Goal: Submit feedback/report problem: Submit feedback/report problem

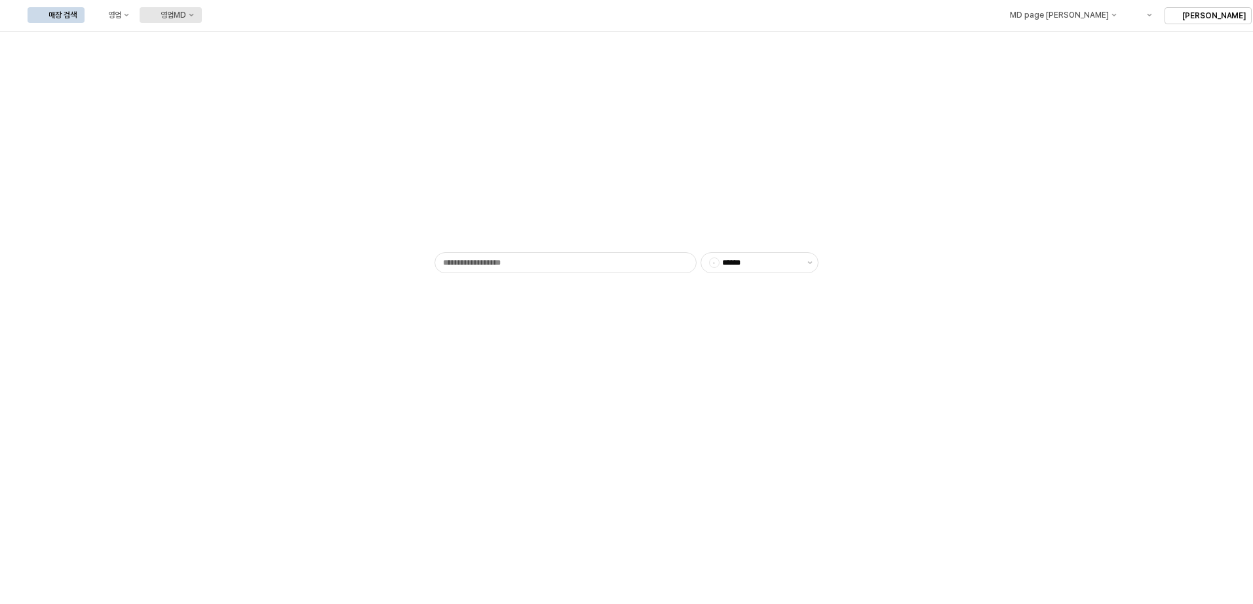
click at [202, 20] on button "영업MD" at bounding box center [171, 15] width 62 height 16
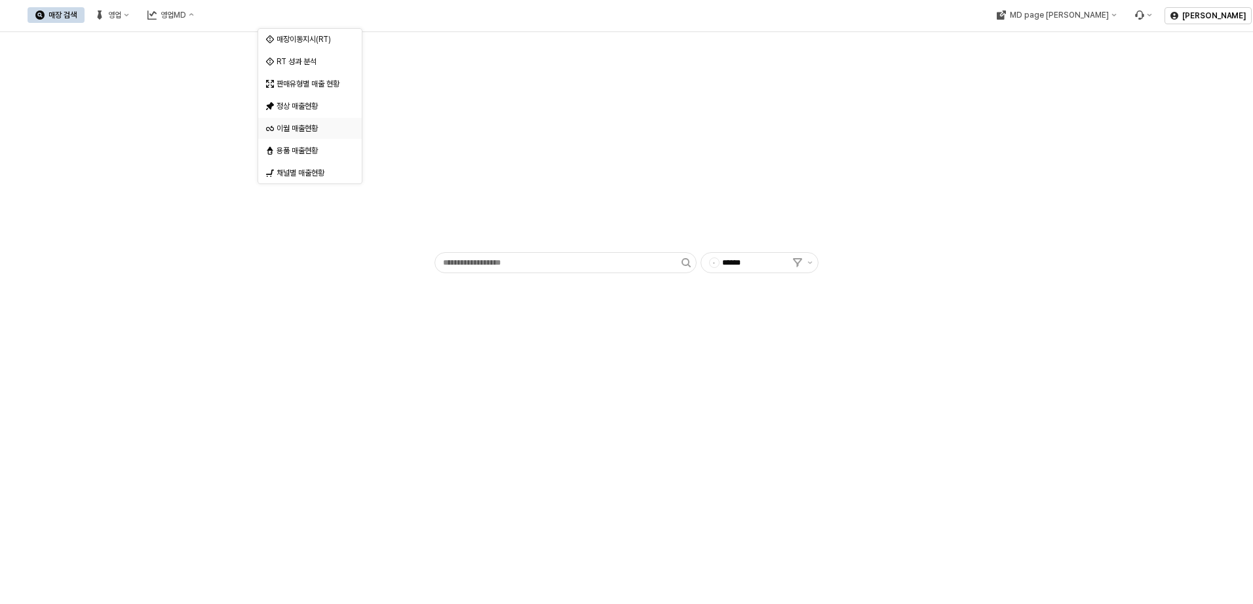
click at [316, 119] on div "이월 매출현황" at bounding box center [310, 128] width 104 height 21
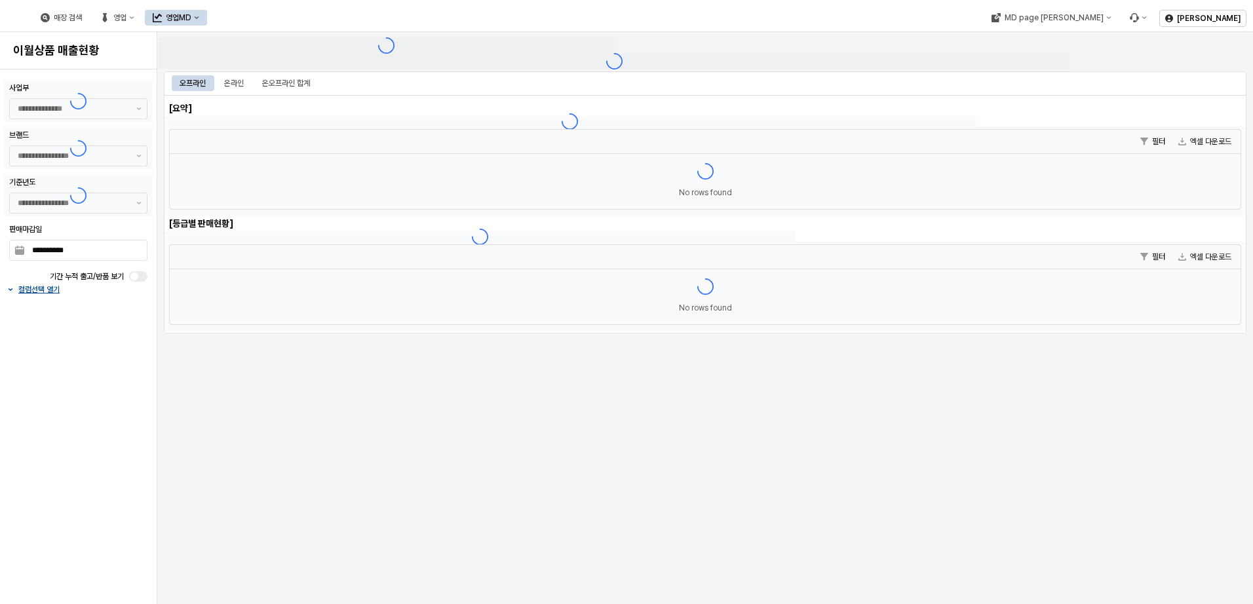
type input "******"
type input "***"
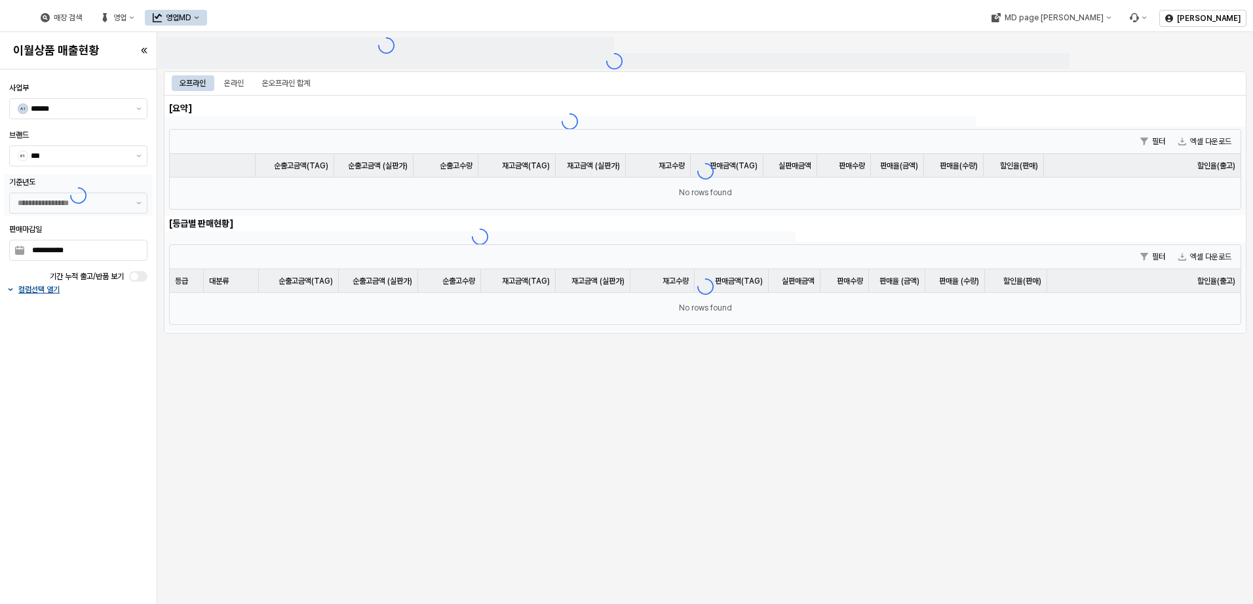
type input "**********"
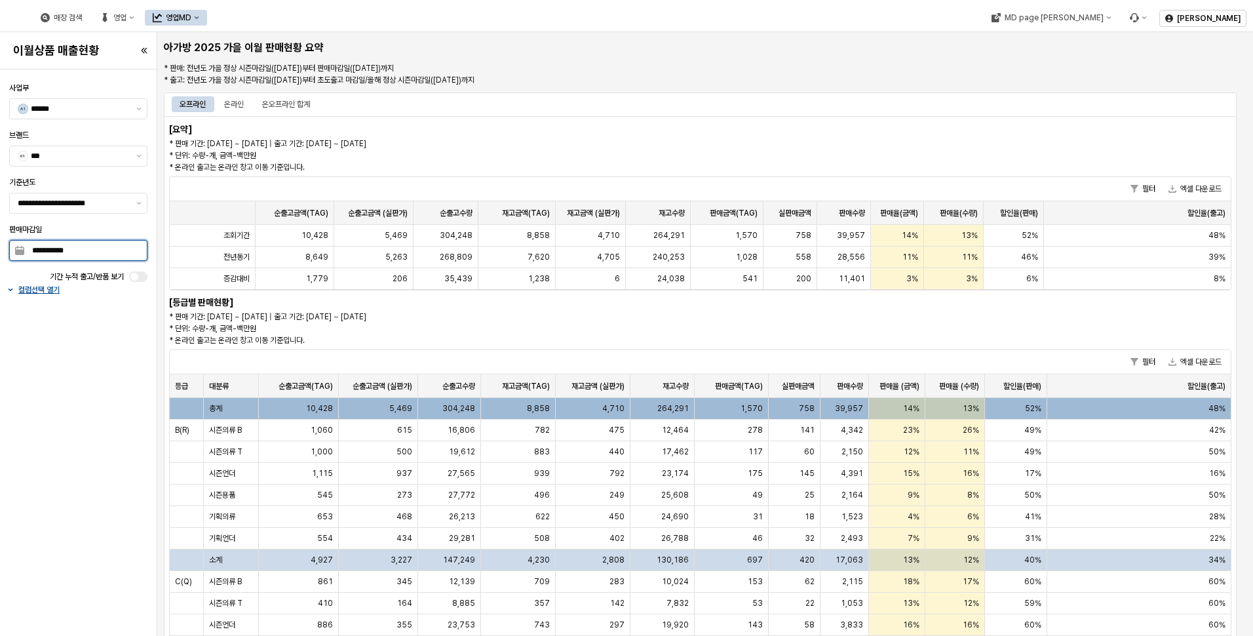
click at [129, 250] on input "**********" at bounding box center [85, 251] width 123 height 20
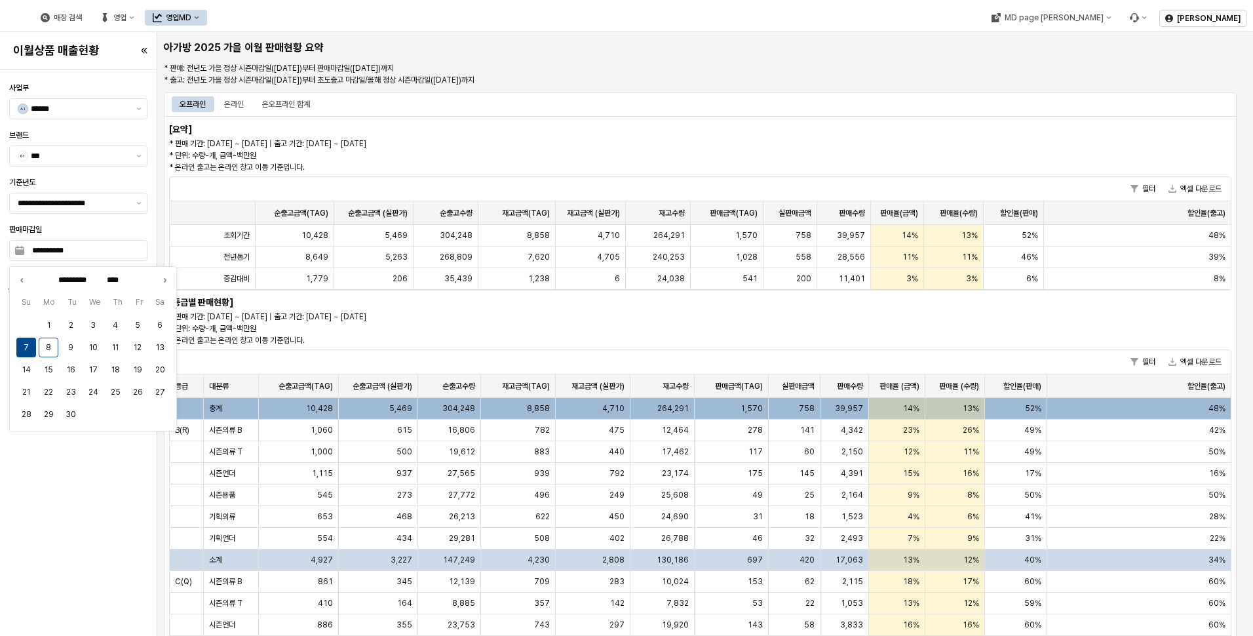
click at [71, 482] on div "**********" at bounding box center [78, 353] width 149 height 556
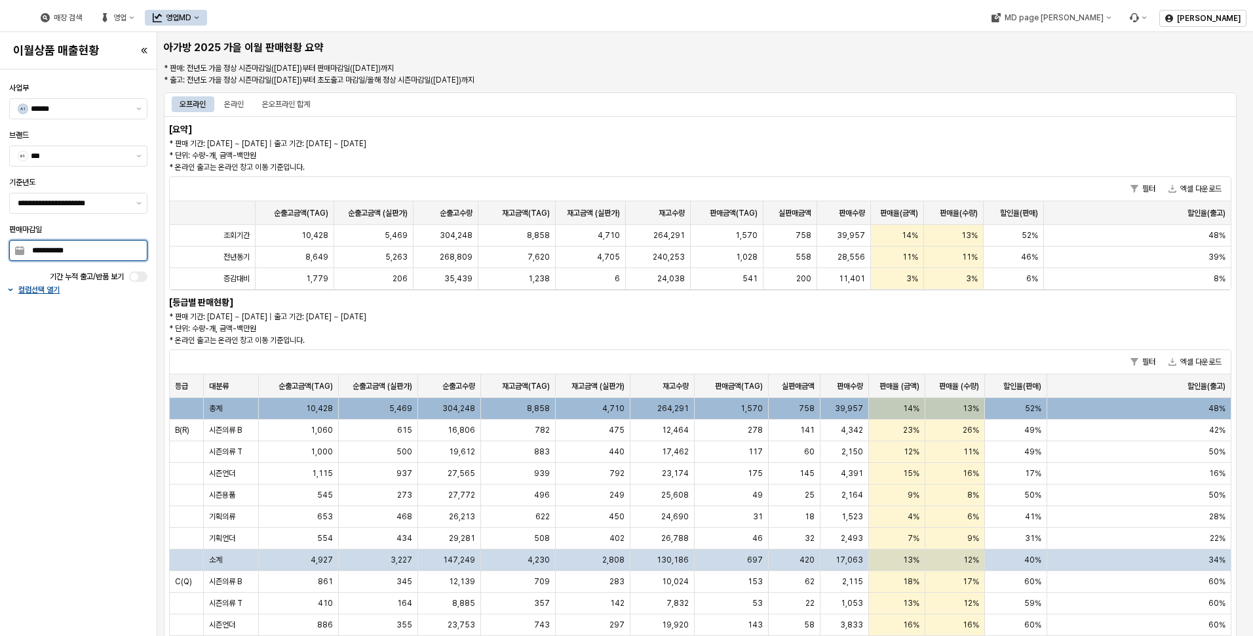
click at [134, 250] on input "**********" at bounding box center [85, 251] width 123 height 20
click at [1183, 190] on button "엑셀 다운로드" at bounding box center [1196, 189] width 64 height 16
click at [239, 104] on div "온라인" at bounding box center [234, 104] width 20 height 16
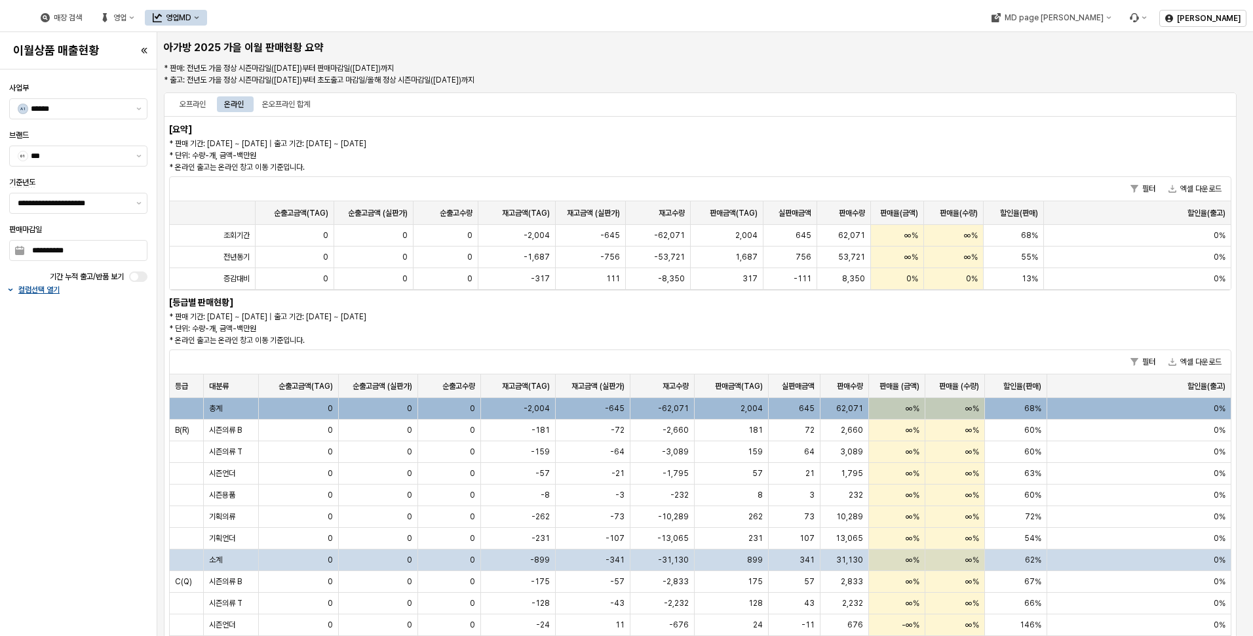
click at [244, 104] on div "온라인" at bounding box center [234, 104] width 20 height 16
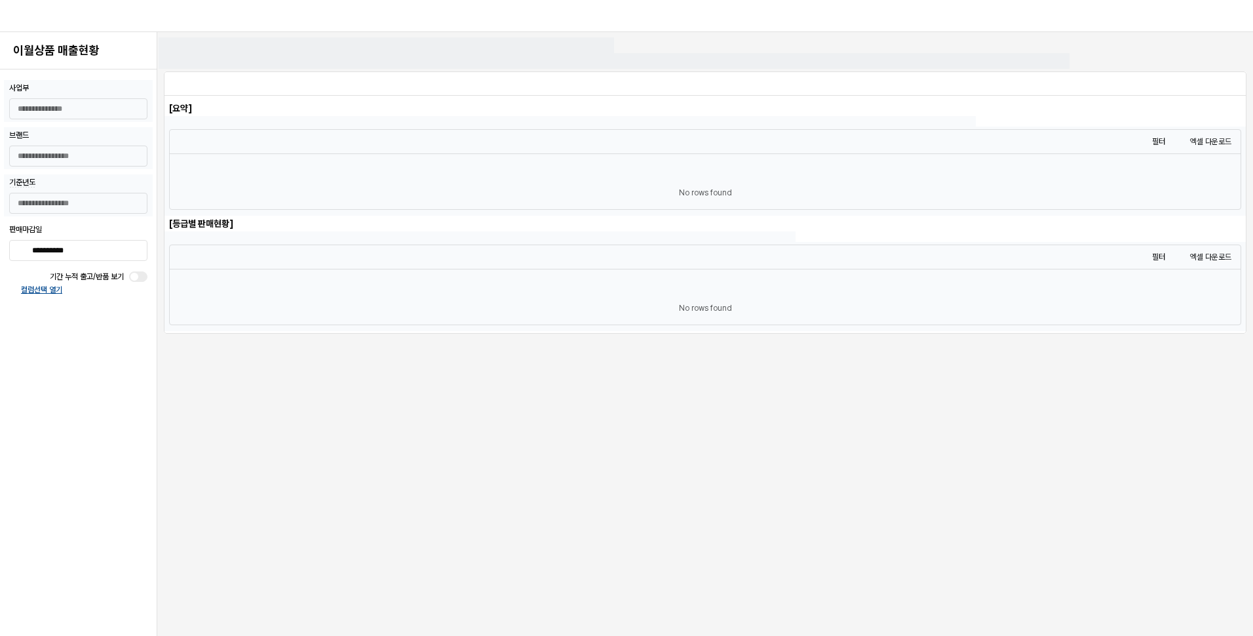
type input "******"
type input "***"
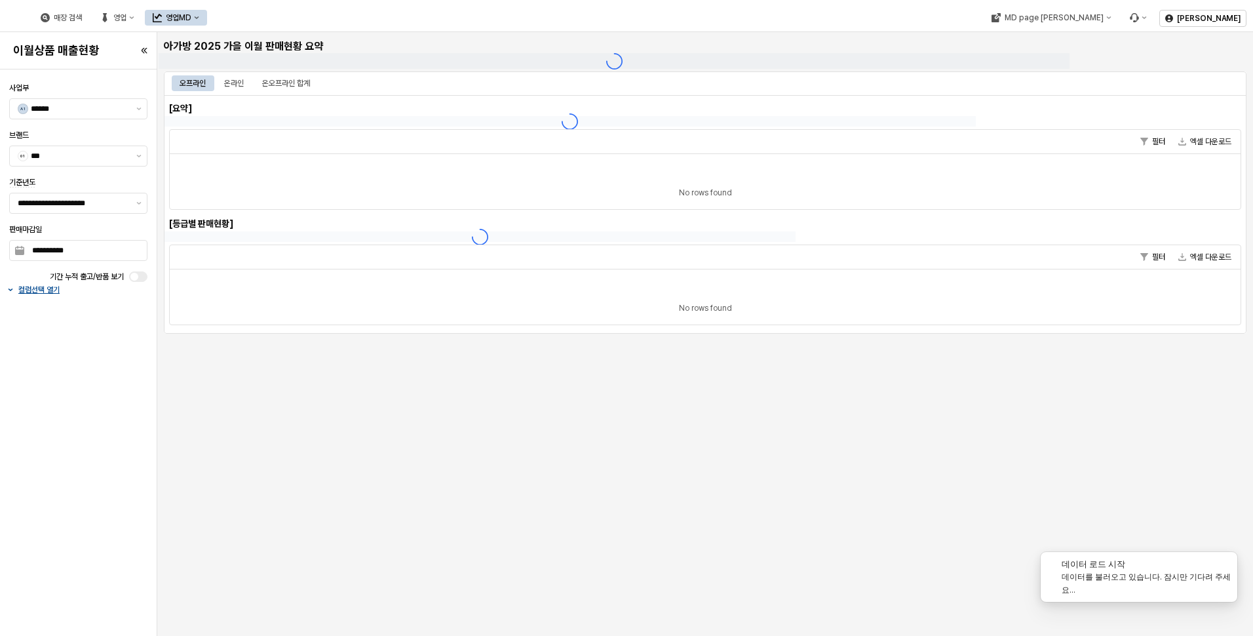
type input "**********"
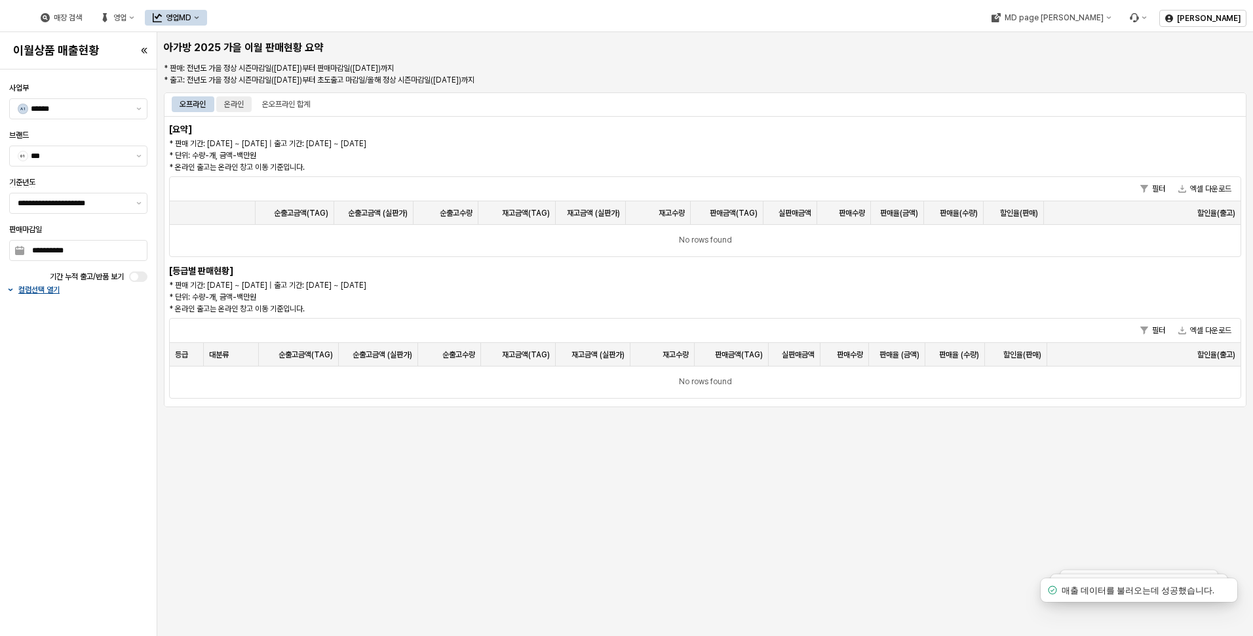
click at [241, 106] on div "온라인" at bounding box center [234, 104] width 20 height 16
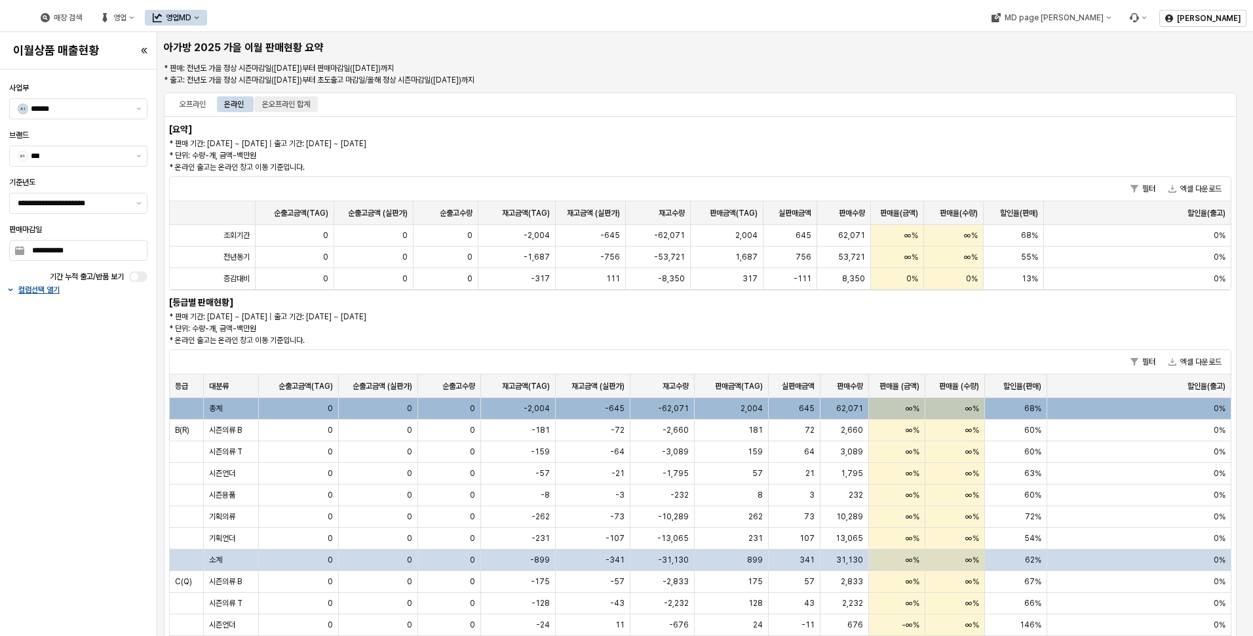
click at [293, 106] on div "온오프라인 합계" at bounding box center [286, 104] width 48 height 16
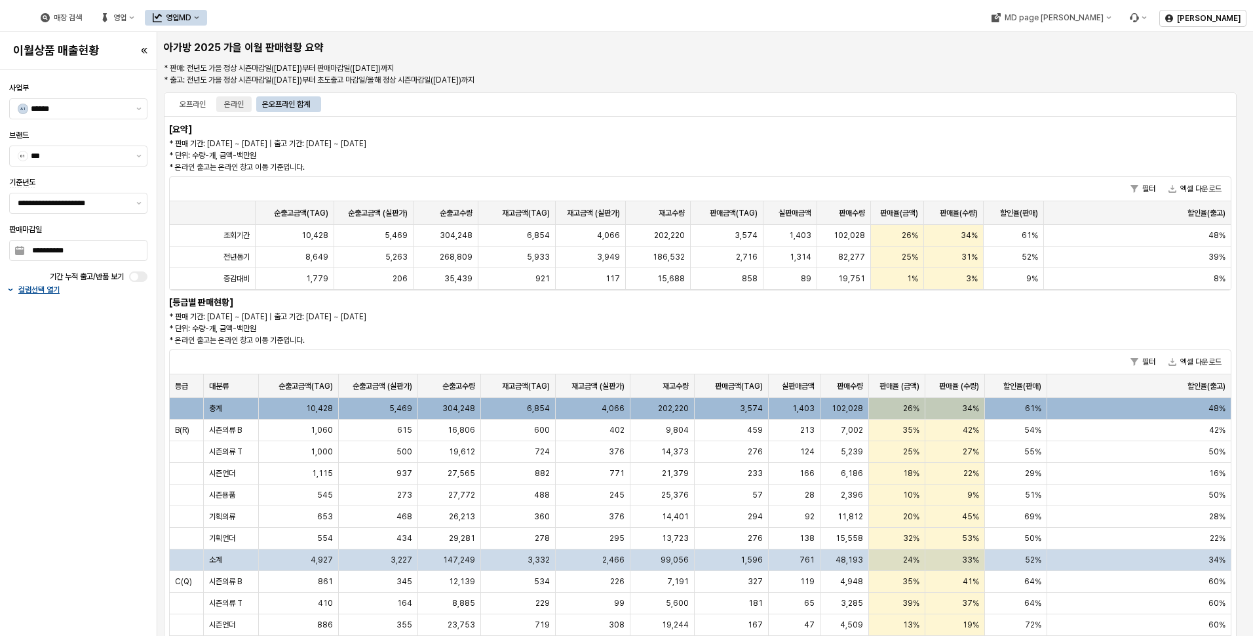
click at [244, 104] on div "온라인" at bounding box center [234, 104] width 20 height 16
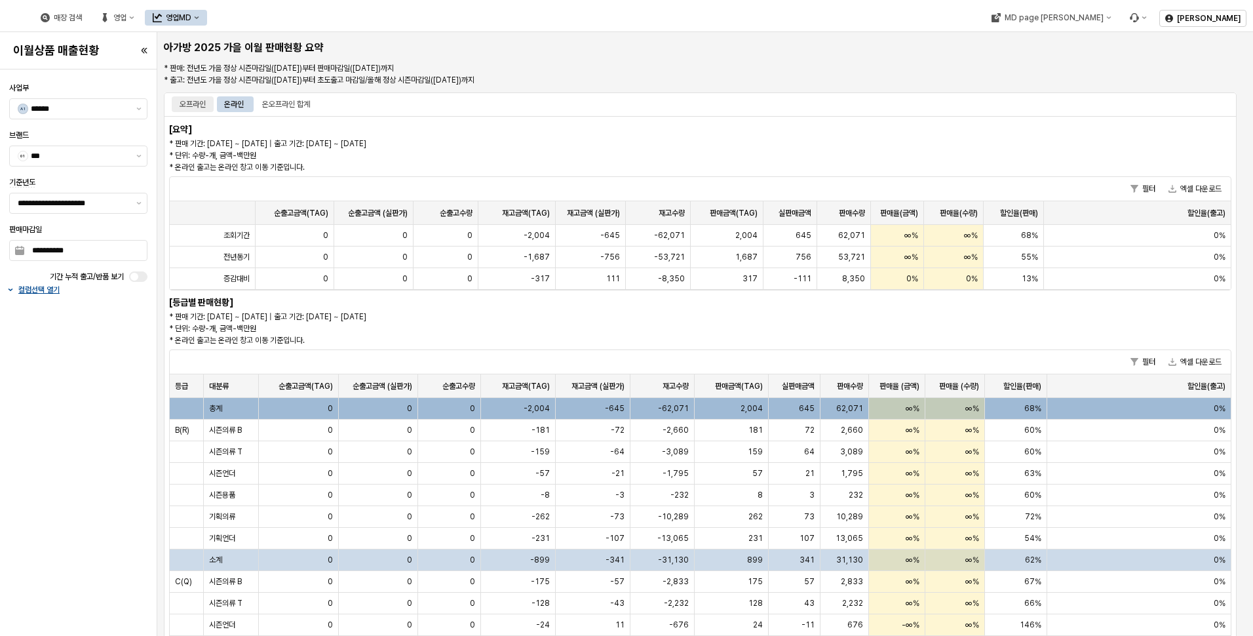
click at [195, 104] on div "오프라인" at bounding box center [193, 104] width 26 height 16
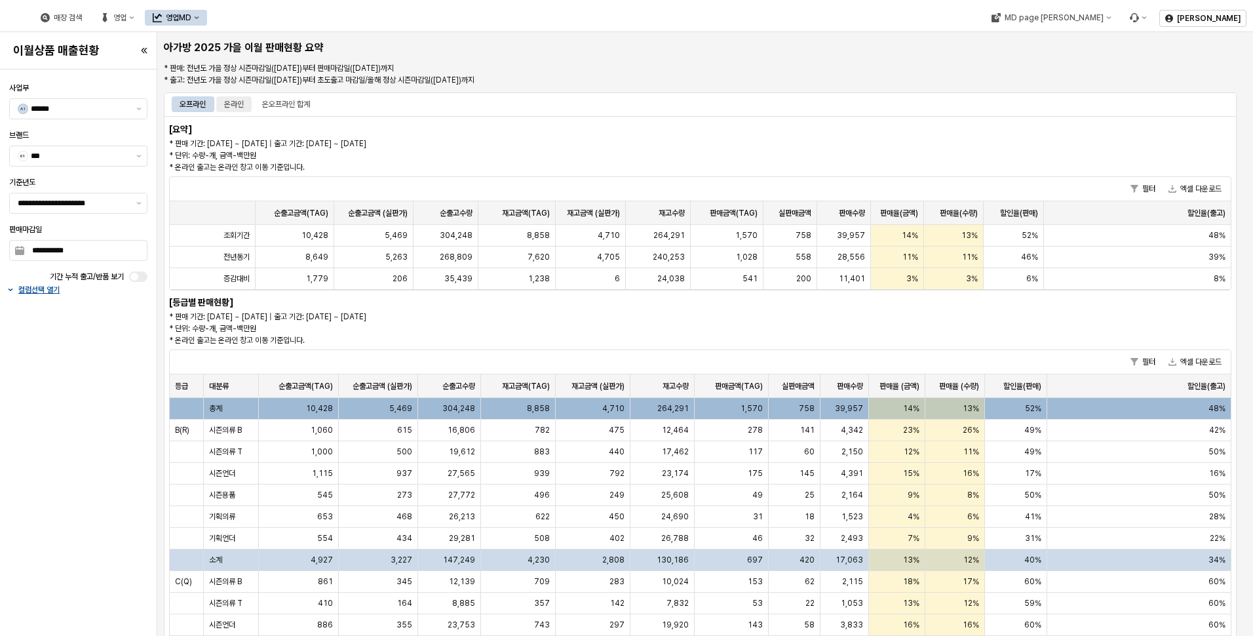
click at [228, 104] on div "온라인" at bounding box center [234, 104] width 20 height 16
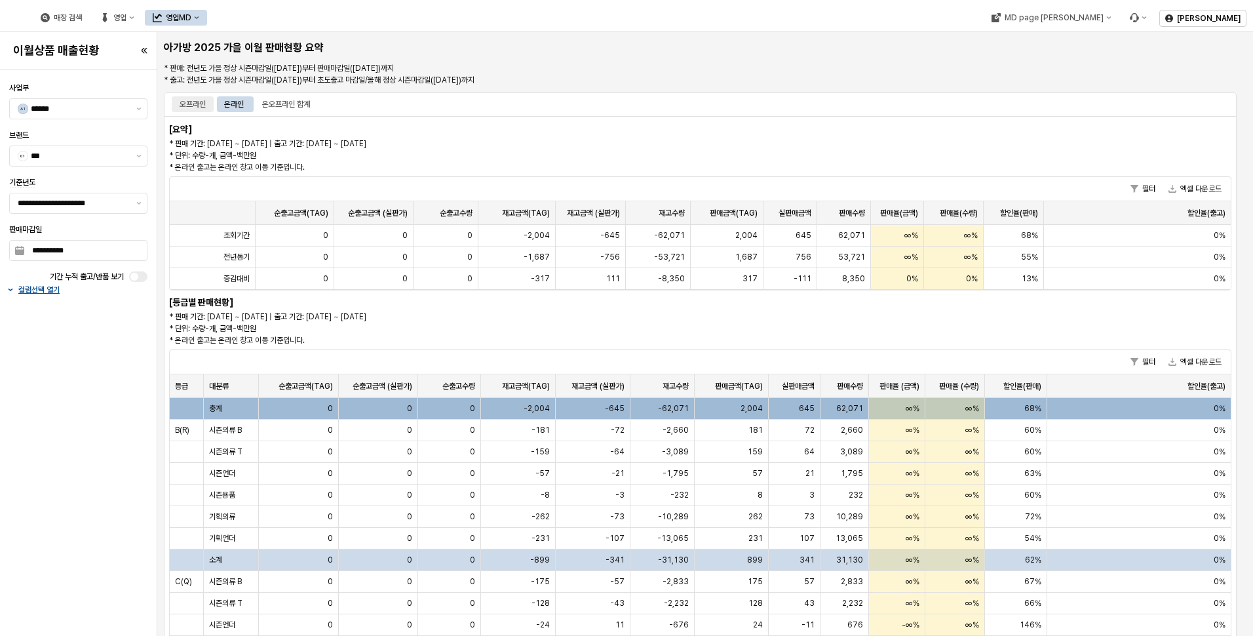
click at [176, 102] on div "오프라인" at bounding box center [193, 104] width 42 height 16
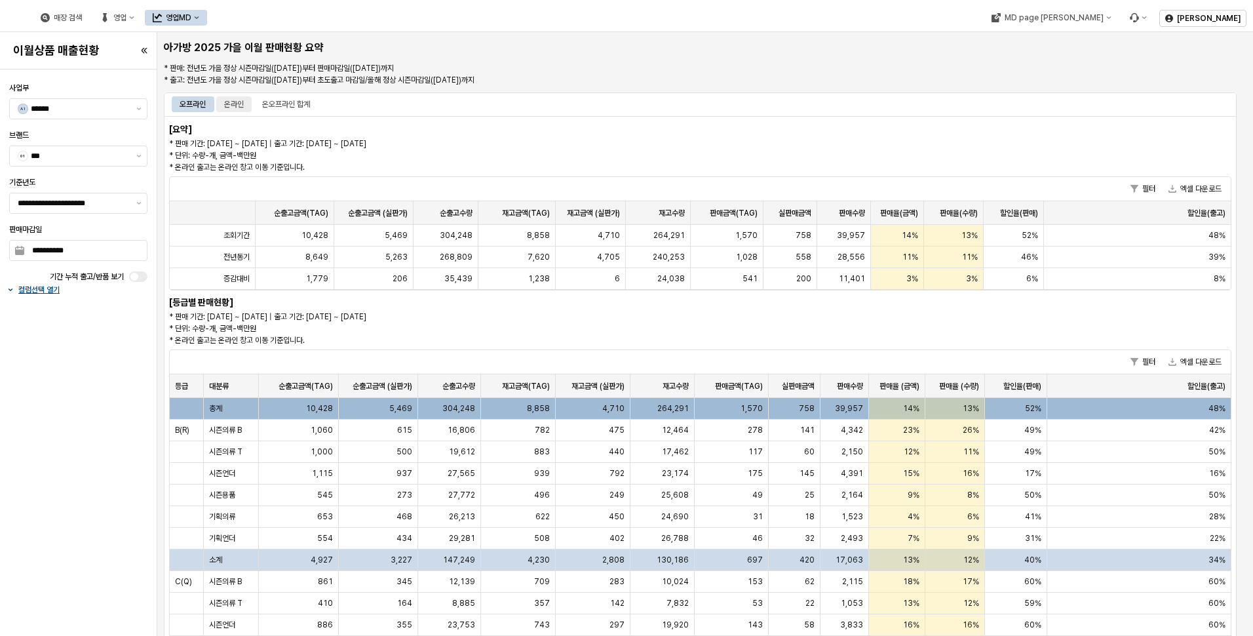
click at [235, 106] on div "온라인" at bounding box center [234, 104] width 20 height 16
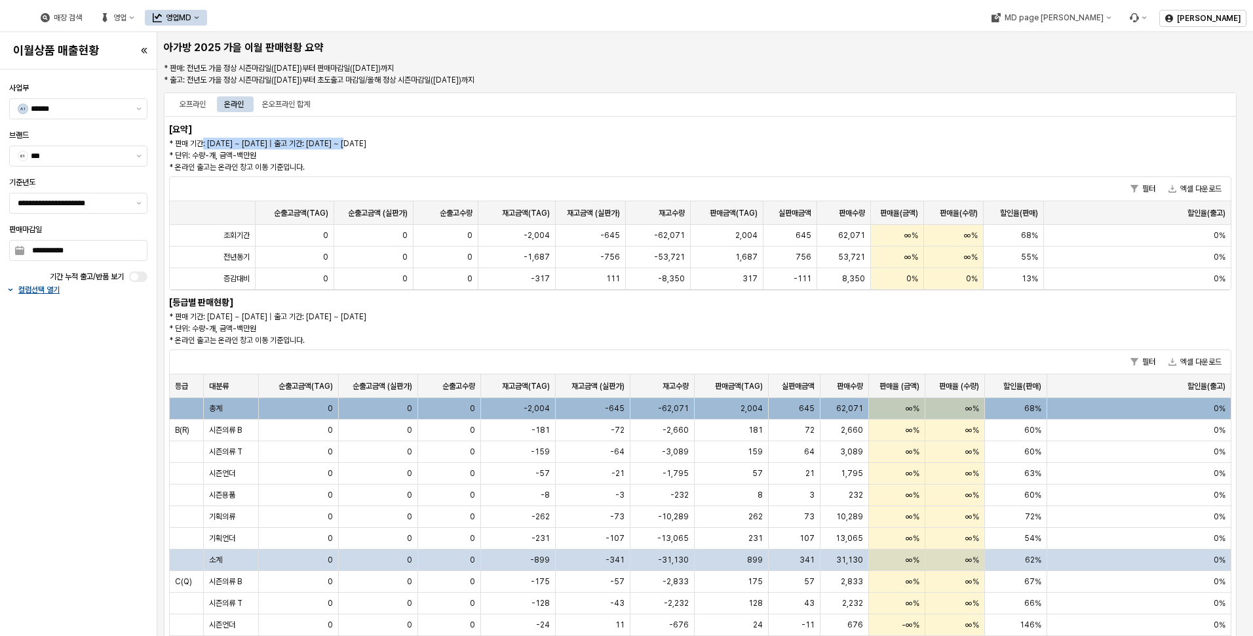
drag, startPoint x: 203, startPoint y: 142, endPoint x: 357, endPoint y: 143, distance: 154.1
click at [357, 143] on p "* 판매 기간: 2025-02-15 ~ 2025-09-07 | 출고 기간: 2025-02-15 ~ 2025-07-31 * 단위: 수량-개, 금…" at bounding box center [566, 155] width 795 height 35
click at [296, 109] on div "온오프라인 합계" at bounding box center [286, 104] width 48 height 16
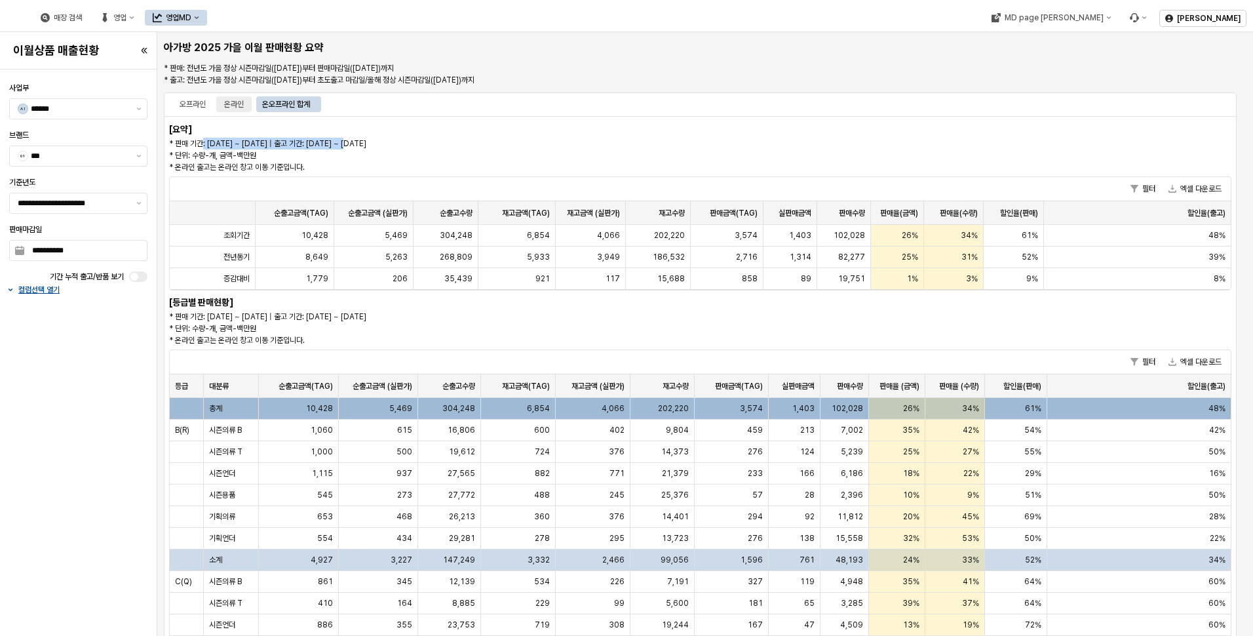
click at [244, 108] on div "온라인" at bounding box center [234, 104] width 20 height 16
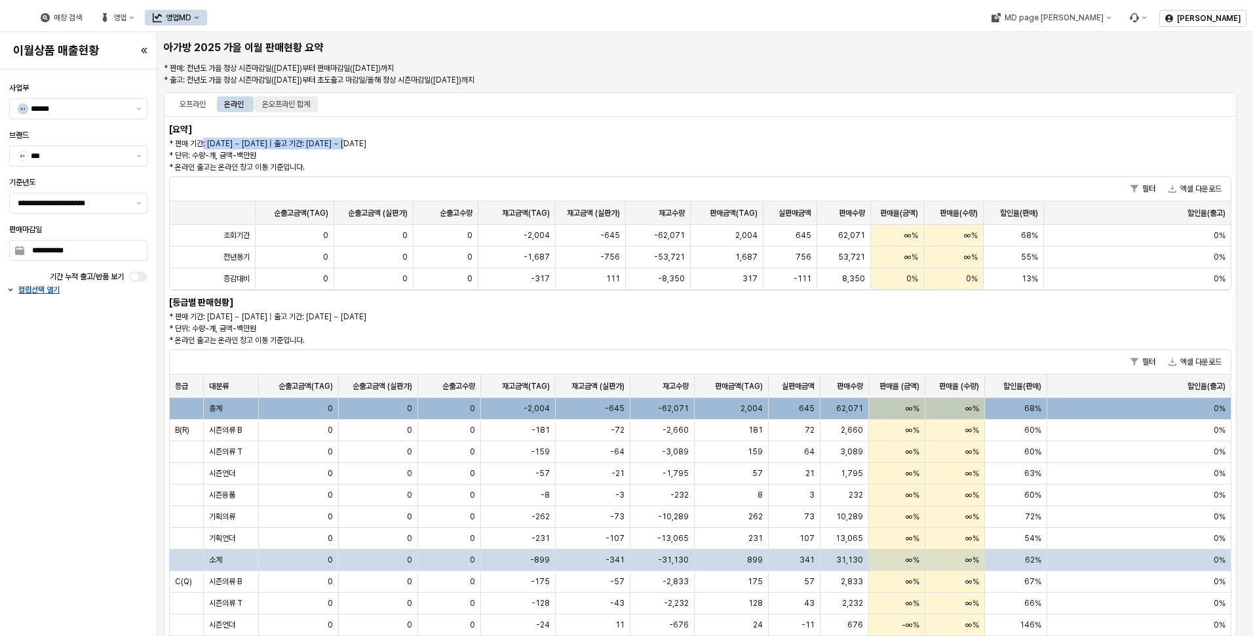
click at [278, 104] on div "온오프라인 합계" at bounding box center [286, 104] width 48 height 16
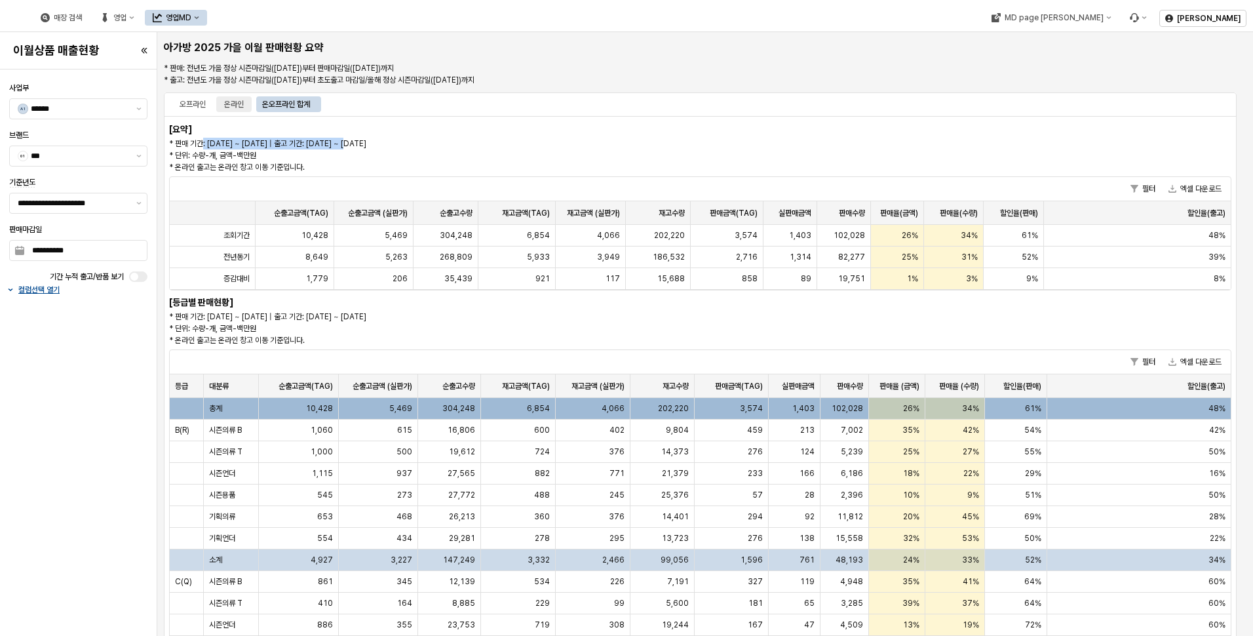
click at [237, 106] on div "온라인" at bounding box center [234, 104] width 20 height 16
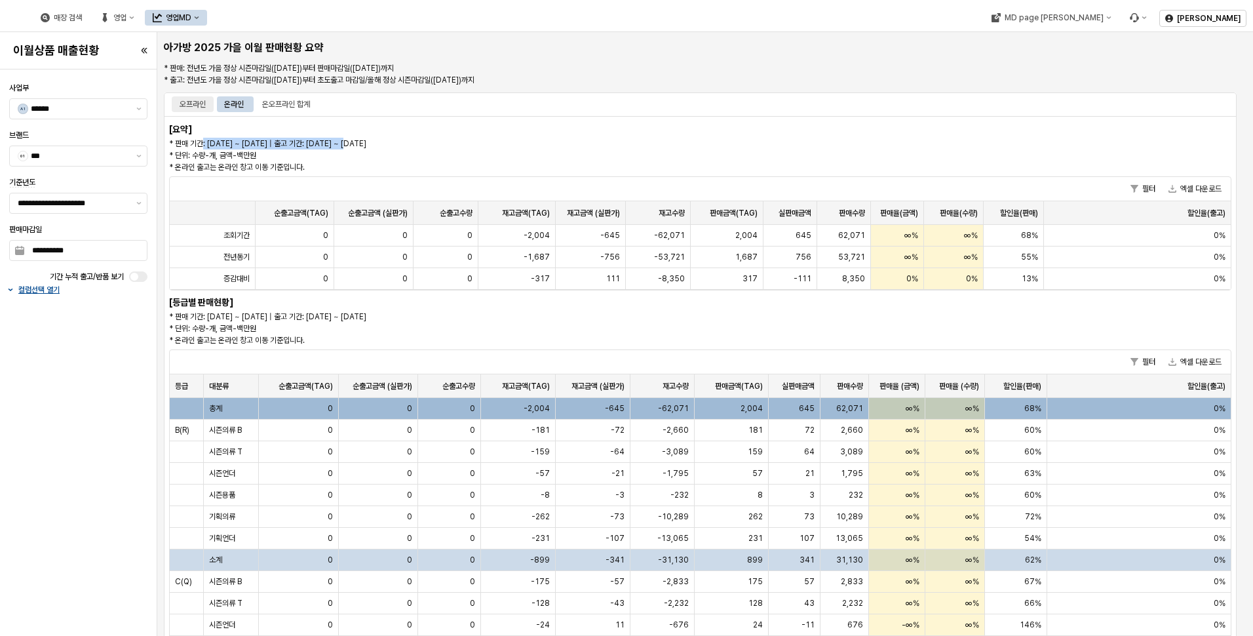
click at [195, 107] on div "오프라인" at bounding box center [193, 104] width 26 height 16
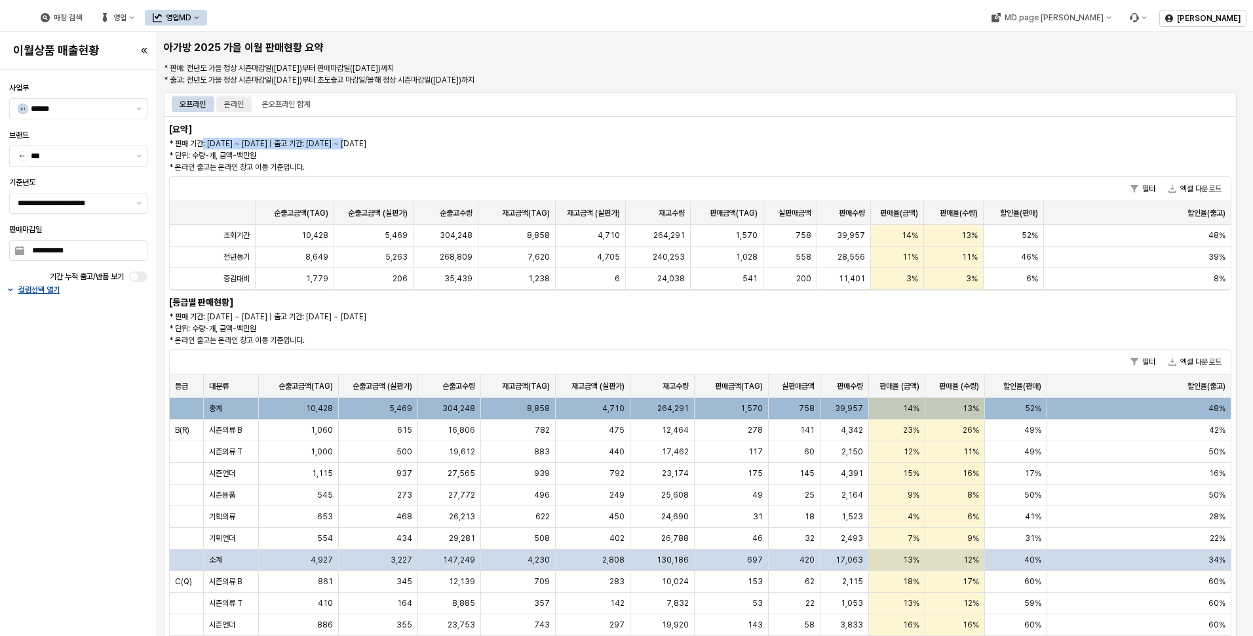
click at [243, 98] on div "온라인" at bounding box center [234, 104] width 20 height 16
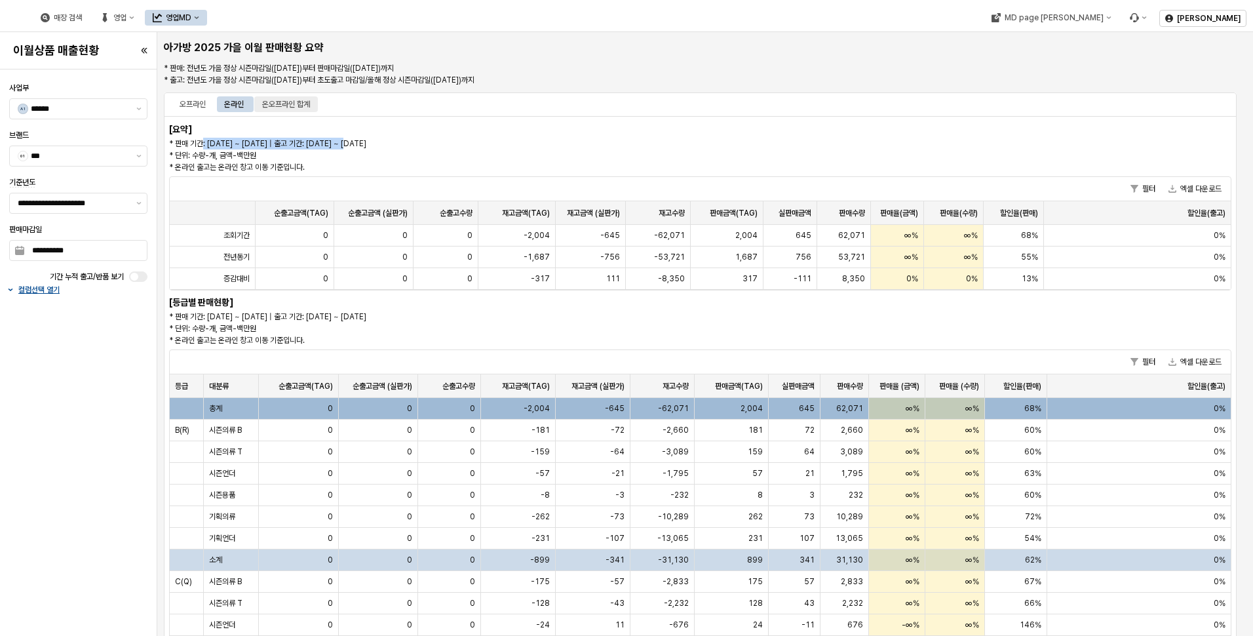
click at [309, 102] on div "온오프라인 합계" at bounding box center [286, 104] width 48 height 16
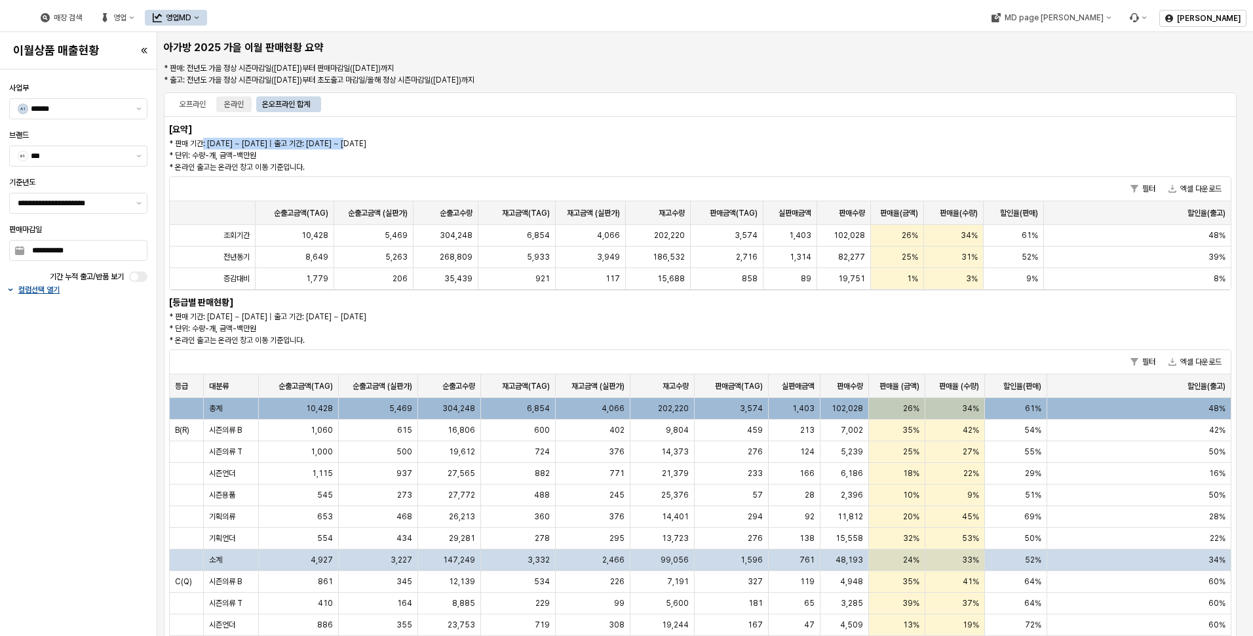
click at [244, 102] on div "온라인" at bounding box center [234, 104] width 20 height 16
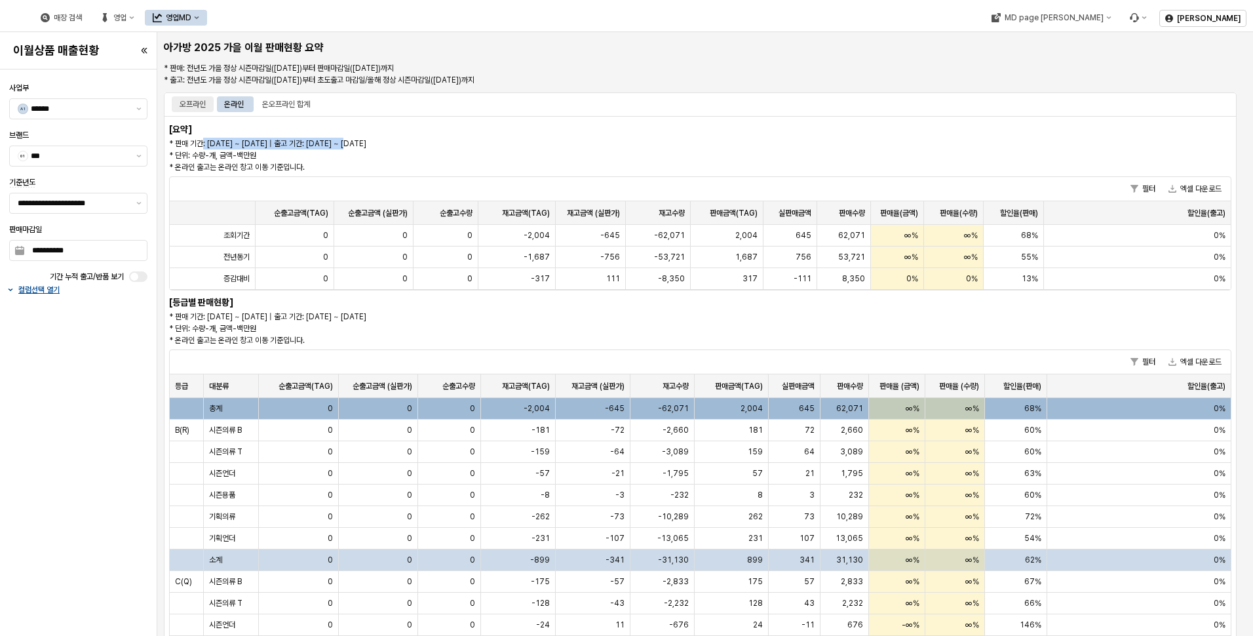
click at [186, 104] on div "오프라인" at bounding box center [193, 104] width 26 height 16
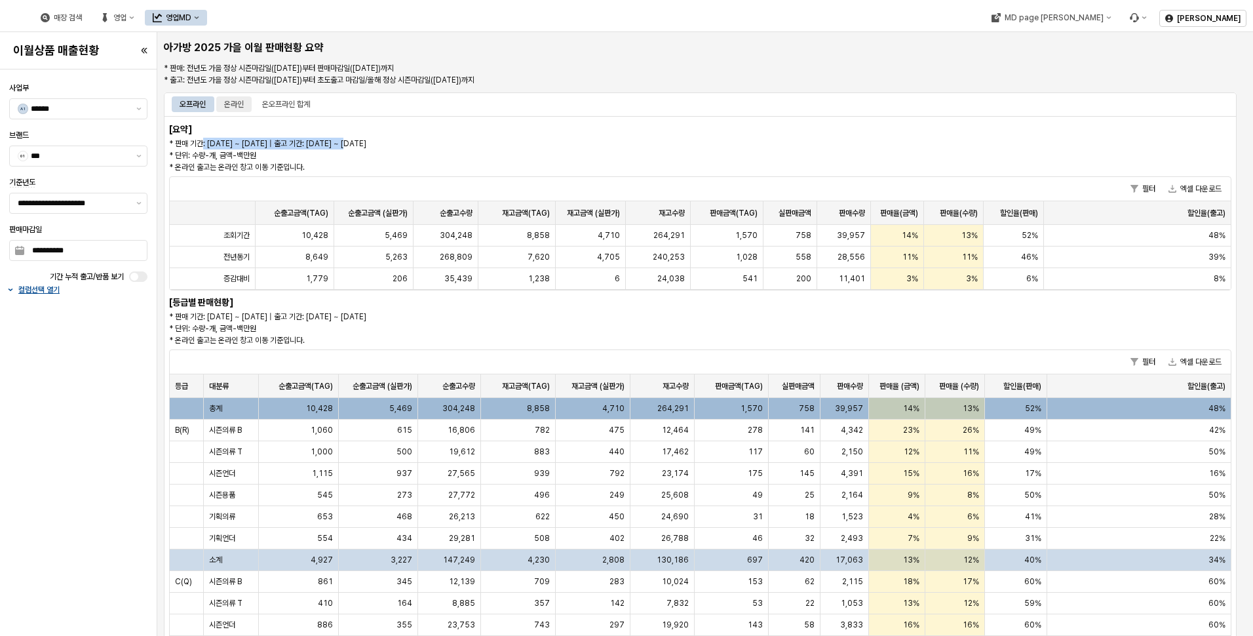
click at [248, 106] on div "온라인" at bounding box center [233, 104] width 35 height 16
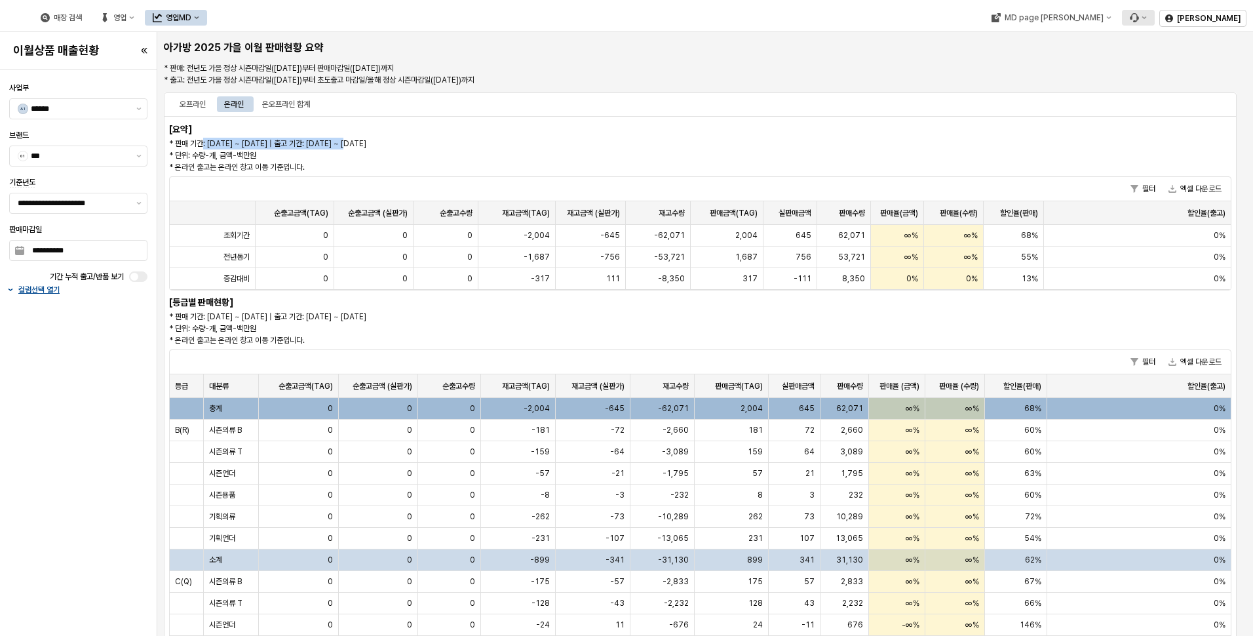
click at [1147, 17] on icon "Menu item 6" at bounding box center [1144, 17] width 5 height 3
click at [1194, 41] on span "버그 제보/개선 요청" at bounding box center [1189, 42] width 59 height 10
click at [226, 101] on div "온라인" at bounding box center [234, 104] width 20 height 16
click at [209, 106] on div "오프라인" at bounding box center [193, 104] width 42 height 16
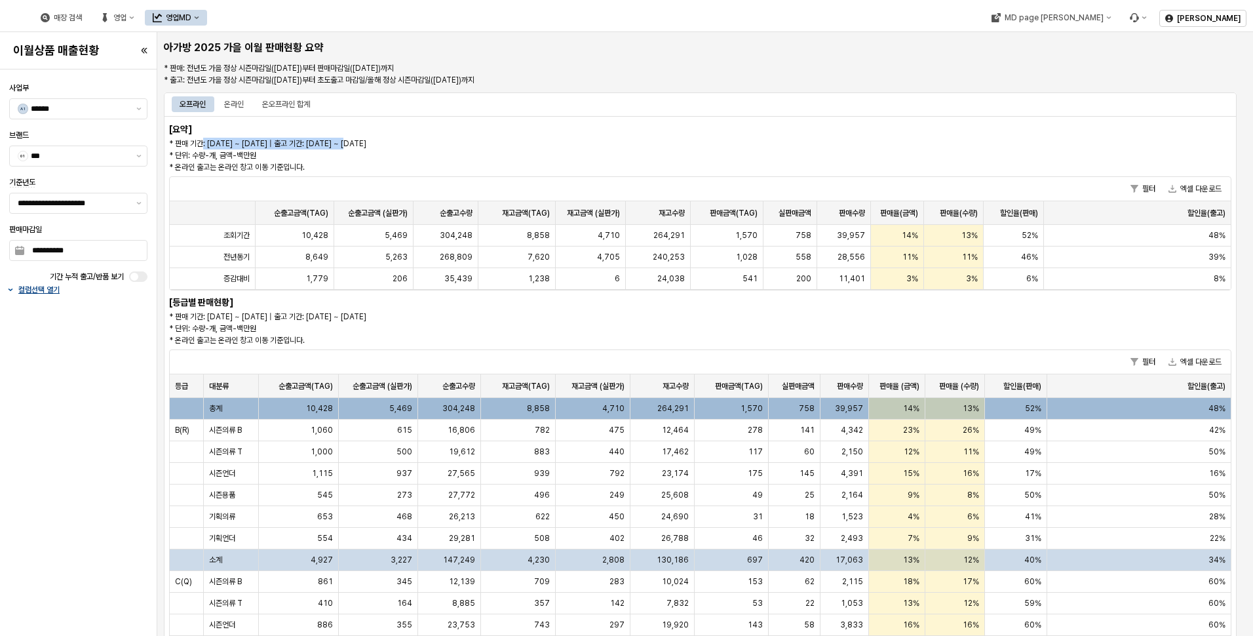
click at [45, 290] on p "컬럼선택 열기" at bounding box center [38, 290] width 41 height 10
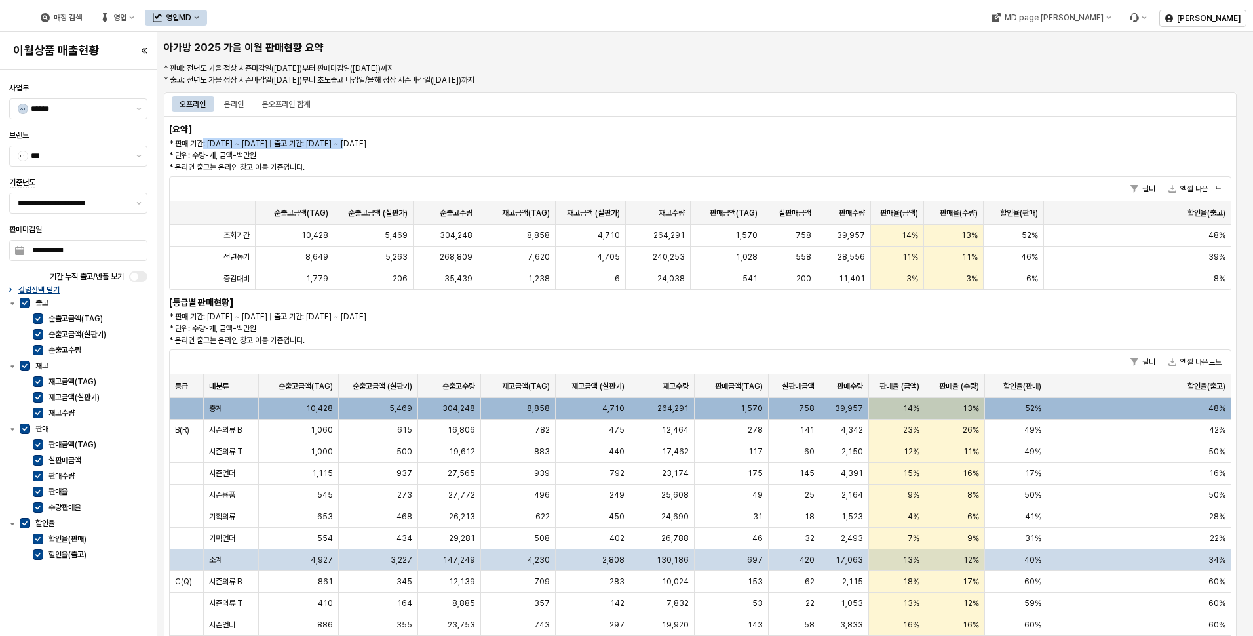
click at [45, 290] on p "컬럼선택 닫기" at bounding box center [38, 290] width 41 height 10
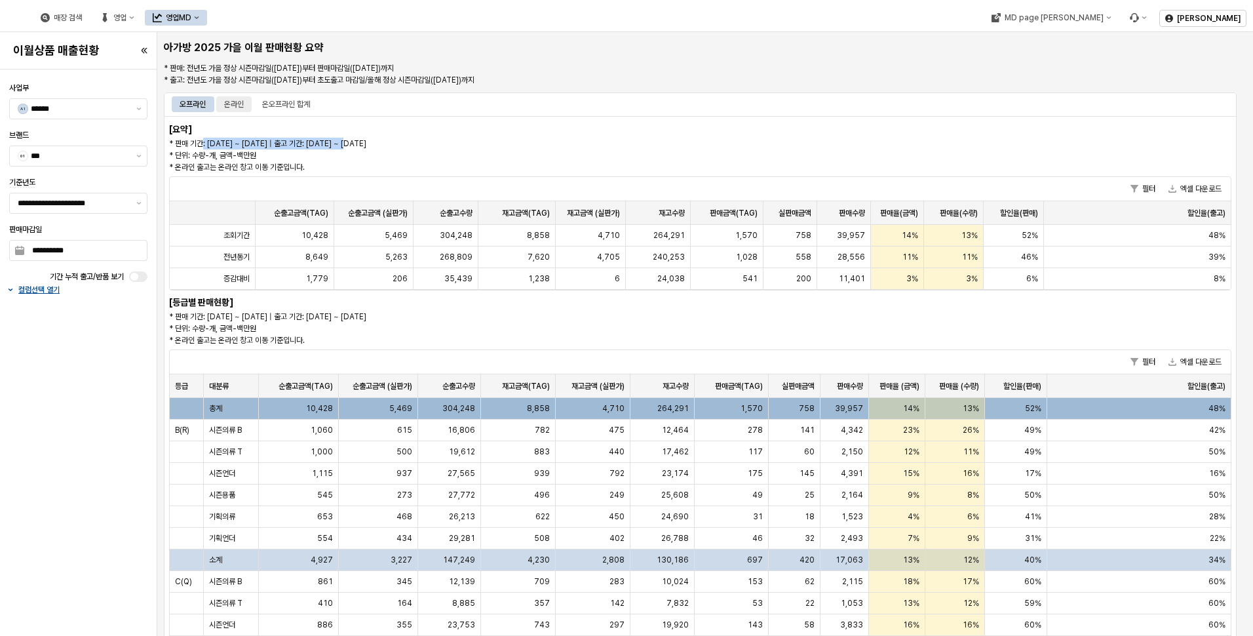
click at [237, 104] on div "온라인" at bounding box center [234, 104] width 20 height 16
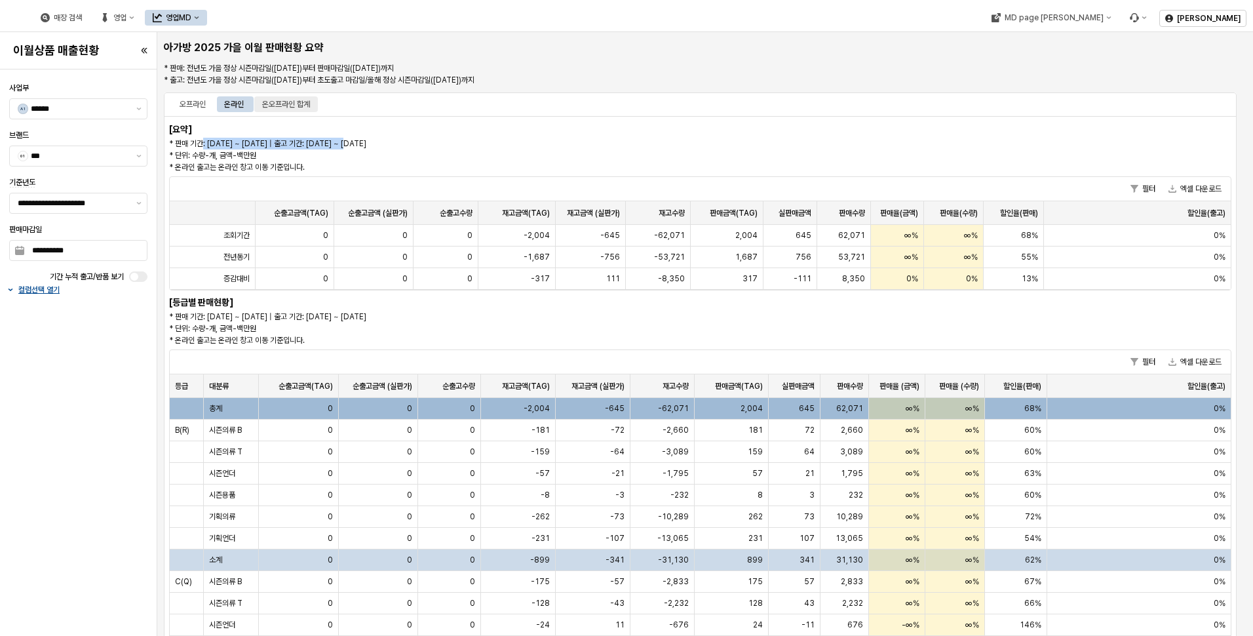
click at [296, 100] on div "온오프라인 합계" at bounding box center [286, 104] width 48 height 16
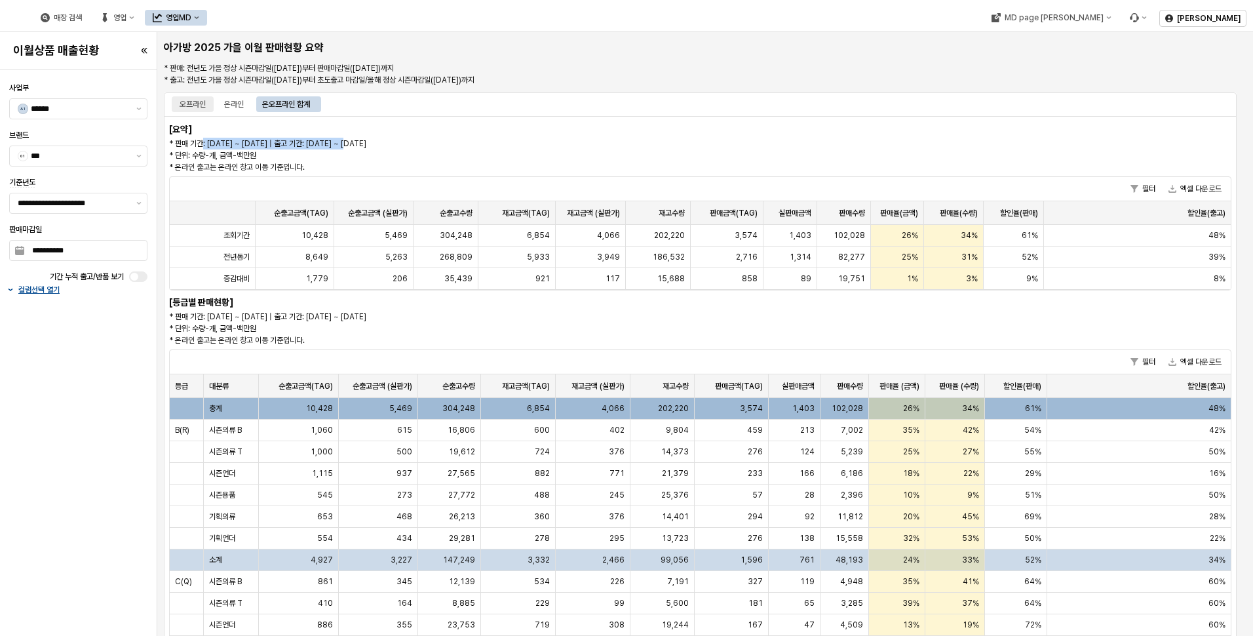
click at [198, 102] on div "오프라인" at bounding box center [193, 104] width 26 height 16
click at [191, 20] on div "영업MD" at bounding box center [179, 17] width 26 height 9
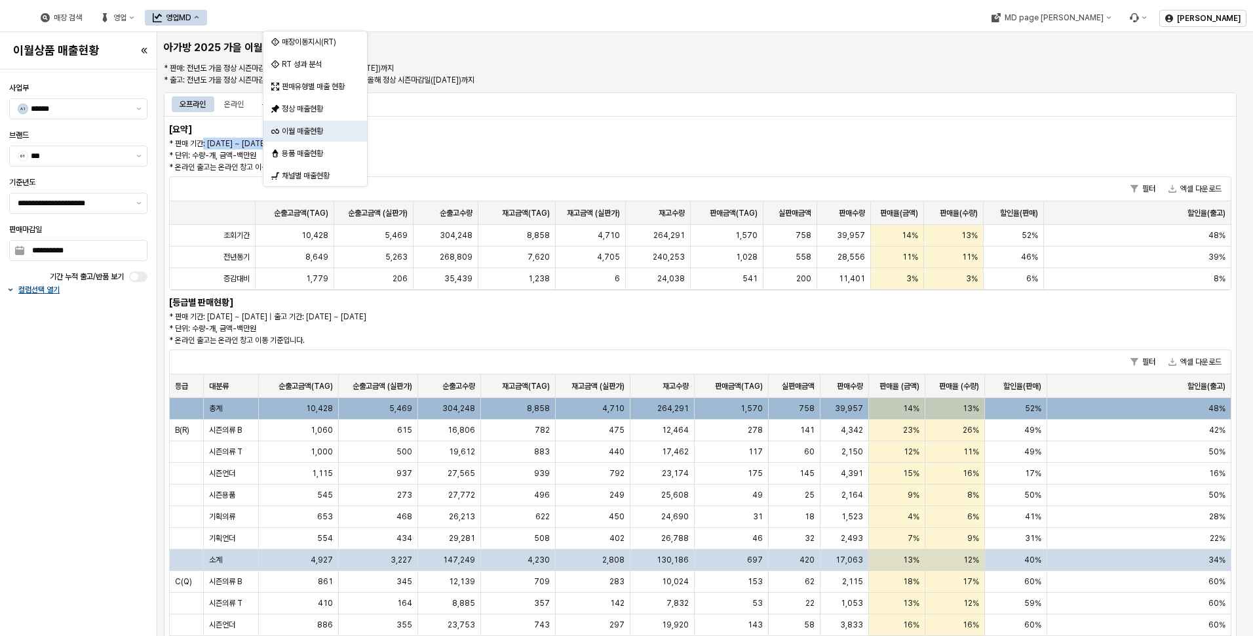
click at [191, 20] on div "영업MD" at bounding box center [179, 17] width 26 height 9
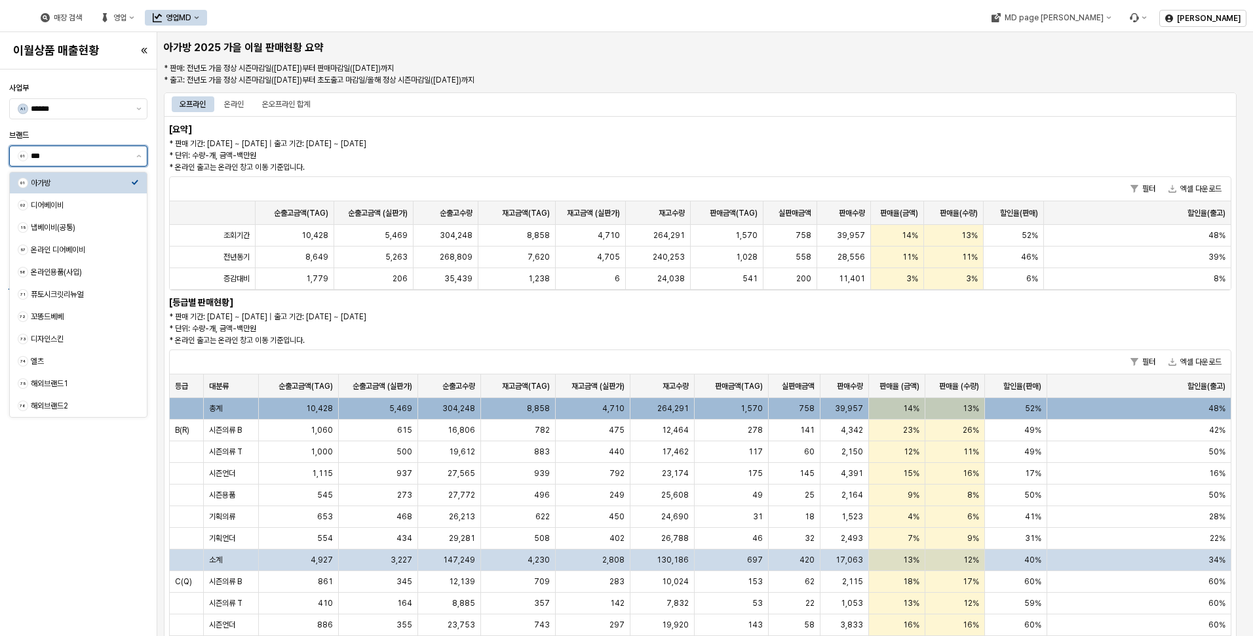
click at [123, 159] on input "***" at bounding box center [80, 155] width 98 height 13
click at [108, 205] on div "디어베이비" at bounding box center [81, 205] width 100 height 10
type input "*****"
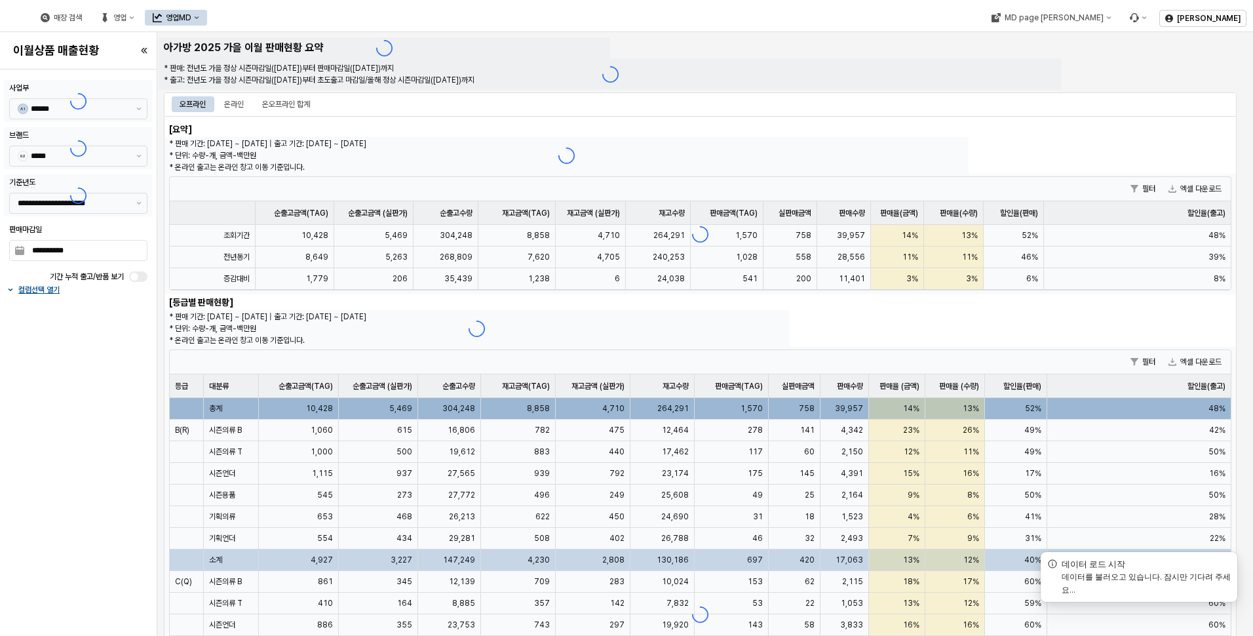
click at [128, 157] on div at bounding box center [78, 148] width 149 height 42
type input "***"
type input "**********"
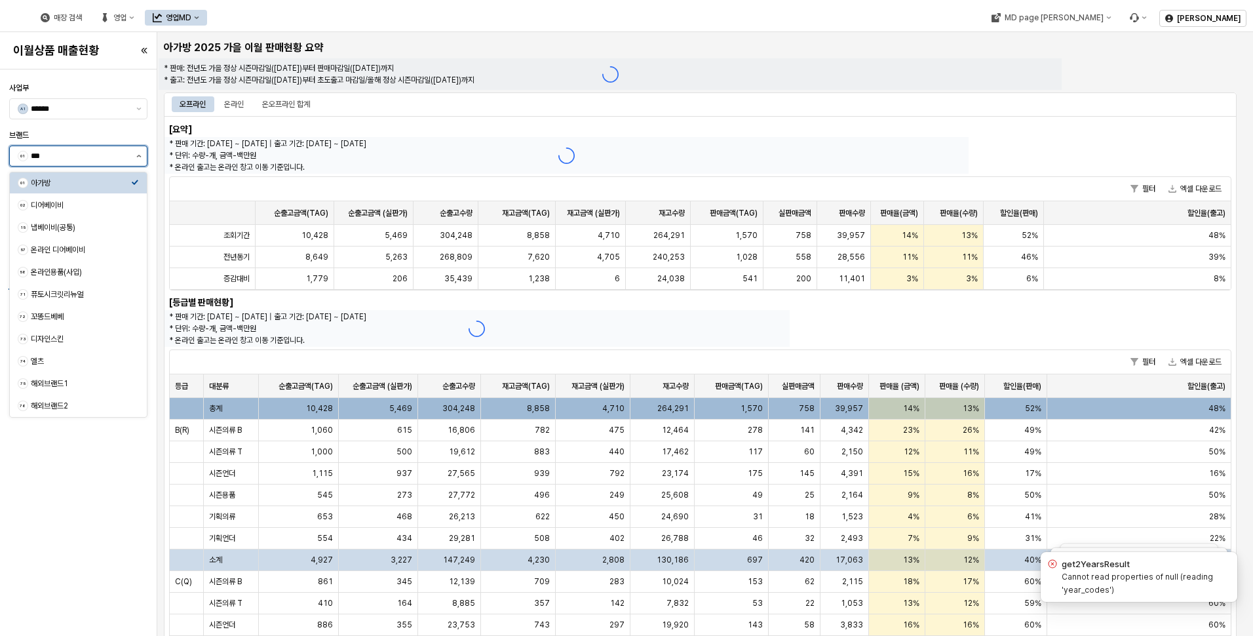
click at [141, 157] on icon "제안 사항 표시" at bounding box center [138, 156] width 5 height 3
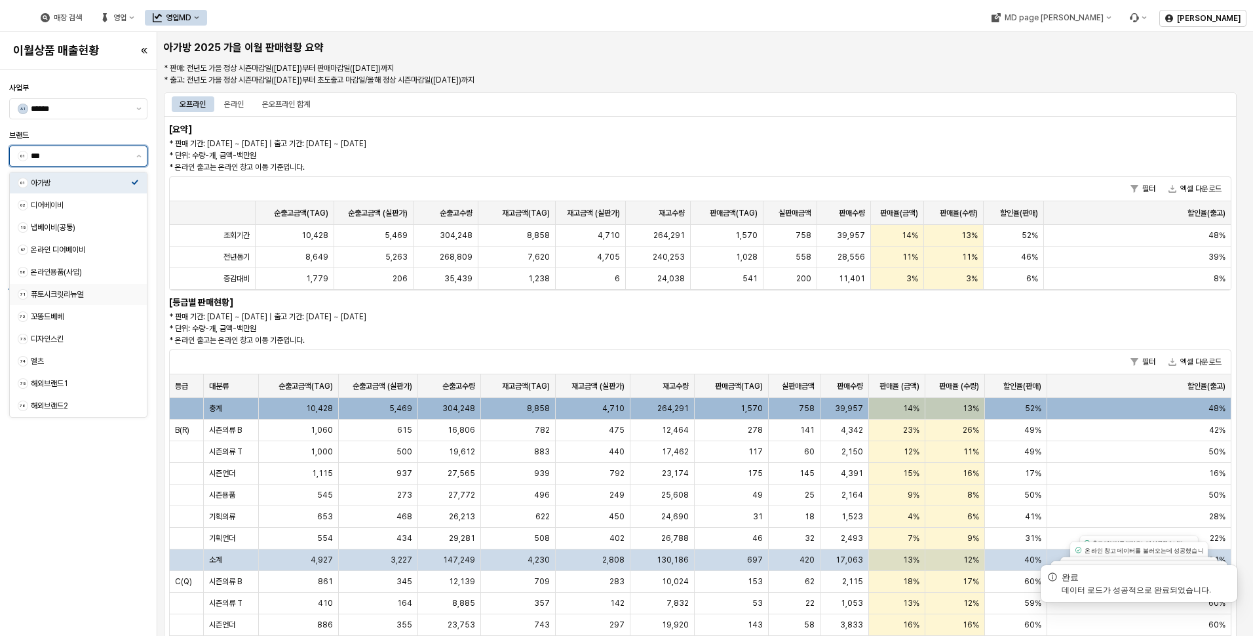
scroll to position [44, 0]
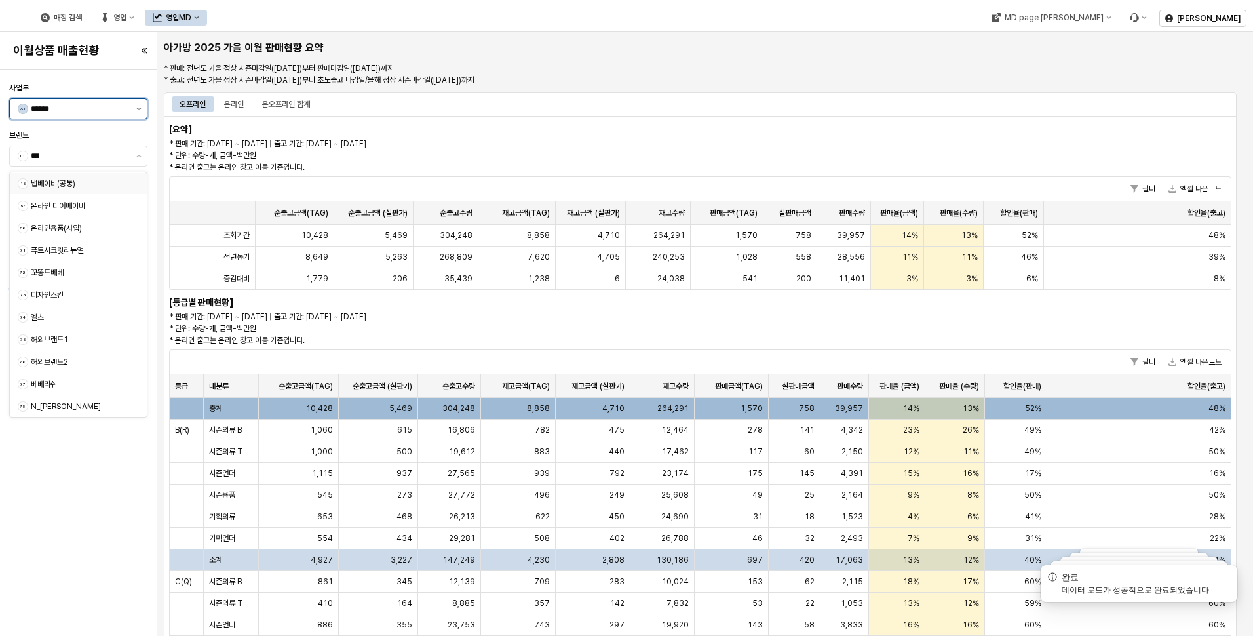
click at [135, 117] on button "제안 사항 표시" at bounding box center [139, 109] width 16 height 20
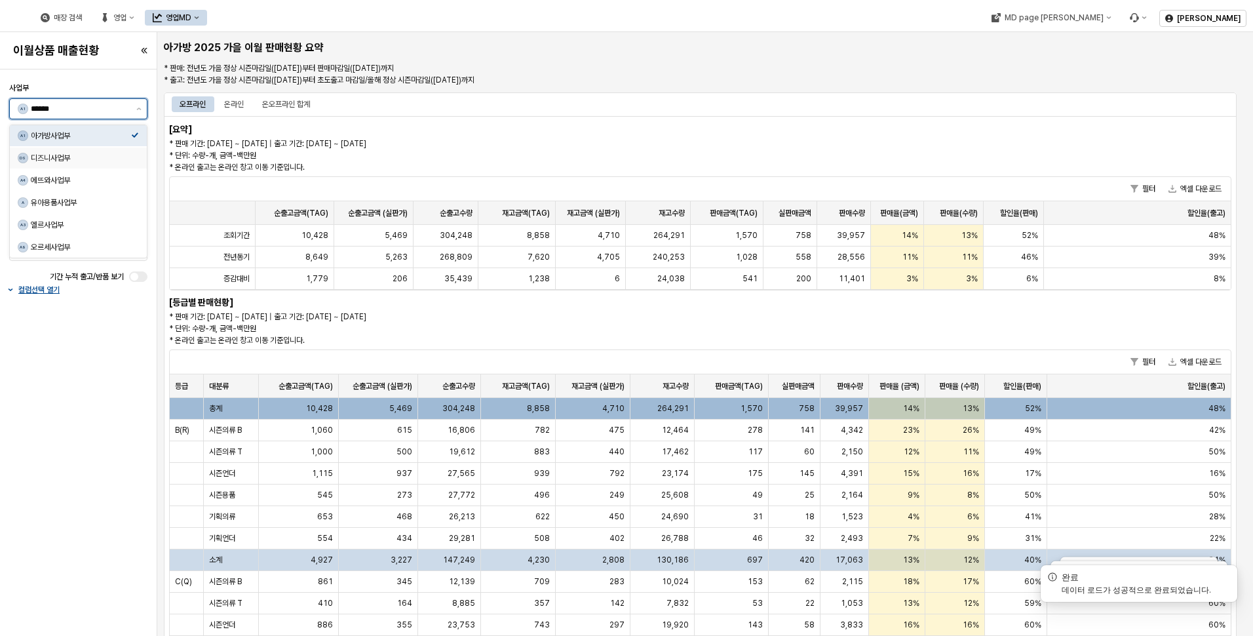
click at [129, 157] on div "디즈니사업부" at bounding box center [81, 158] width 100 height 10
type input "******"
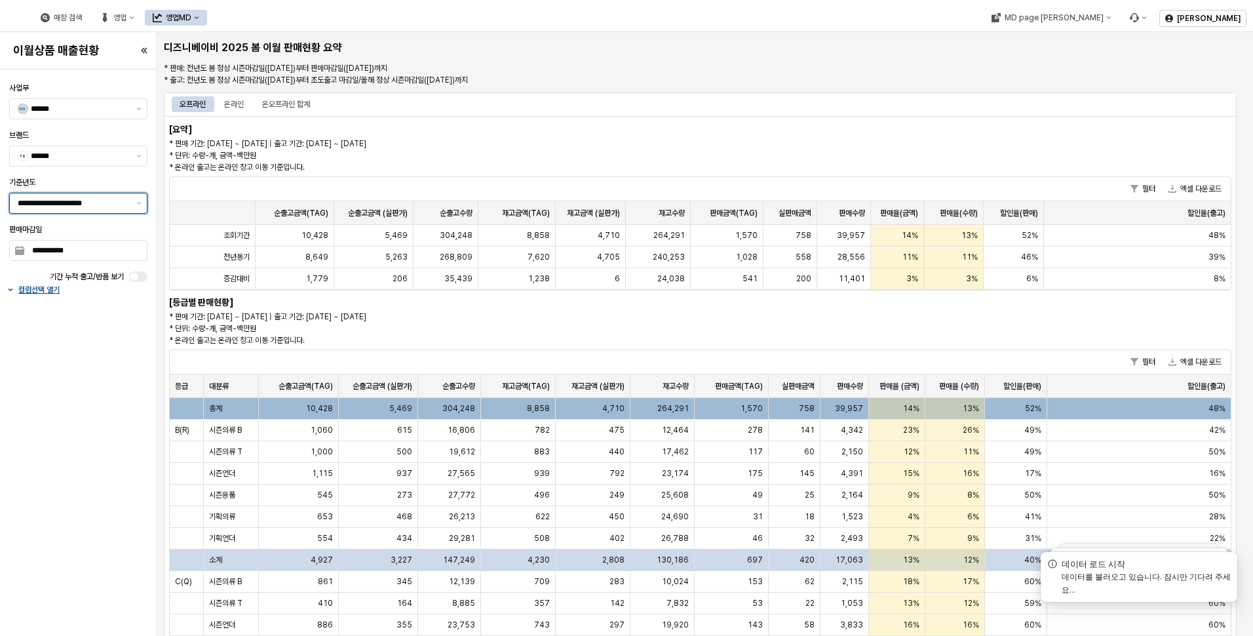
click at [130, 212] on div "**********" at bounding box center [70, 203] width 121 height 20
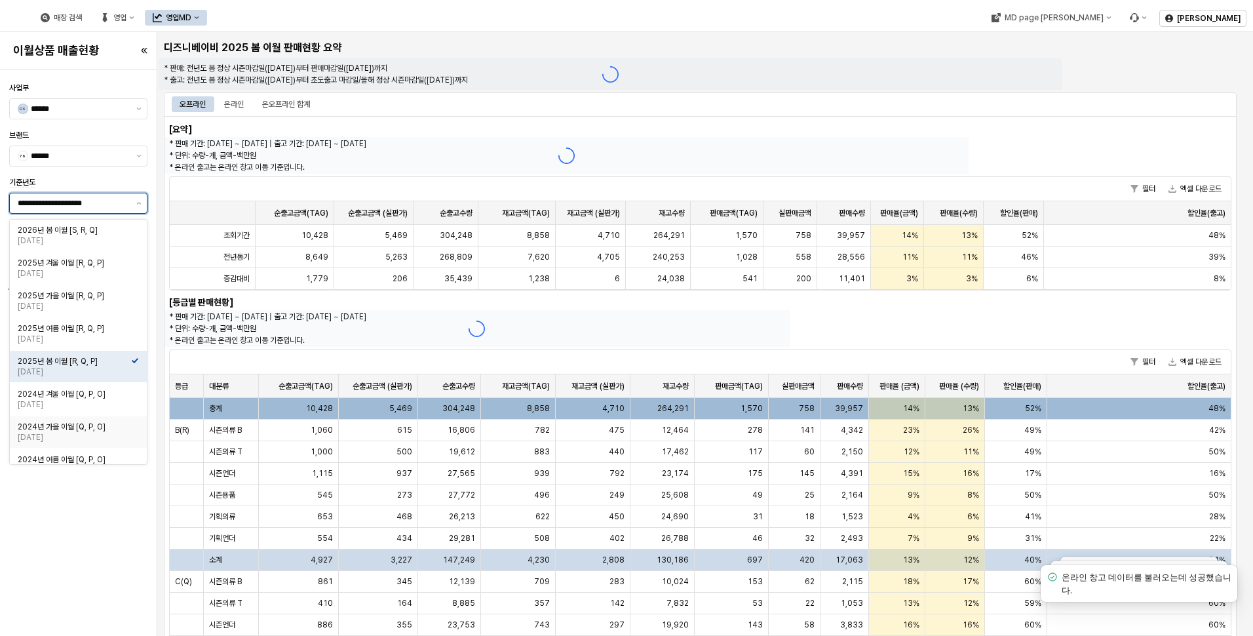
click at [113, 424] on div "2024년 가을 이월 [Q, P, O]" at bounding box center [74, 427] width 113 height 10
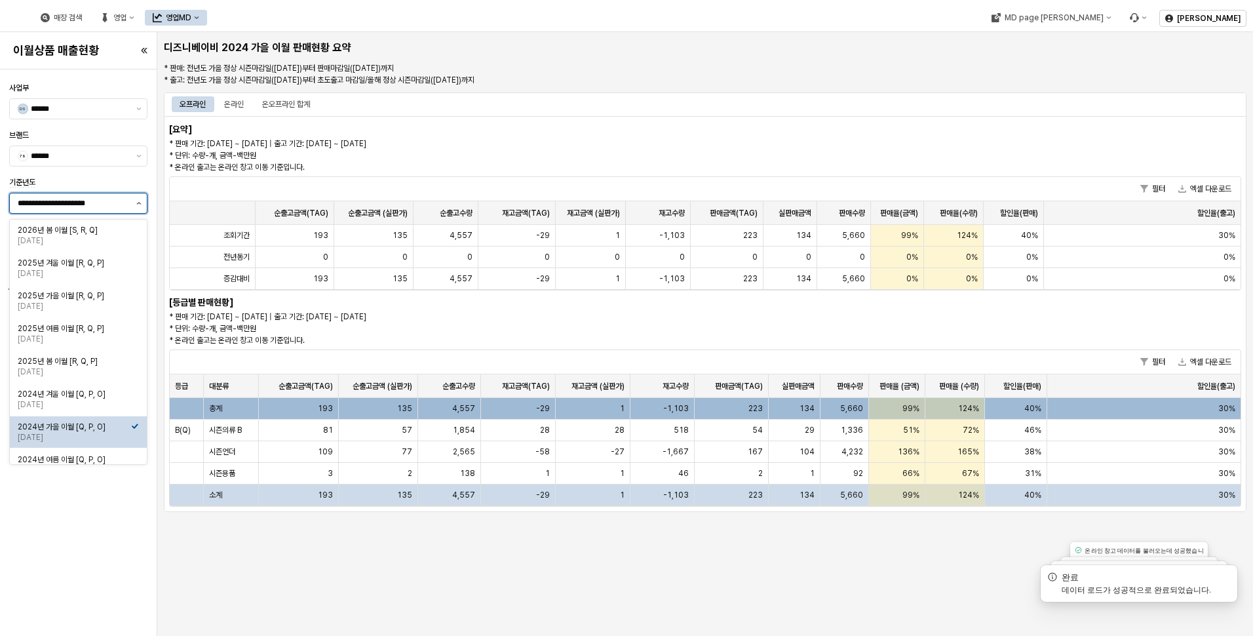
click at [142, 199] on button "제안 사항 표시" at bounding box center [139, 203] width 16 height 20
click at [102, 298] on div "2025년 가을 이월 [R, Q, P]" at bounding box center [74, 295] width 113 height 10
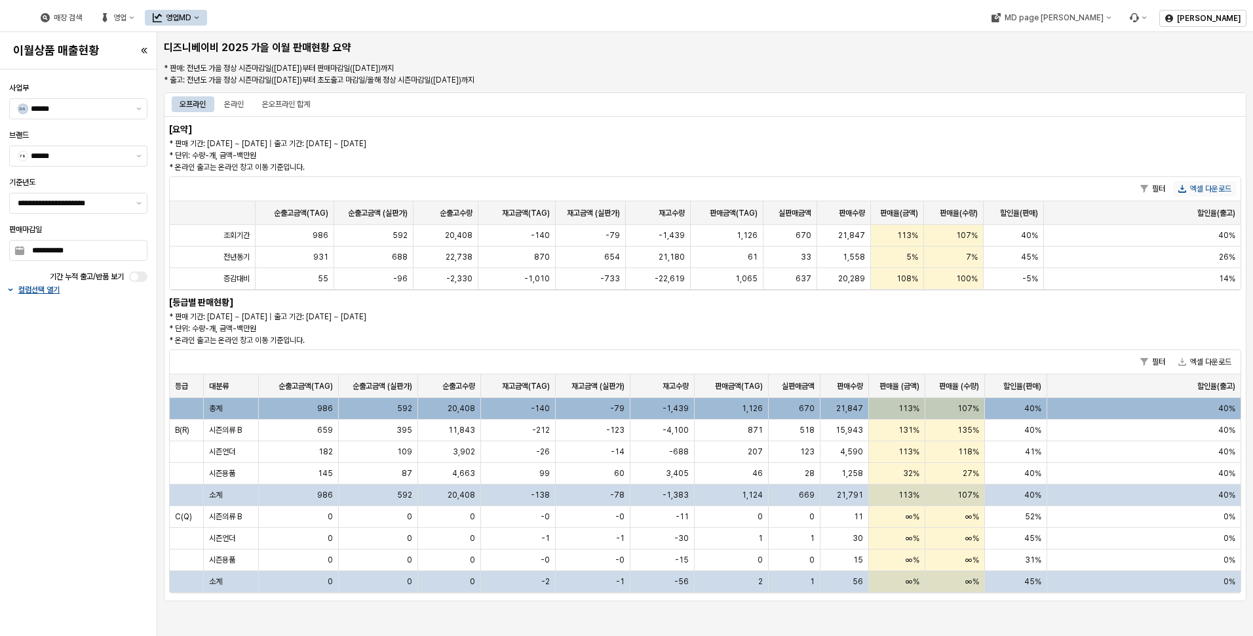
click at [1212, 185] on button "엑셀 다운로드" at bounding box center [1205, 189] width 64 height 16
click at [137, 156] on icon "제안 사항 표시" at bounding box center [138, 156] width 5 height 3
click at [139, 157] on icon "제안 사항 표시" at bounding box center [138, 156] width 5 height 3
click at [330, 121] on div "[요약] * 판매 기간: 2025-02-15 ~ 2025-09-07 | 출고 기간: 2025-02-15 ~ 2025-09-07 * 단위: 수량…" at bounding box center [705, 358] width 1083 height 485
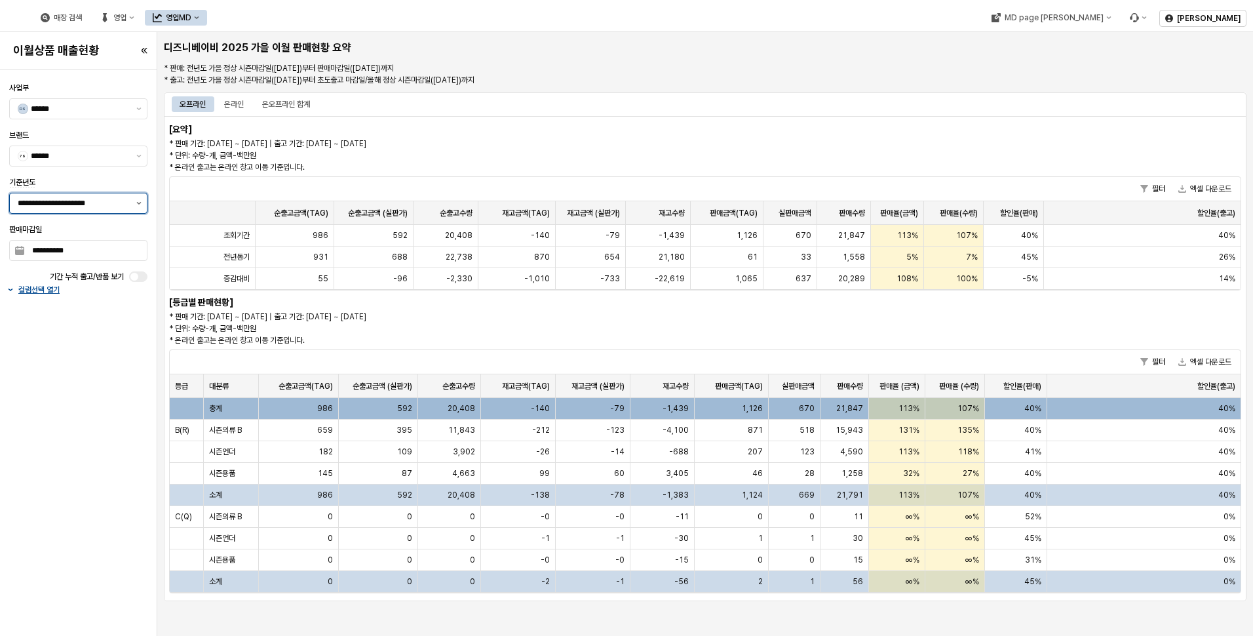
click at [135, 204] on button "제안 사항 표시" at bounding box center [139, 203] width 16 height 20
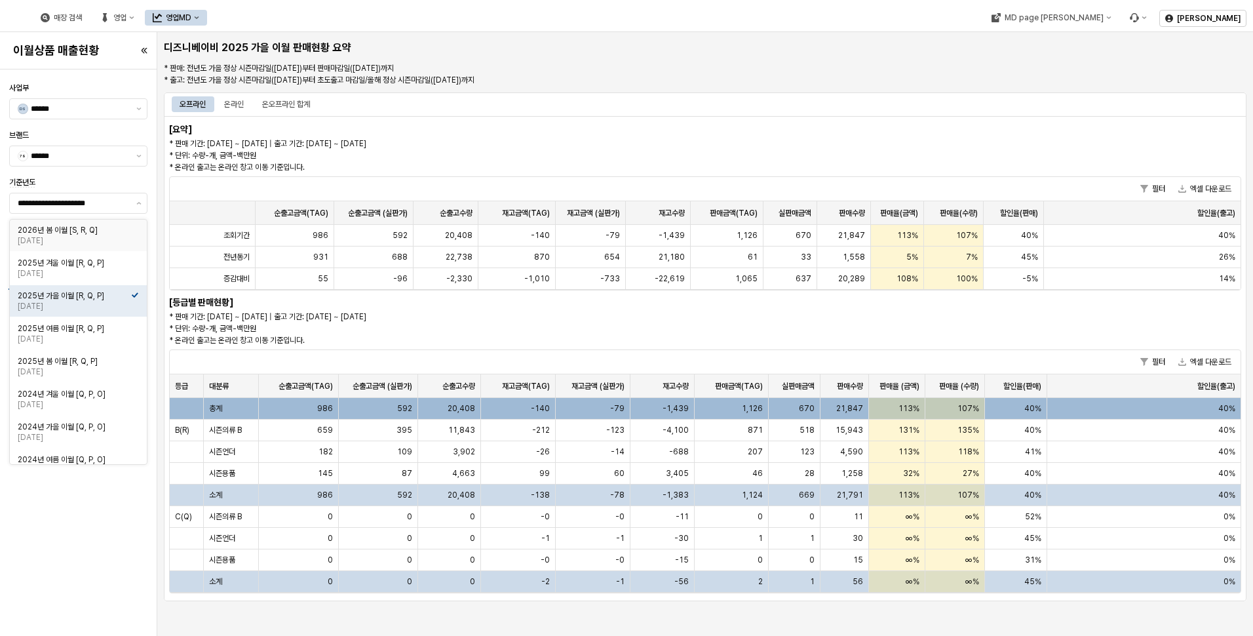
click at [329, 168] on p "* 판매 기간: 2025-02-15 ~ 2025-09-07 | 출고 기간: 2025-02-15 ~ 2025-09-07 * 단위: 수량-개, 금…" at bounding box center [570, 155] width 802 height 35
click at [138, 201] on button "제안 사항 표시" at bounding box center [139, 203] width 16 height 20
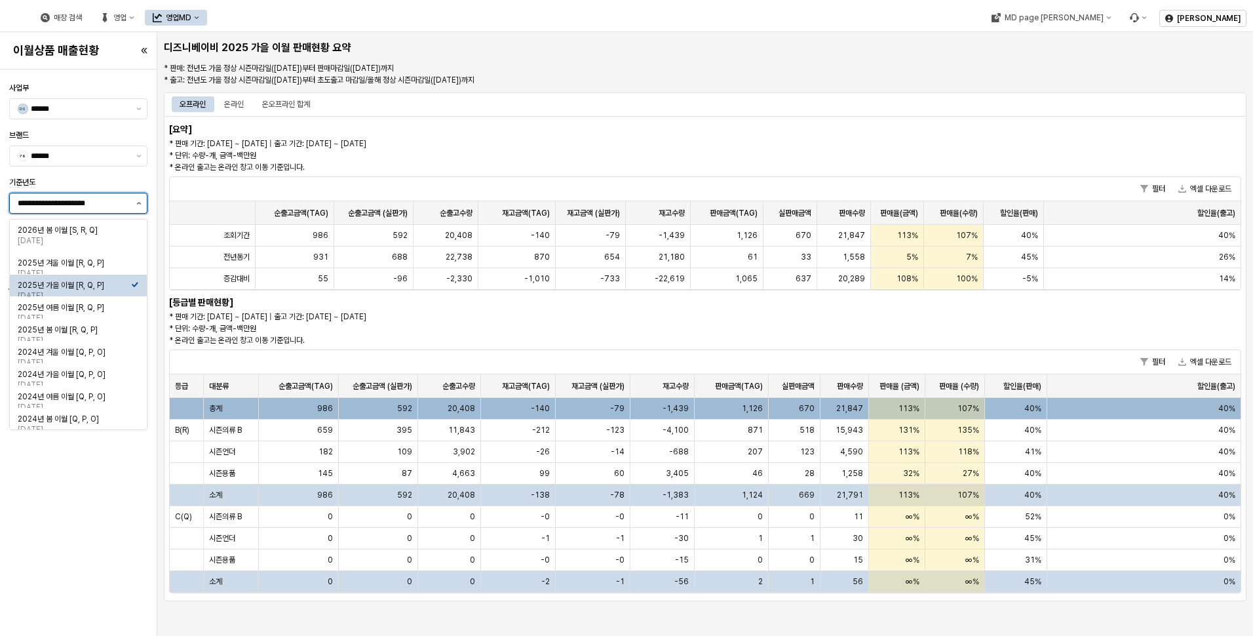
click at [142, 203] on button "제안 사항 표시" at bounding box center [139, 203] width 16 height 20
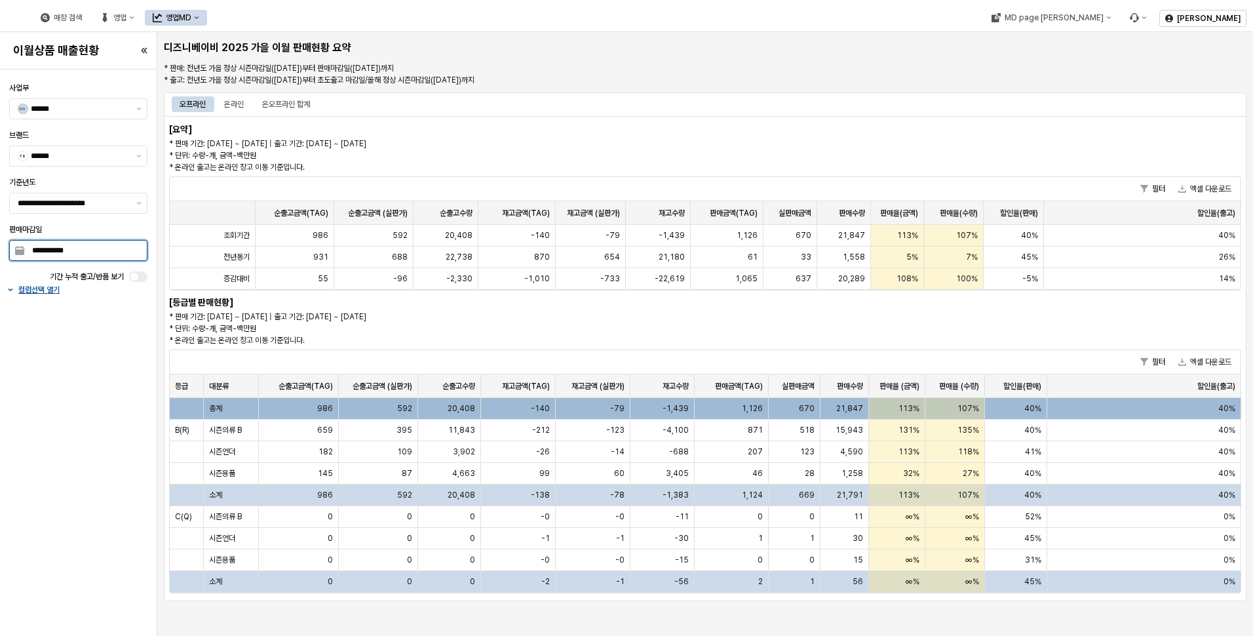
click at [129, 247] on input "**********" at bounding box center [85, 251] width 123 height 20
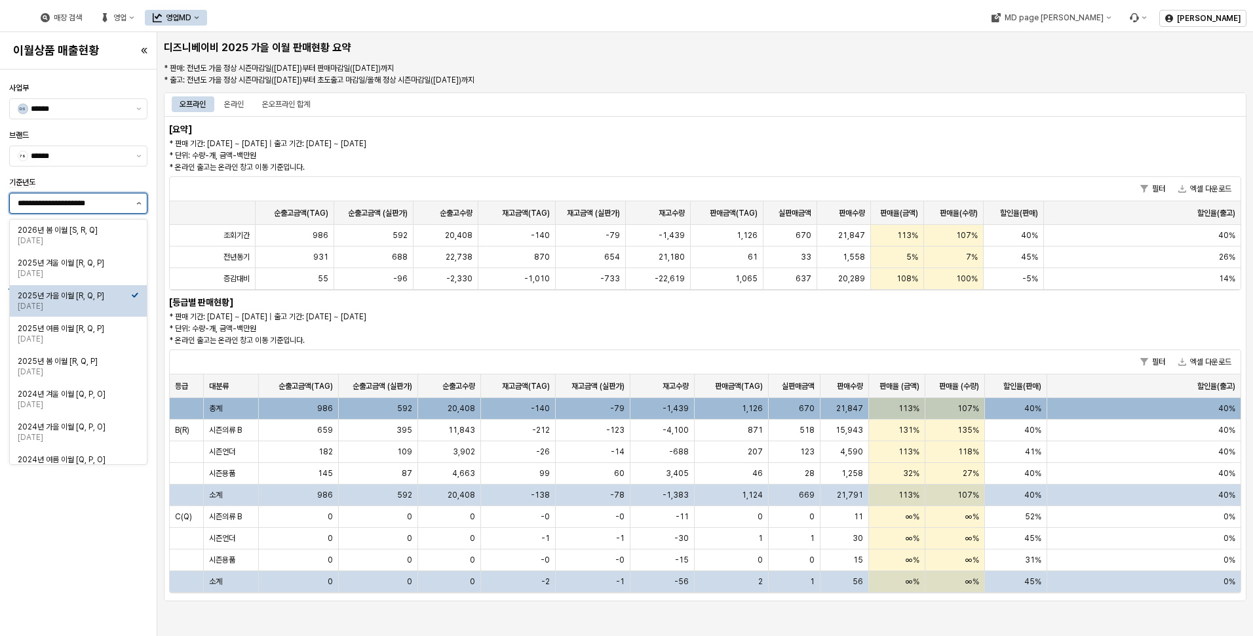
click at [138, 207] on button "제안 사항 표시" at bounding box center [139, 203] width 16 height 20
click at [76, 239] on div "2025-06-15" at bounding box center [74, 240] width 113 height 10
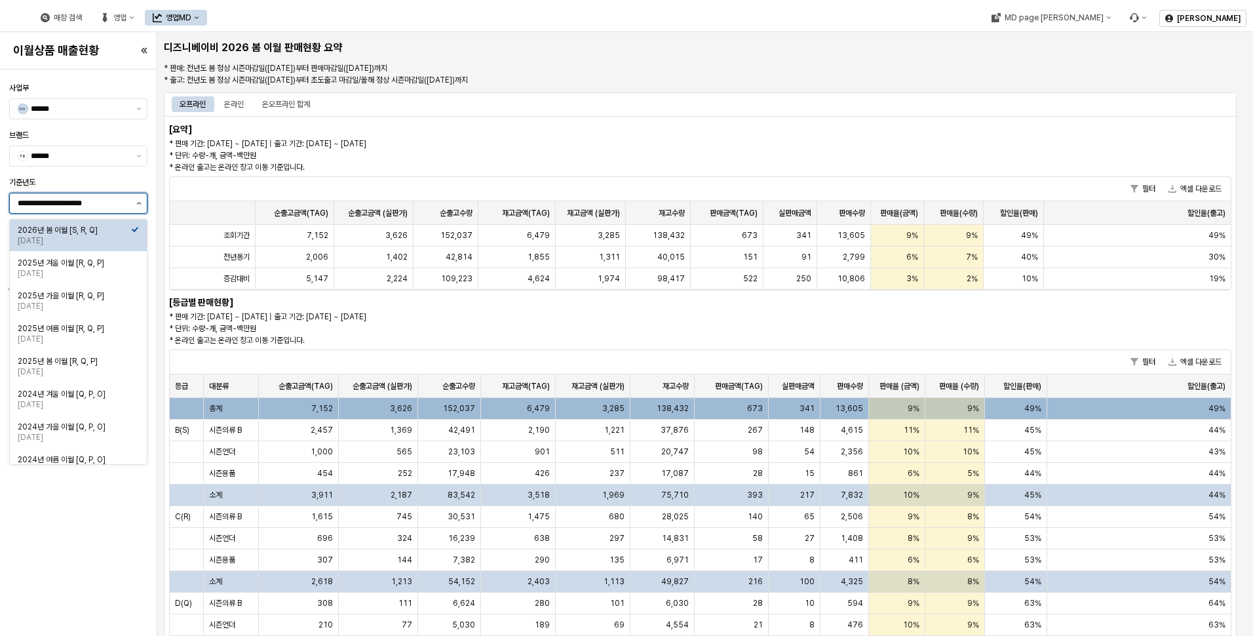
click at [138, 201] on button "제안 사항 표시" at bounding box center [139, 203] width 16 height 20
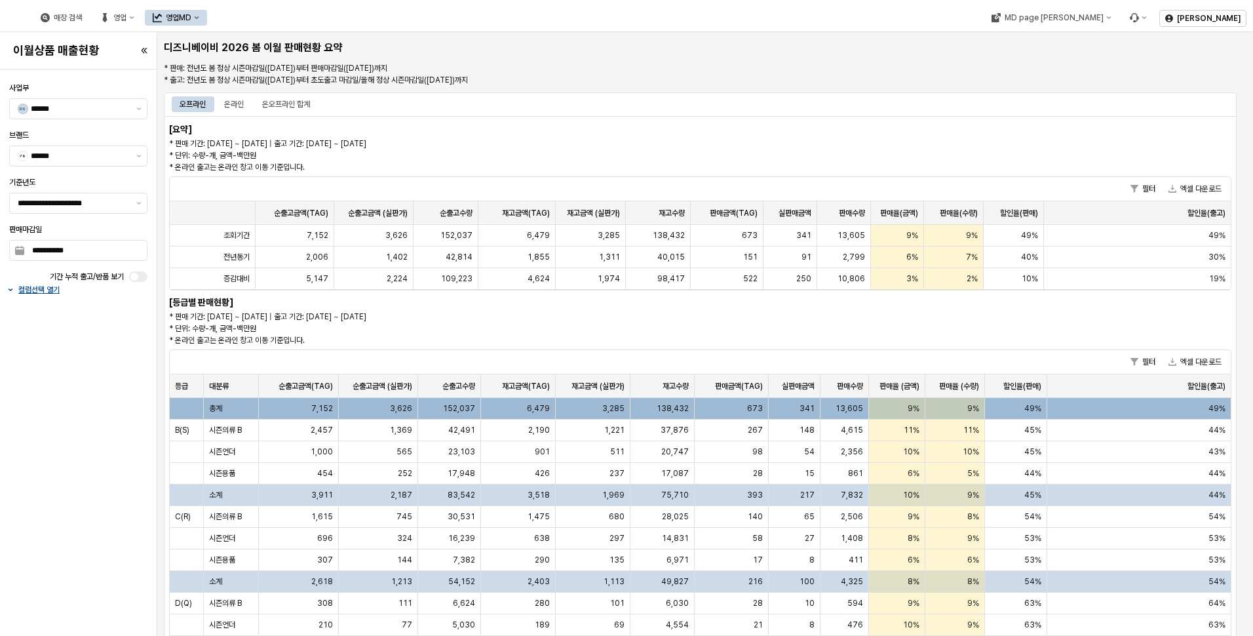
click at [471, 145] on p "* 판매 기간: 2025-06-15 ~ 2025-09-07 | 출고 기간: 2025-06-15 ~ 2025-09-30 * 단위: 수량-개, 금…" at bounding box center [566, 155] width 795 height 35
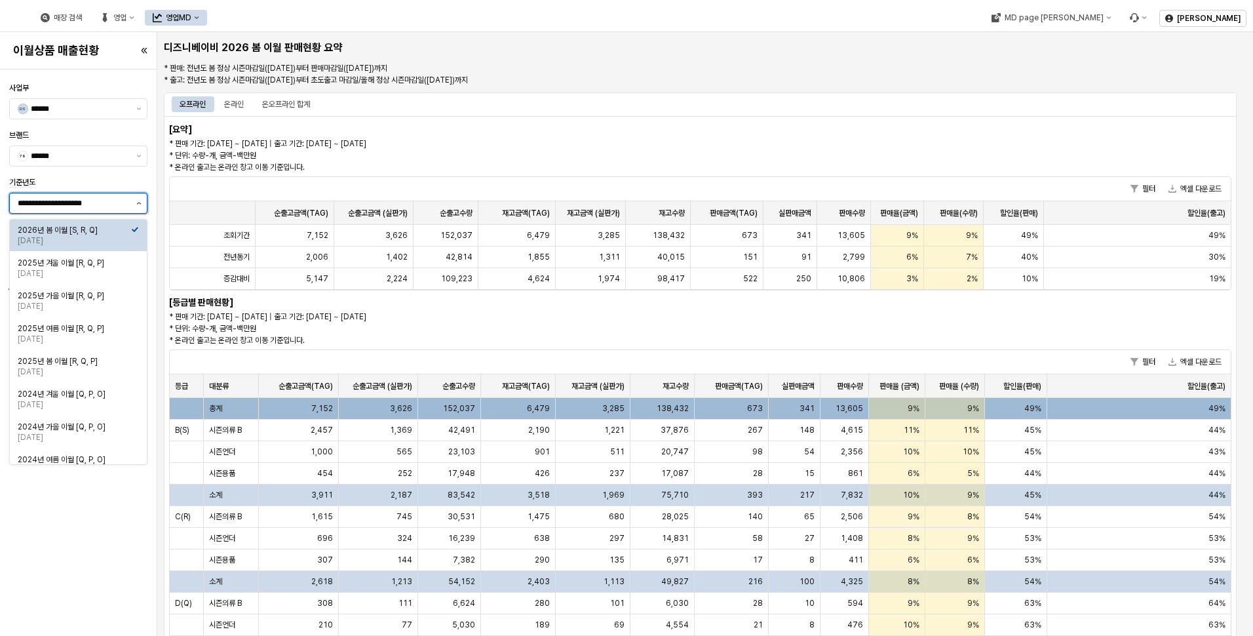
click at [135, 203] on button "제안 사항 표시" at bounding box center [139, 203] width 16 height 20
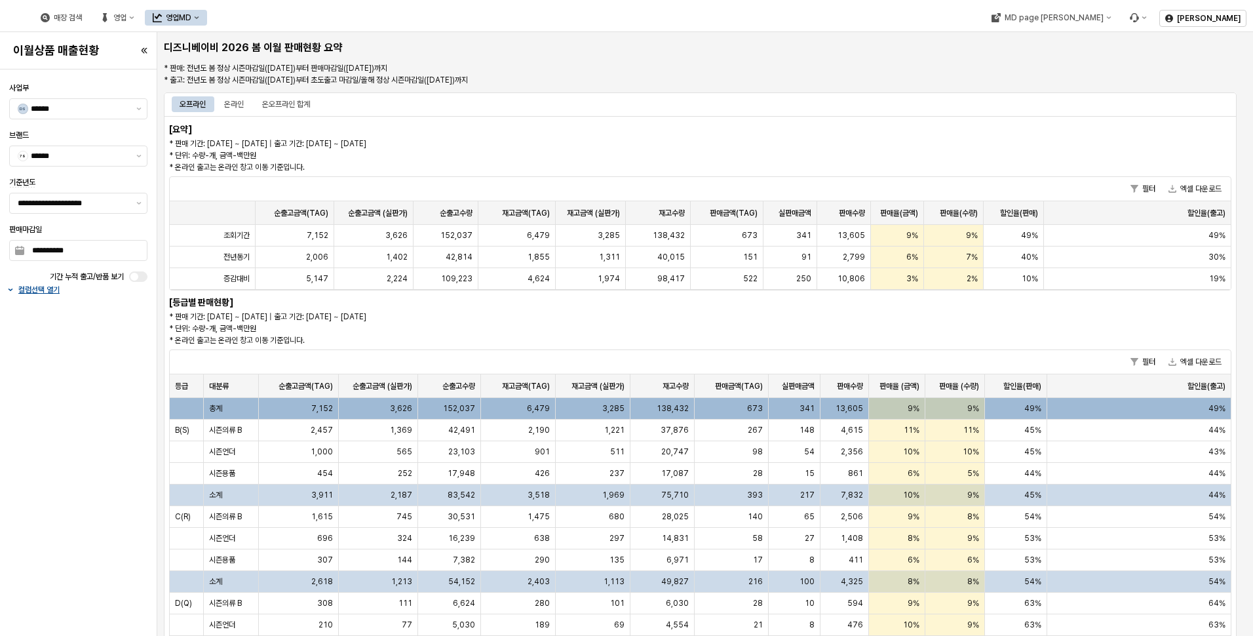
click at [412, 148] on p "* 판매 기간: 2025-06-15 ~ 2025-09-07 | 출고 기간: 2025-06-15 ~ 2025-09-30 * 단위: 수량-개, 금…" at bounding box center [566, 155] width 795 height 35
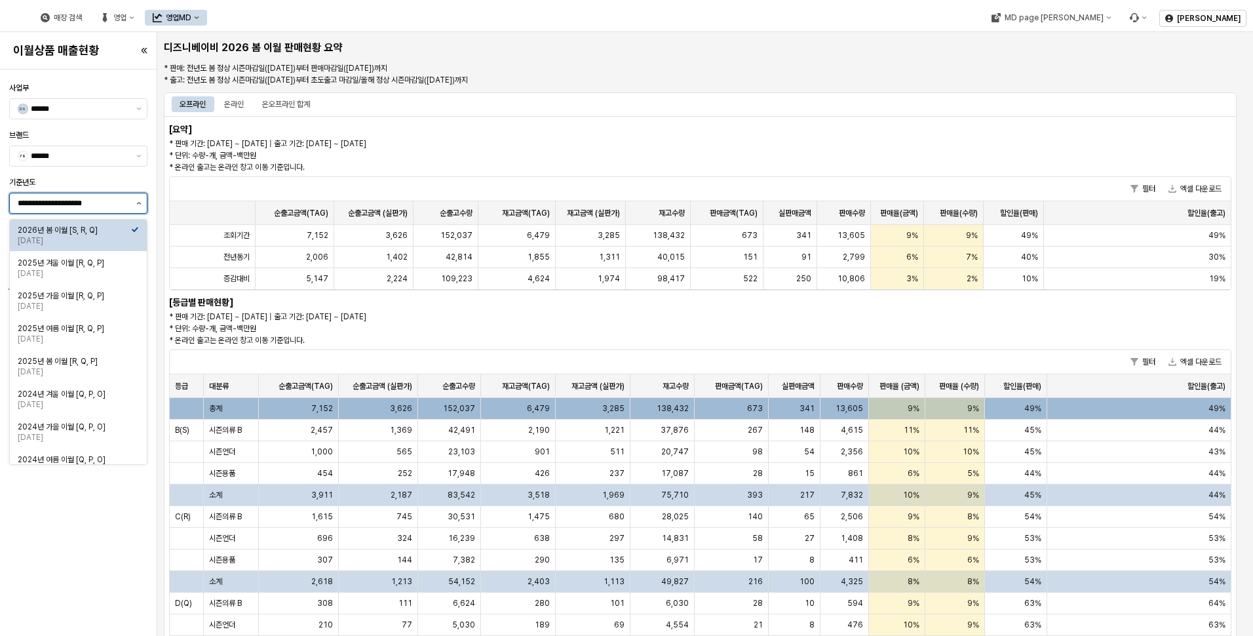
click at [140, 201] on button "제안 사항 표시" at bounding box center [139, 203] width 16 height 20
click at [126, 270] on div "2025-04-15" at bounding box center [74, 273] width 113 height 10
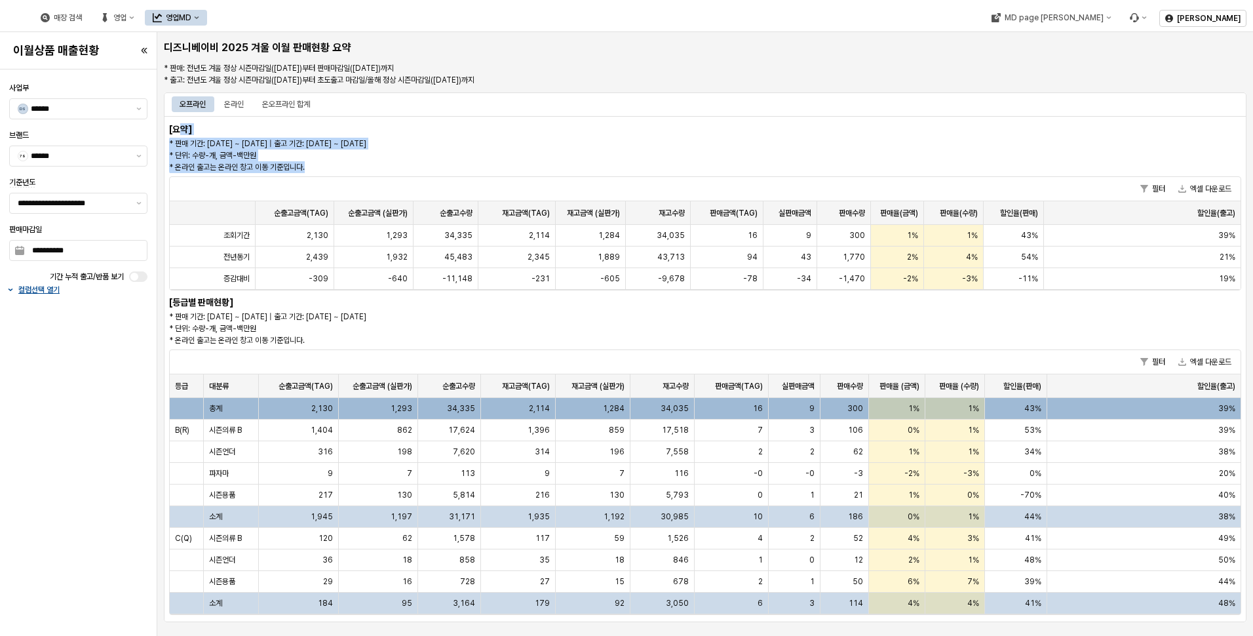
drag, startPoint x: 370, startPoint y: 167, endPoint x: 178, endPoint y: 129, distance: 196.5
click at [178, 129] on div "[요약] * 판매 기간: 2025-04-15 ~ 2025-09-07 | 출고 기간: 2025-04-15 ~ 2025-10-31 * 단위: 수량…" at bounding box center [705, 369] width 1083 height 506
drag, startPoint x: 178, startPoint y: 129, endPoint x: 257, endPoint y: 133, distance: 79.4
click at [257, 133] on div "[요약] * 판매 기간: 2025-04-15 ~ 2025-09-07 | 출고 기간: 2025-04-15 ~ 2025-10-31 * 단위: 수량…" at bounding box center [705, 369] width 1083 height 506
click at [244, 106] on div "온라인" at bounding box center [234, 104] width 20 height 16
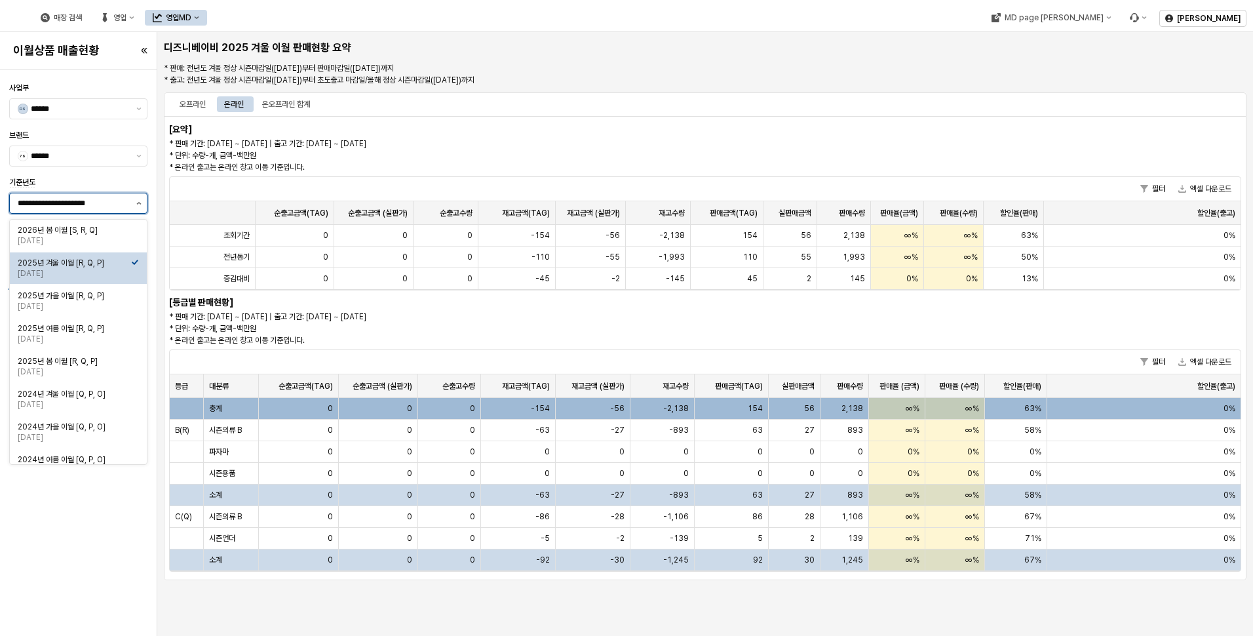
click at [131, 199] on button "제안 사항 표시" at bounding box center [139, 203] width 16 height 20
click at [121, 295] on div "2025년 가을 이월 [R, Q, P]" at bounding box center [74, 295] width 113 height 10
type input "**********"
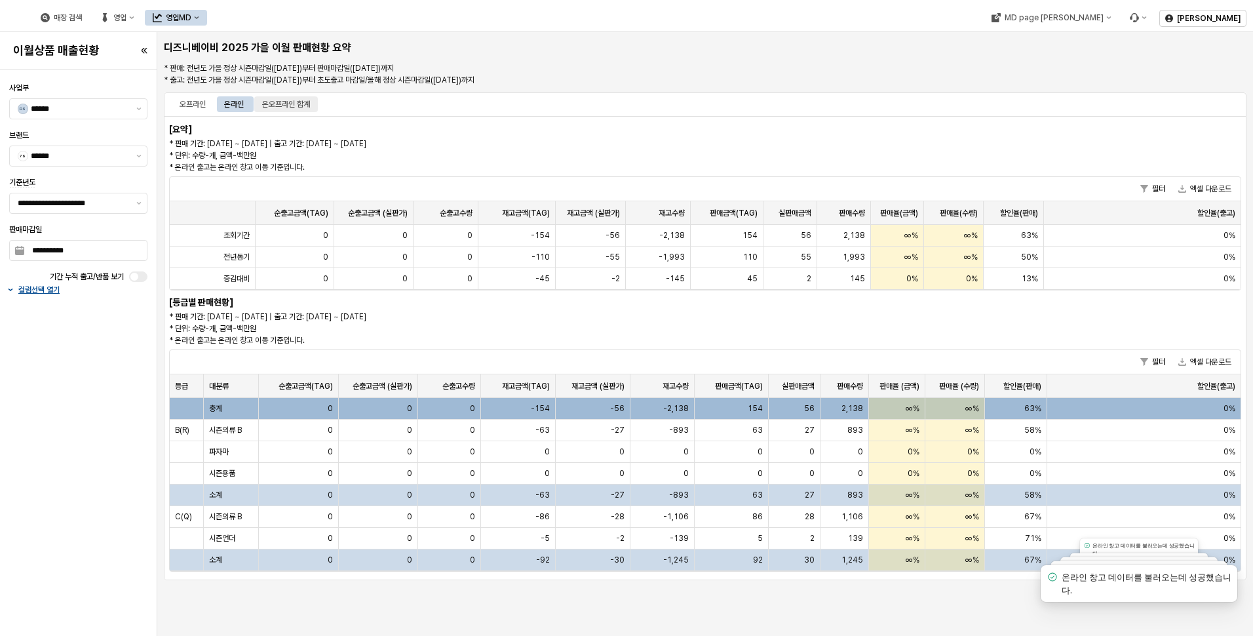
click at [302, 104] on div "온오프라인 합계" at bounding box center [286, 104] width 48 height 16
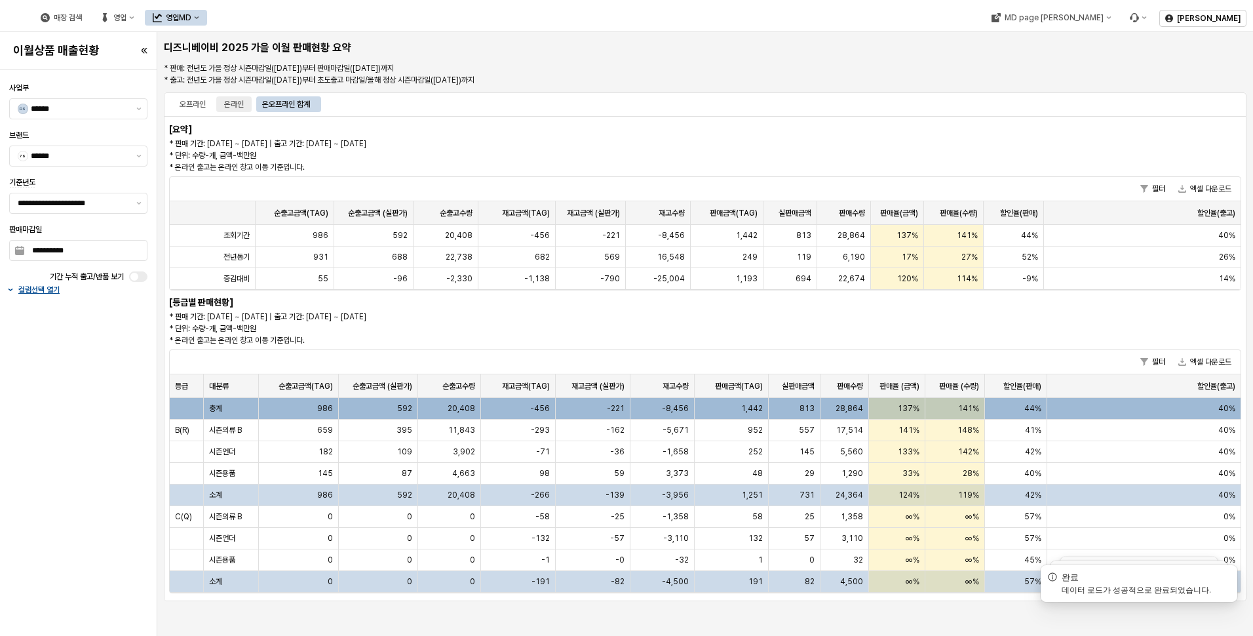
click at [238, 108] on div "온라인" at bounding box center [234, 104] width 20 height 16
click at [183, 104] on div "오프라인" at bounding box center [193, 104] width 26 height 16
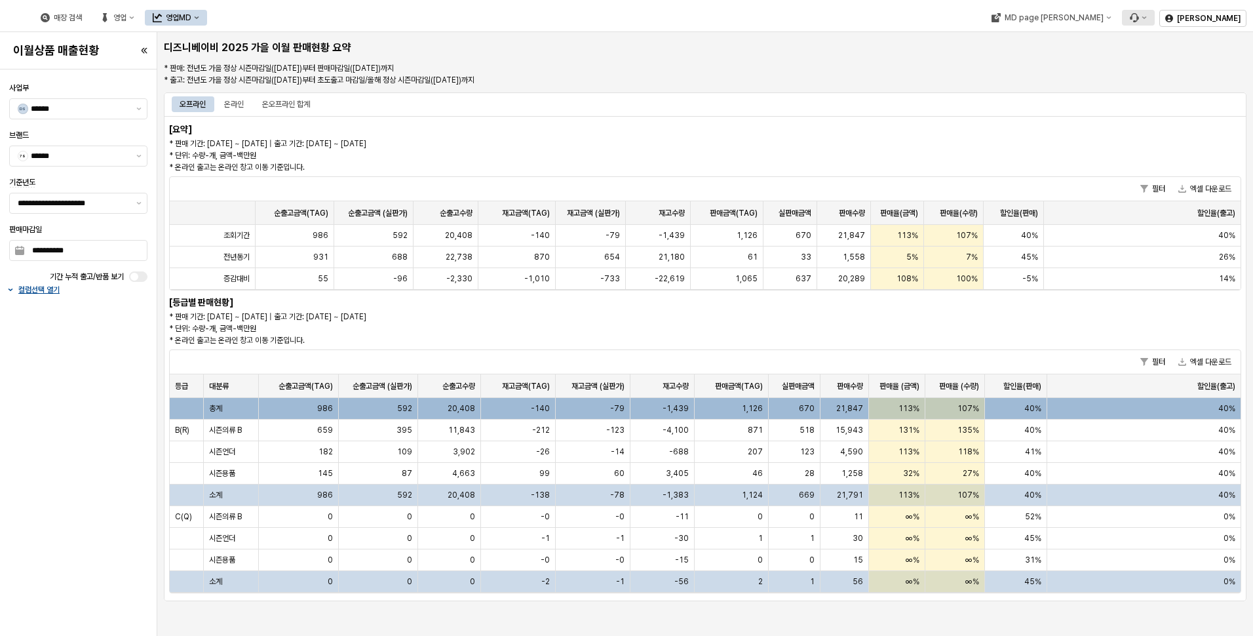
click at [1154, 24] on button "Menu item 6" at bounding box center [1138, 18] width 33 height 16
click at [1180, 41] on span "버그 제보/개선 요청" at bounding box center [1189, 42] width 59 height 10
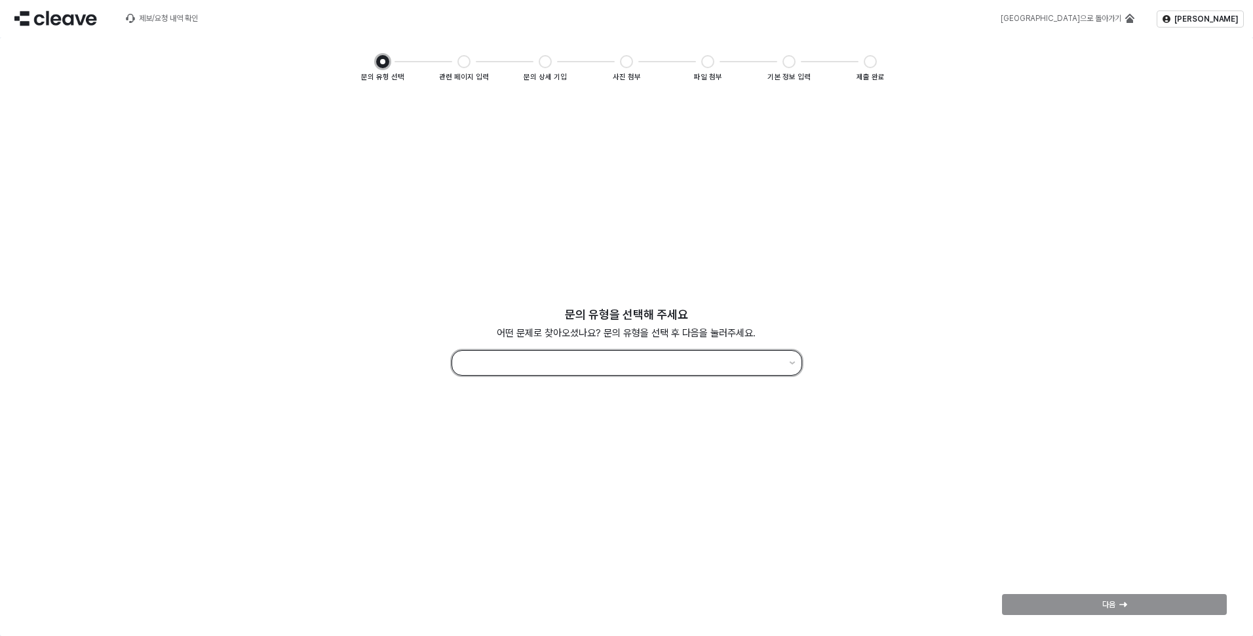
click at [736, 352] on div "App Frame" at bounding box center [618, 363] width 332 height 24
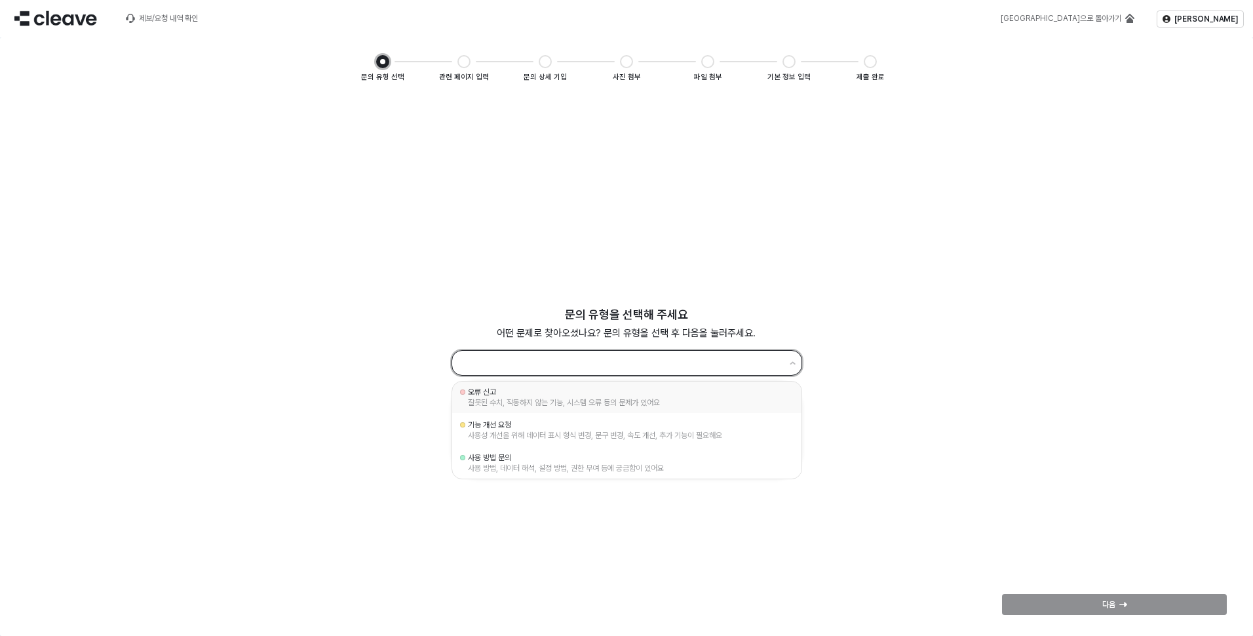
click at [621, 406] on div "잘못된 수치, 작동하지 않는 기능, 시스템 오류 등의 문제가 있어요" at bounding box center [627, 402] width 318 height 10
type input "*****"
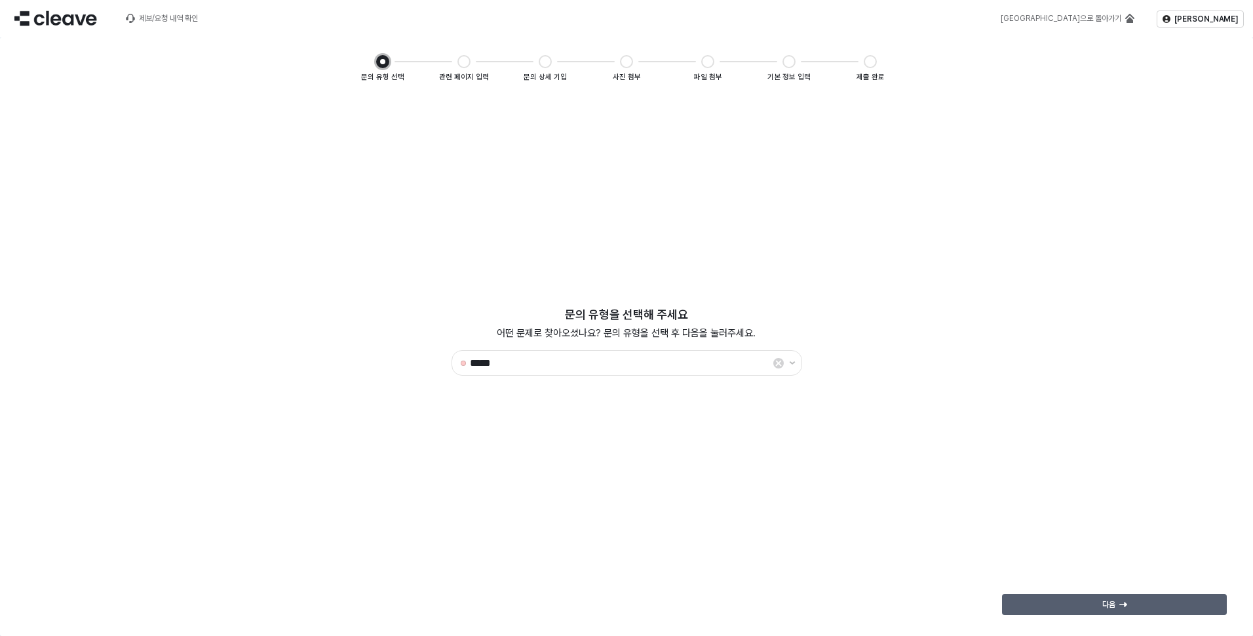
click at [1096, 598] on div "다음" at bounding box center [1114, 605] width 213 height 20
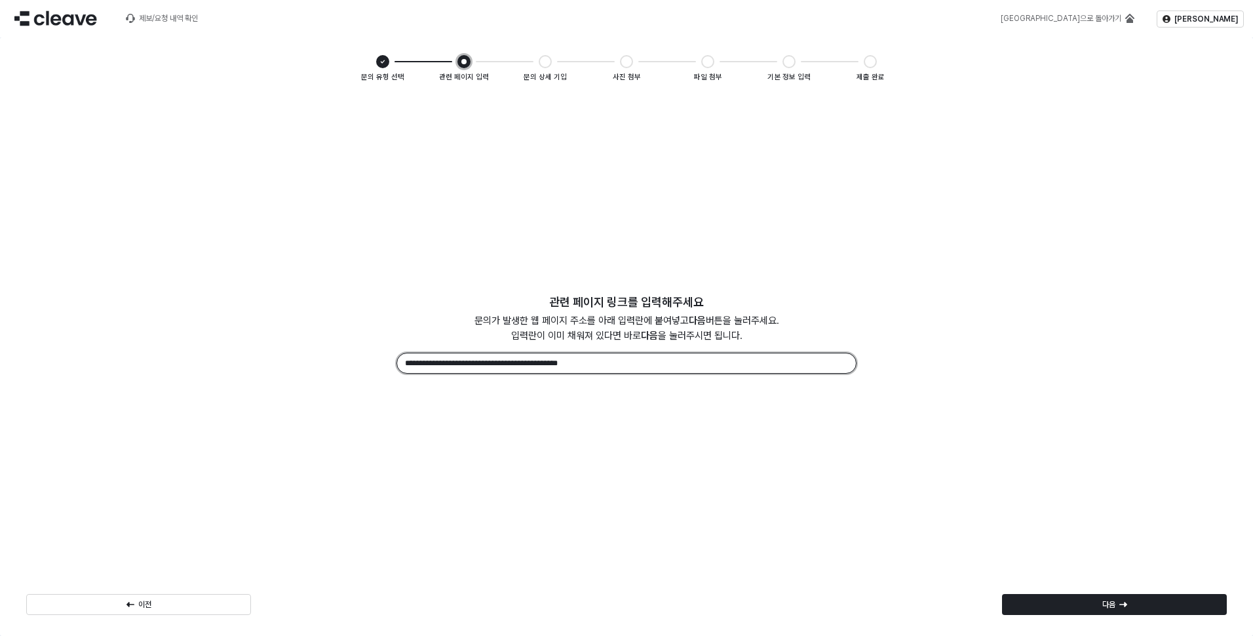
click at [658, 361] on input "**********" at bounding box center [626, 363] width 459 height 20
drag, startPoint x: 658, startPoint y: 361, endPoint x: 313, endPoint y: 376, distance: 345.2
click at [325, 361] on div "**********" at bounding box center [626, 342] width 1211 height 98
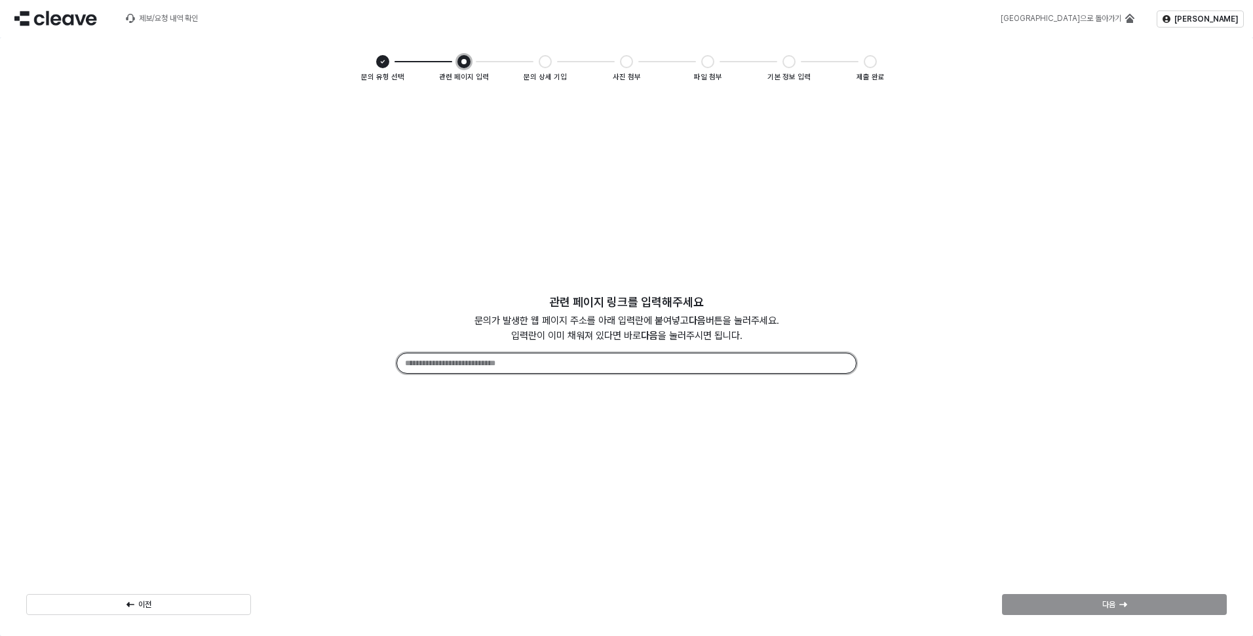
click at [571, 370] on input "App Frame" at bounding box center [626, 363] width 459 height 20
paste input "**********"
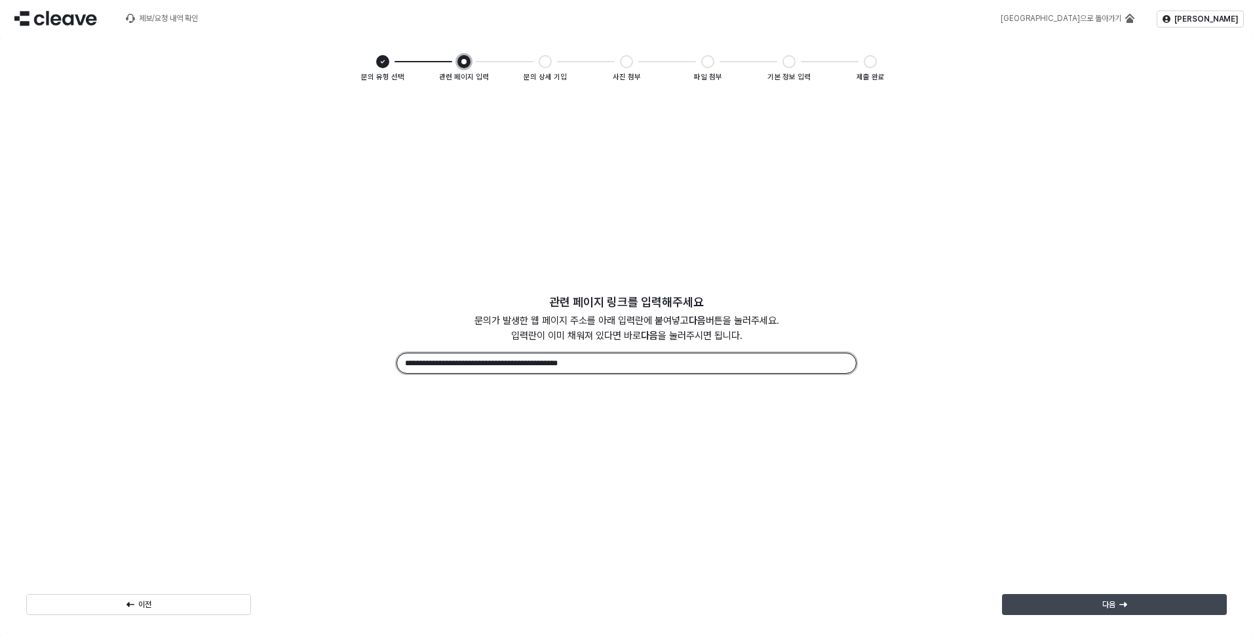
type input "**********"
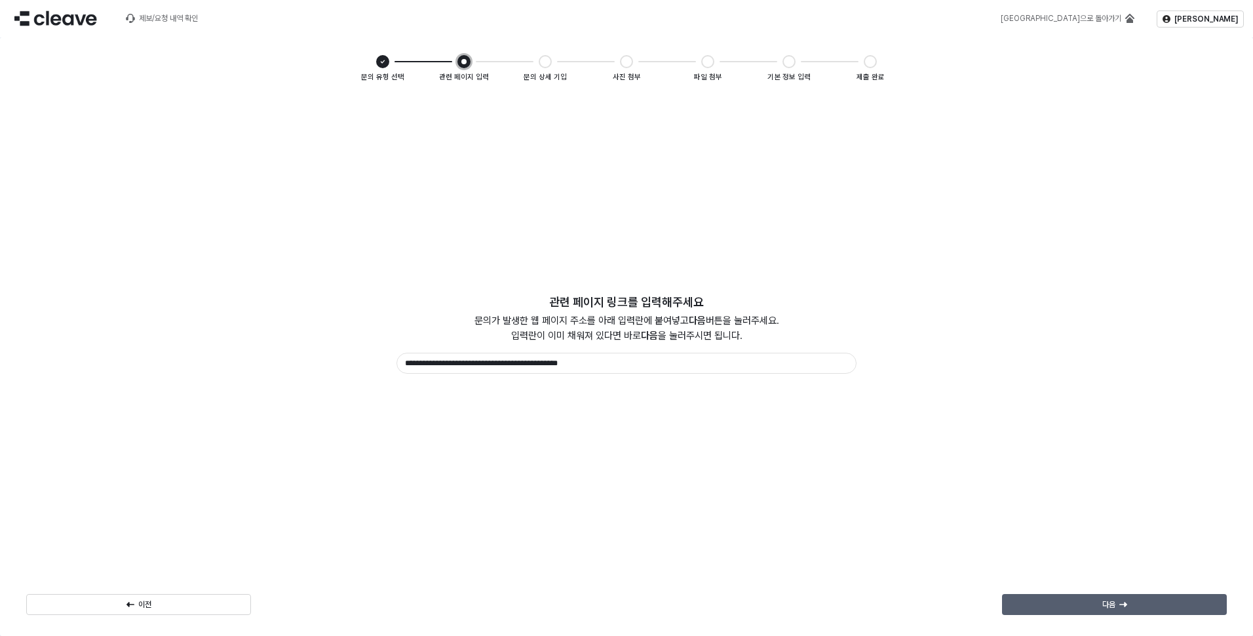
click at [1105, 596] on div "다음" at bounding box center [1114, 605] width 213 height 20
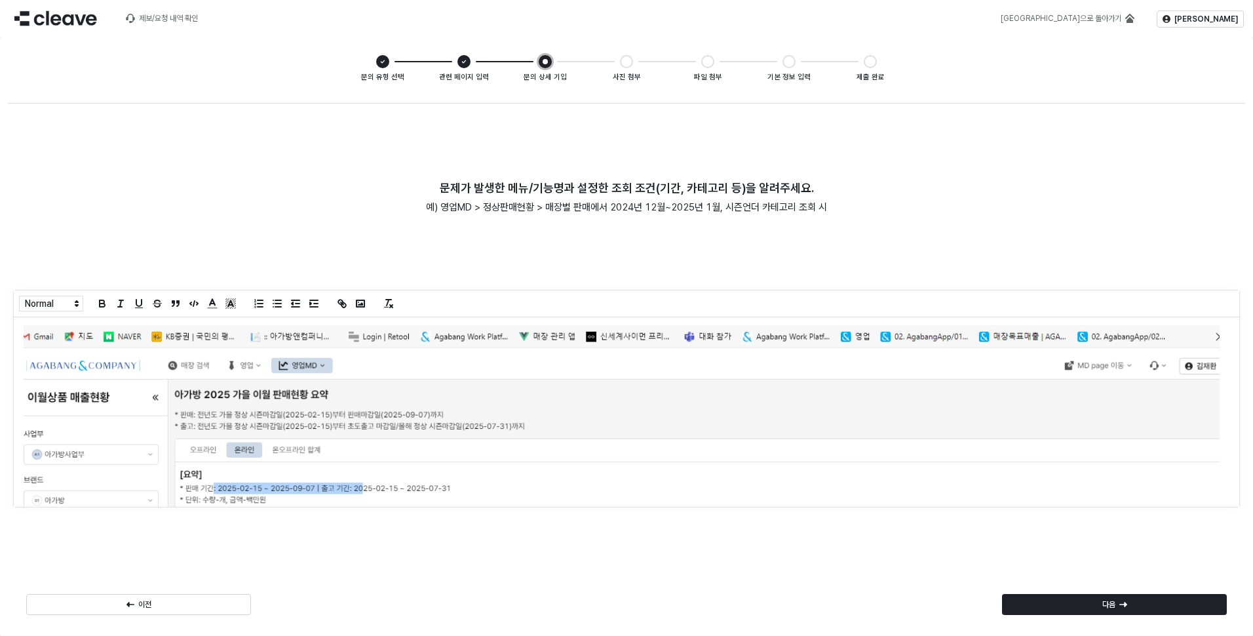
click at [243, 249] on div "문제가 발생한 메뉴/기능명과 설정한 조회 조건(기간, 카테고리 등)을 알려주세요. 예) 영업MD > 정상판매현황 > 매장별 판매에서 2024년…" at bounding box center [627, 365] width 1238 height 525
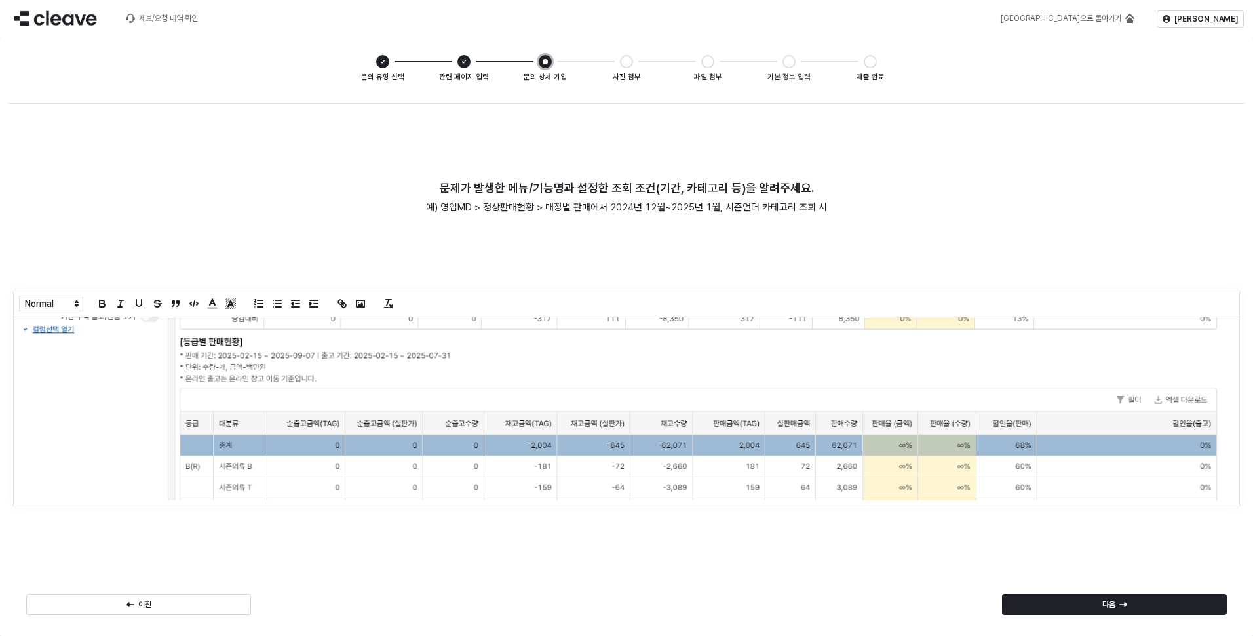
scroll to position [303, 0]
click at [74, 492] on img "App Frame" at bounding box center [622, 260] width 1196 height 477
click at [1211, 492] on div "App Frame" at bounding box center [622, 411] width 1216 height 189
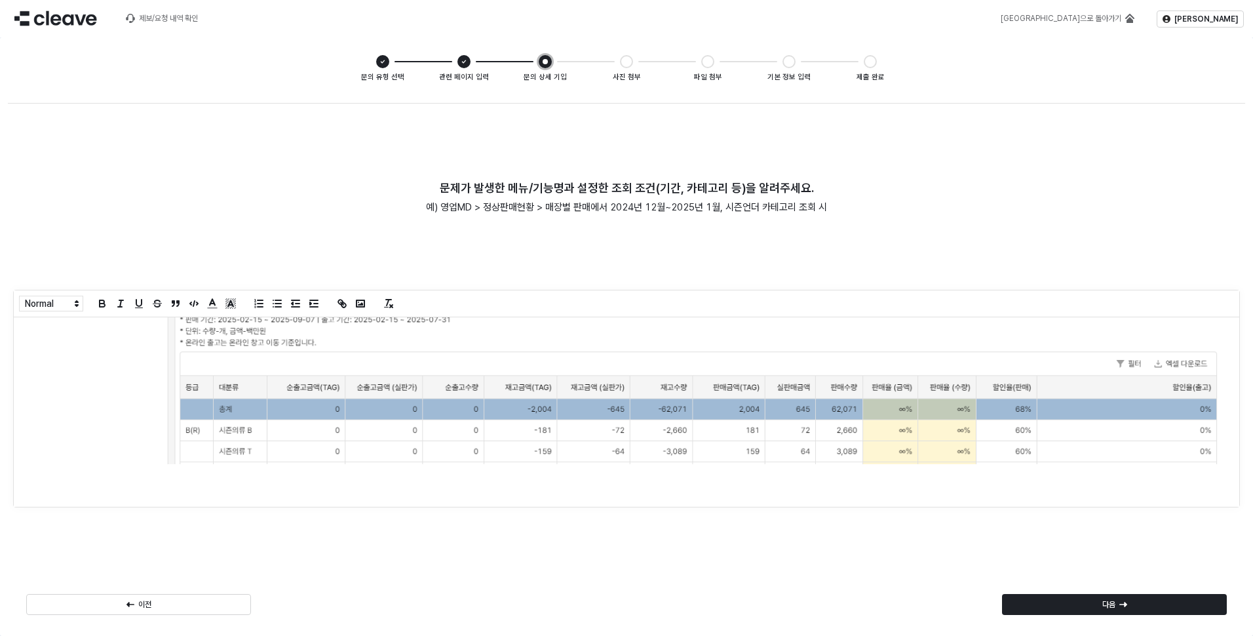
scroll to position [349, 0]
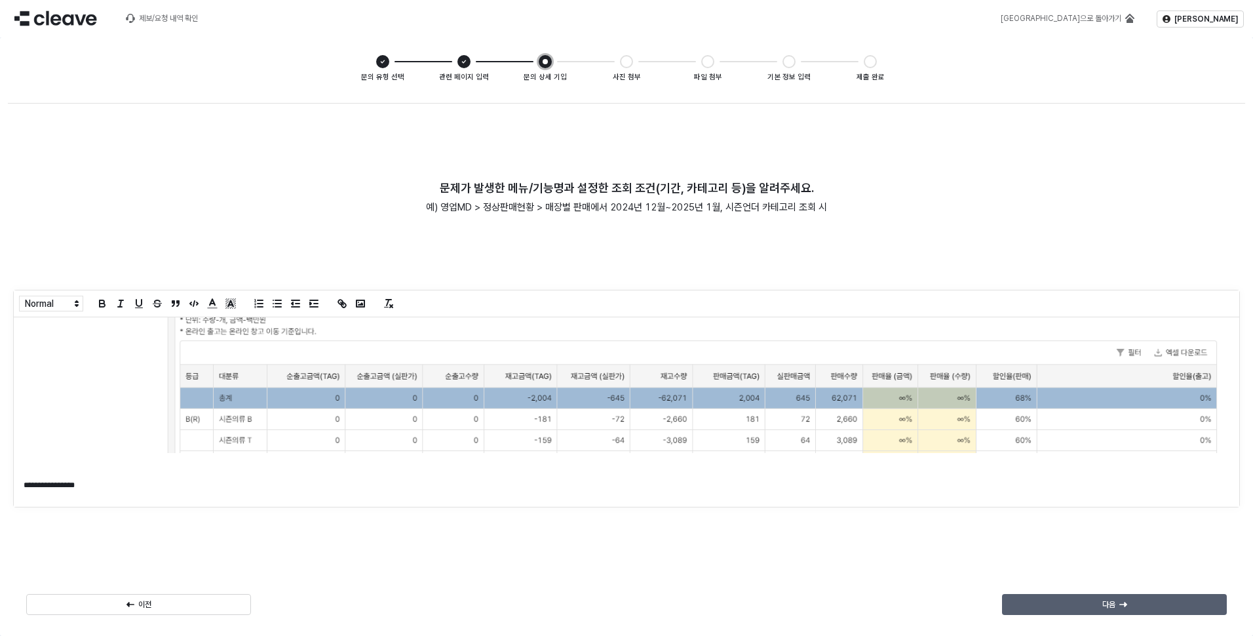
click at [1076, 596] on div "다음" at bounding box center [1114, 605] width 213 height 20
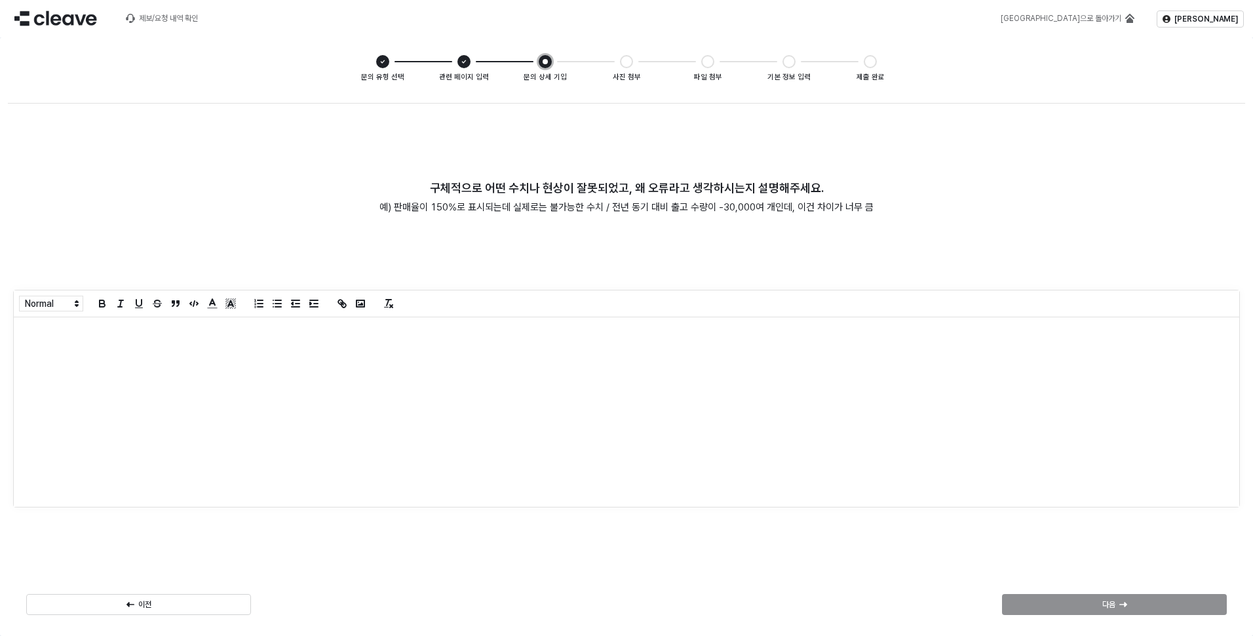
click at [465, 405] on div "App Frame" at bounding box center [627, 411] width 1226 height 189
click at [1150, 604] on div "다음" at bounding box center [1114, 605] width 213 height 20
click at [307, 407] on div "App Frame" at bounding box center [627, 411] width 1226 height 189
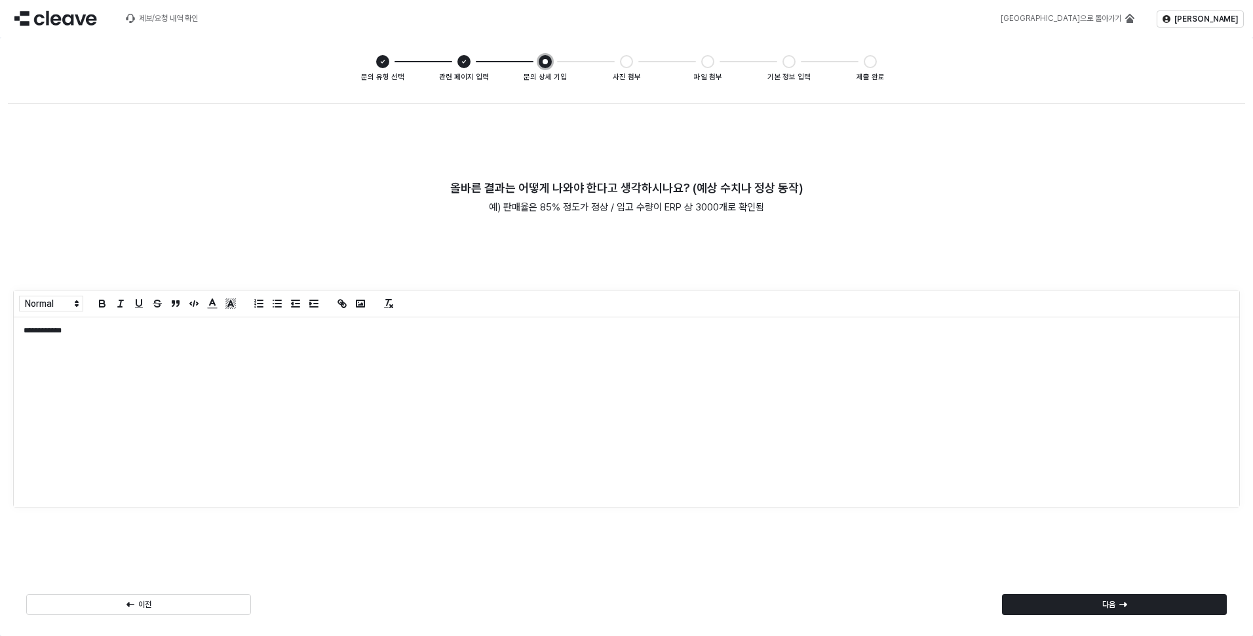
click at [175, 340] on div "**********" at bounding box center [627, 411] width 1226 height 189
click at [167, 329] on p "**********" at bounding box center [622, 330] width 1196 height 11
click at [1116, 591] on div "다음" at bounding box center [1114, 604] width 235 height 26
click at [1115, 606] on p "다음" at bounding box center [1109, 604] width 13 height 10
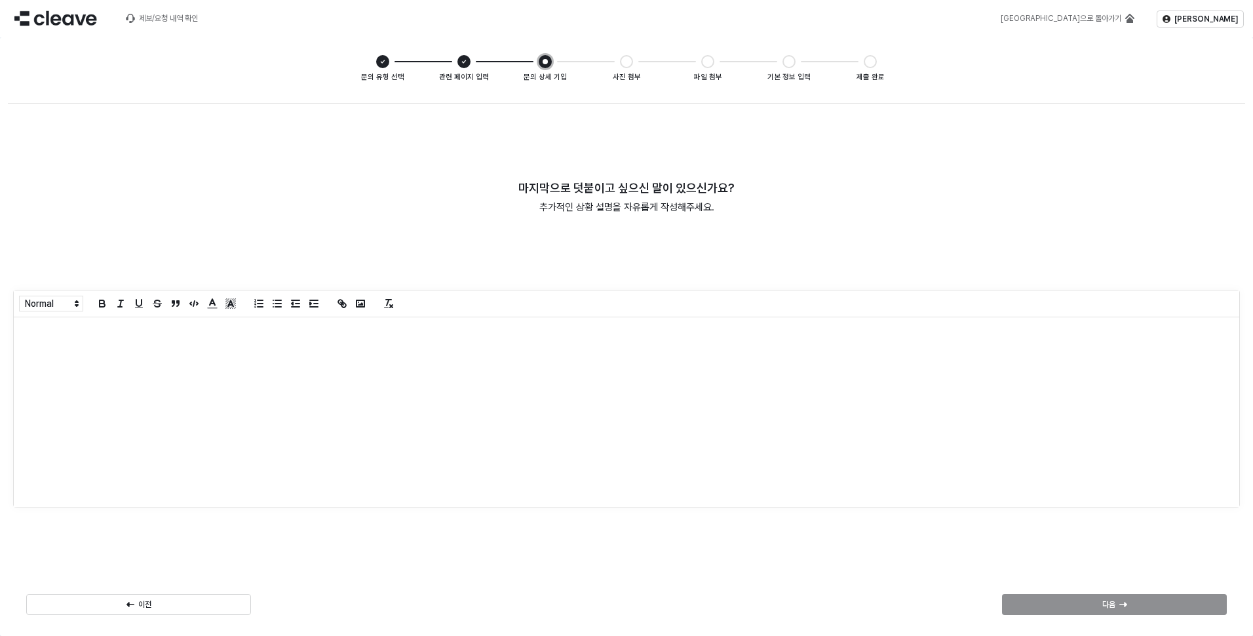
click at [386, 414] on div "App Frame" at bounding box center [627, 411] width 1226 height 189
click at [1092, 602] on div "다음" at bounding box center [1114, 605] width 213 height 20
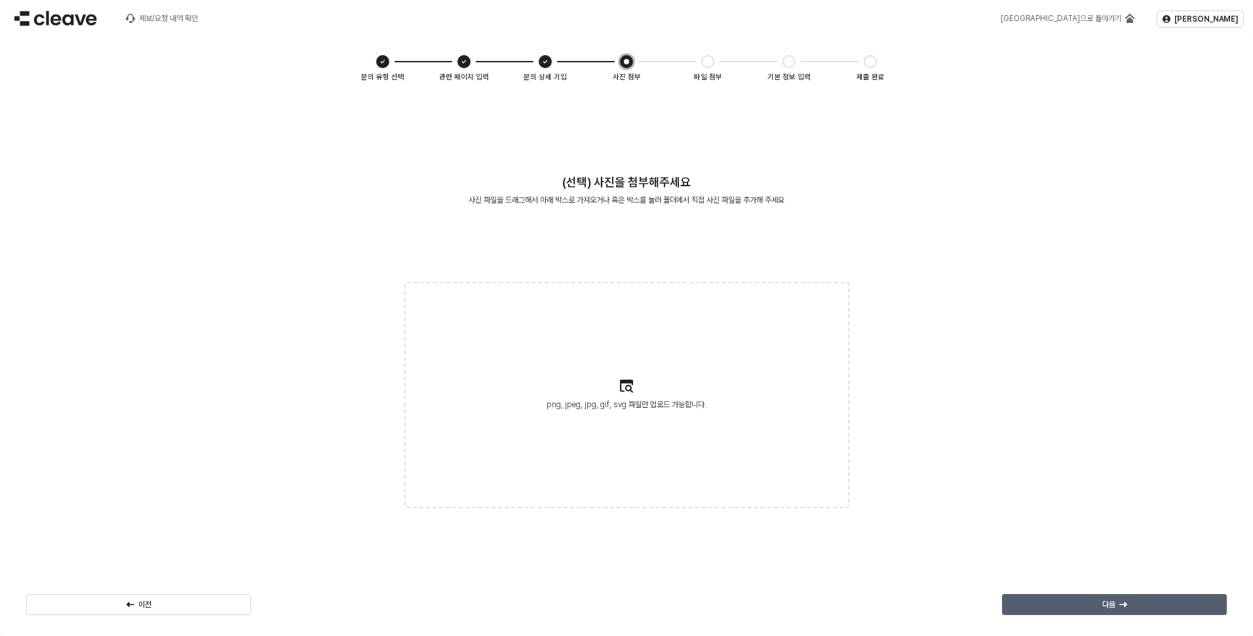
click at [1105, 606] on p "다음" at bounding box center [1109, 604] width 13 height 10
click at [1103, 606] on p "다음" at bounding box center [1109, 604] width 13 height 10
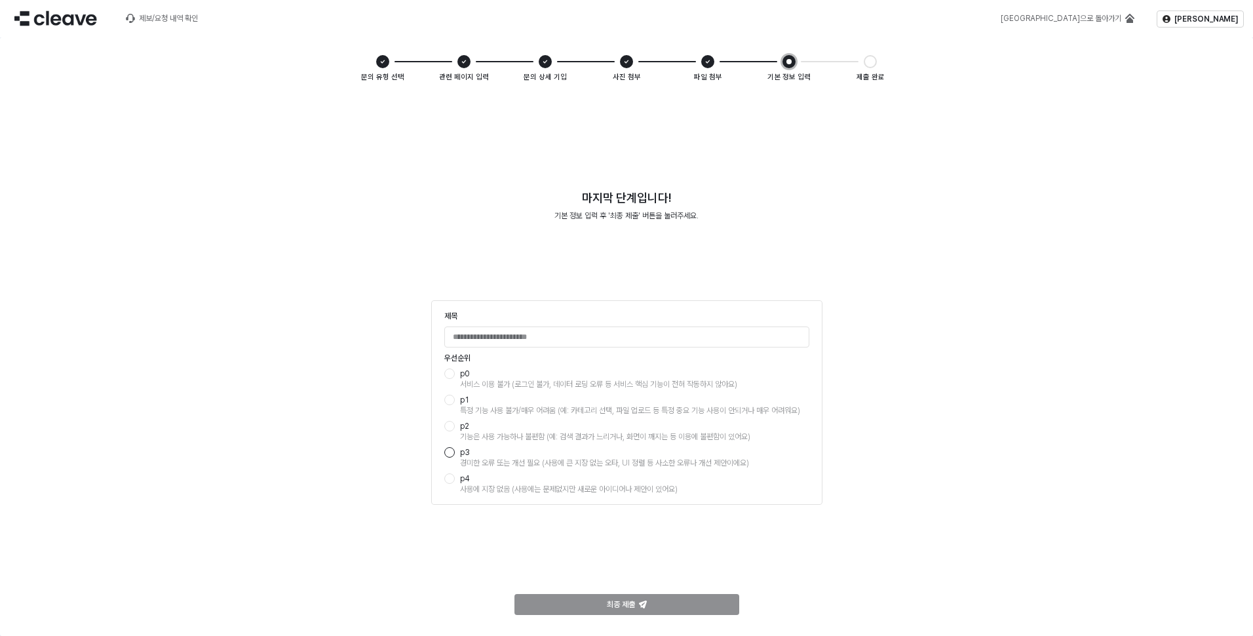
click at [452, 452] on div "App Frame" at bounding box center [449, 452] width 10 height 10
click at [454, 427] on div "App Frame" at bounding box center [449, 426] width 10 height 10
click at [446, 452] on div "App Frame" at bounding box center [449, 452] width 10 height 10
click at [508, 335] on input "제목" at bounding box center [627, 337] width 364 height 20
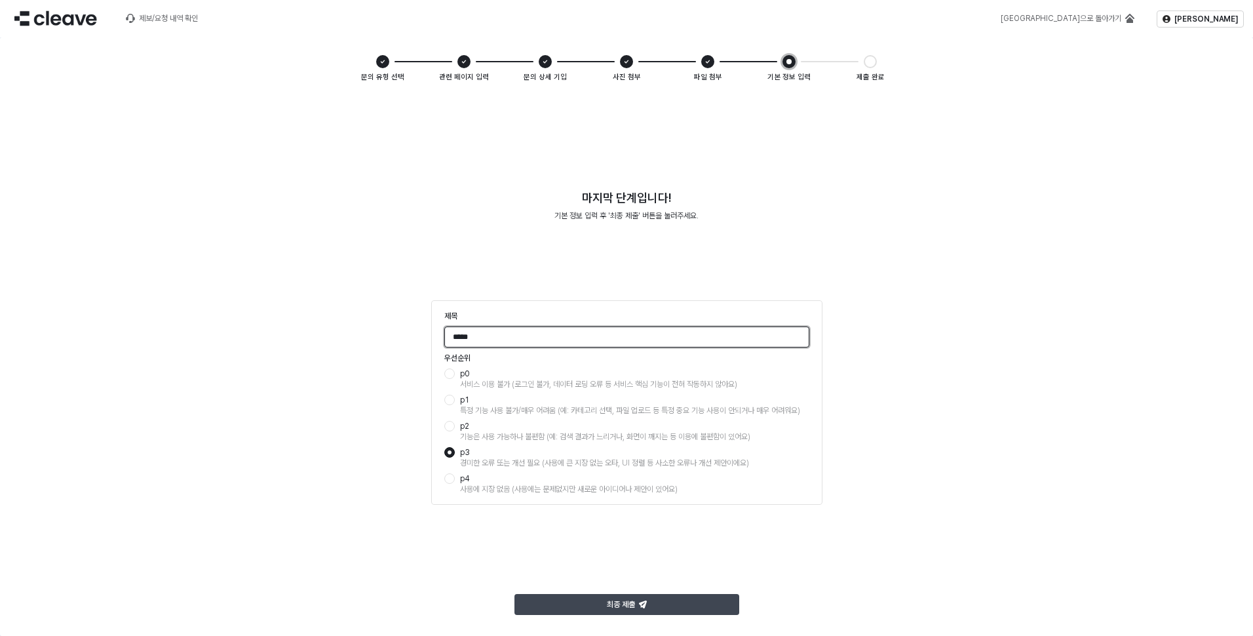
type input "****"
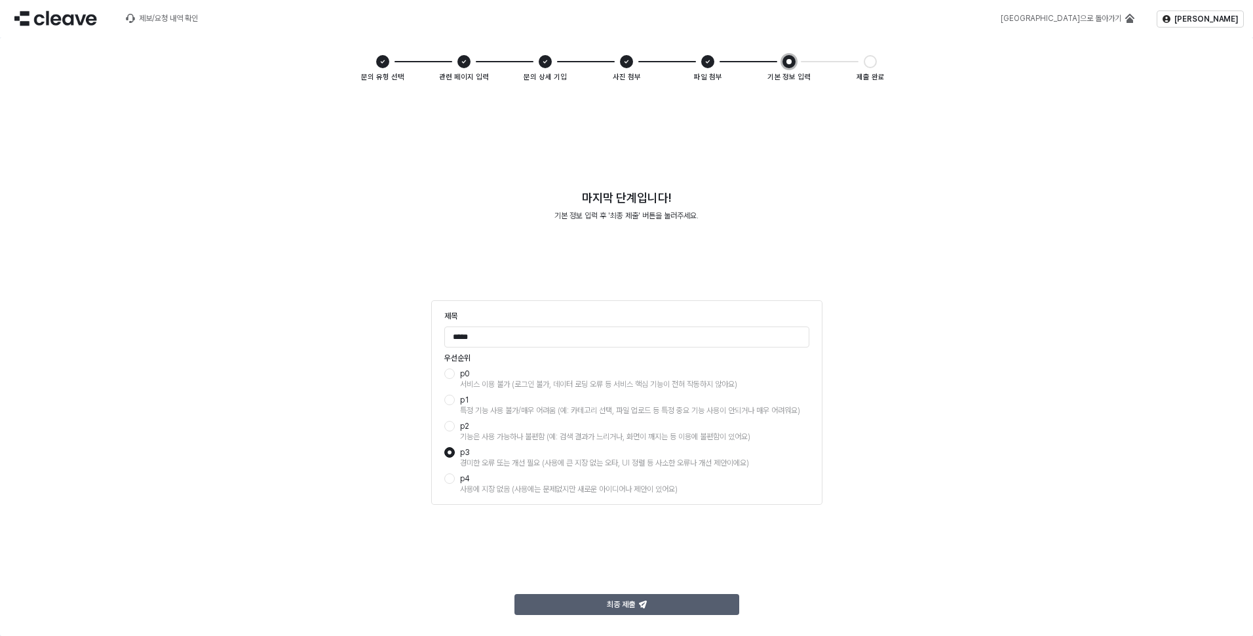
click at [646, 602] on icon "App Frame" at bounding box center [643, 604] width 8 height 8
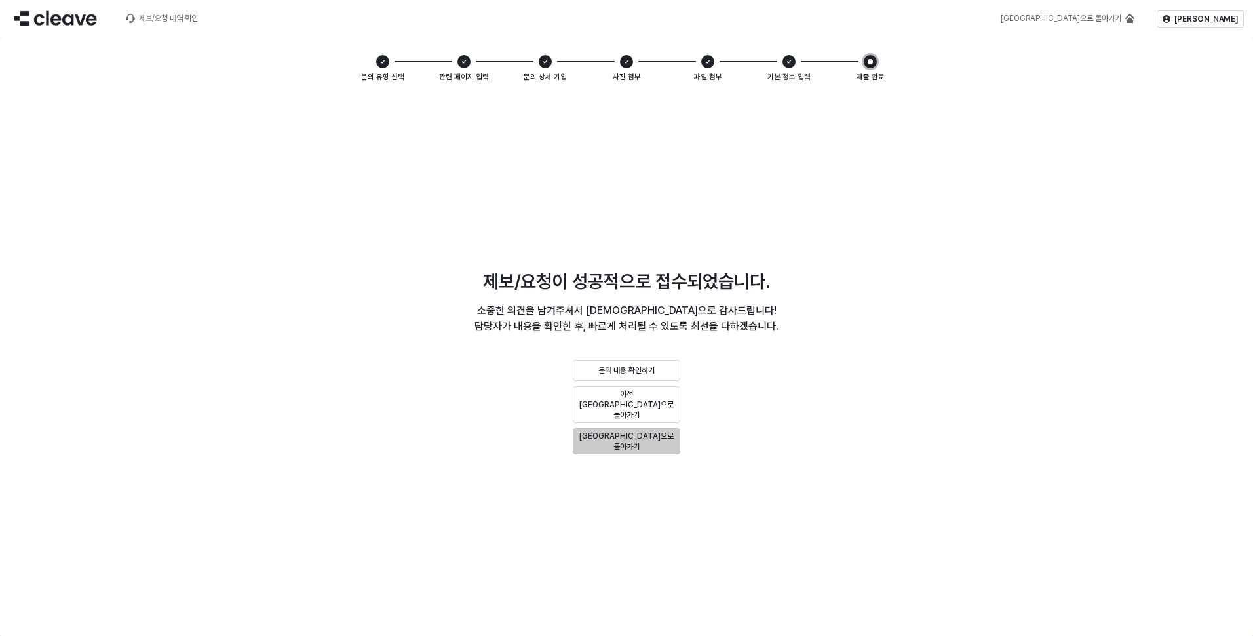
click at [641, 438] on p "메인으로 돌아가기" at bounding box center [627, 441] width 96 height 21
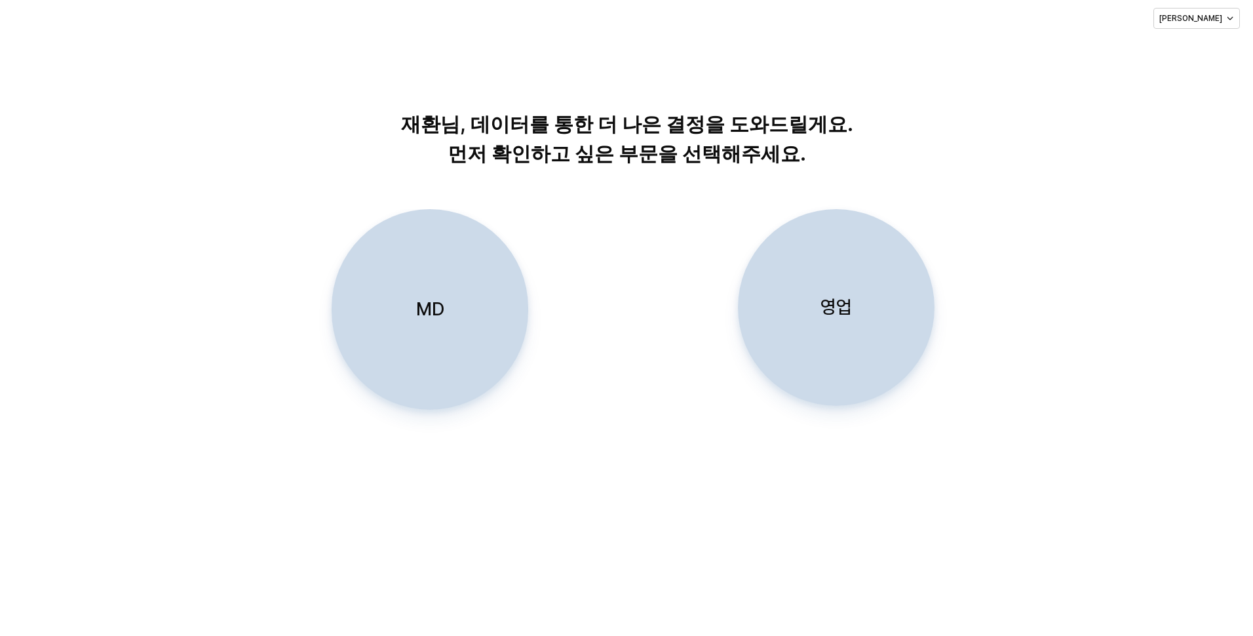
click at [897, 296] on div "영업" at bounding box center [836, 307] width 185 height 195
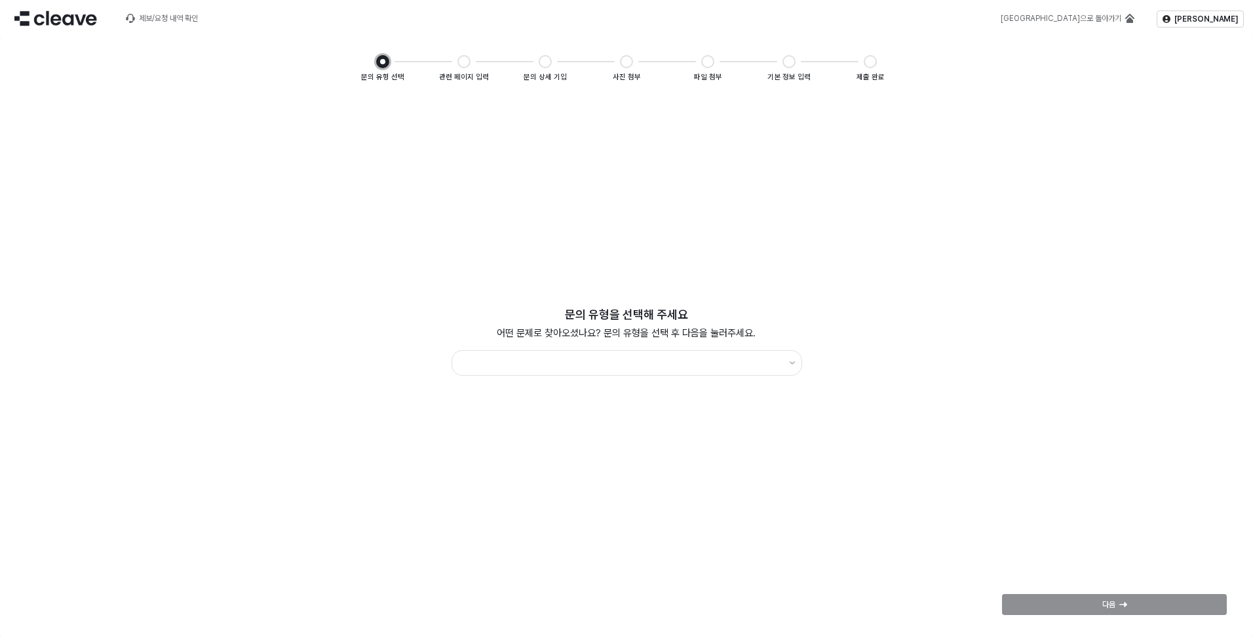
click at [684, 379] on div "문의 유형을 선택해 주세요 어떤 문제로 찾아오셨나요? 문의 유형을 선택 후 다음을 눌러주세요." at bounding box center [626, 342] width 1227 height 89
click at [698, 367] on input "App Frame" at bounding box center [620, 363] width 321 height 18
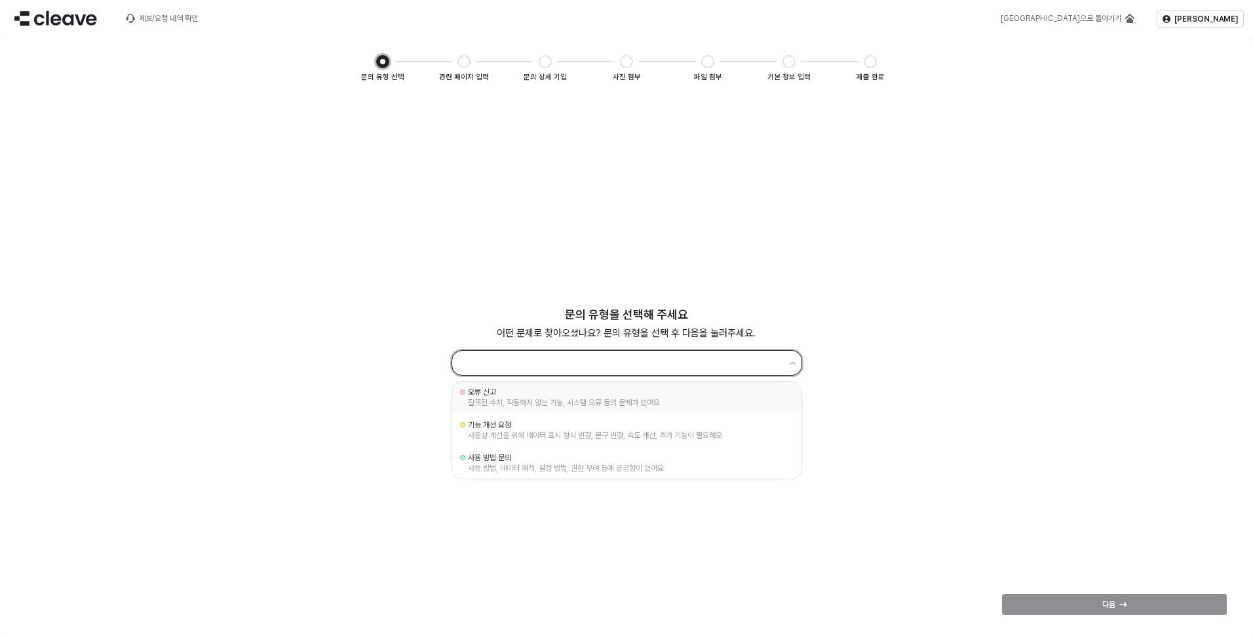
click at [692, 404] on div "잘못된 수치, 작동하지 않는 기능, 시스템 오류 등의 문제가 있어요" at bounding box center [627, 402] width 318 height 10
type input "*****"
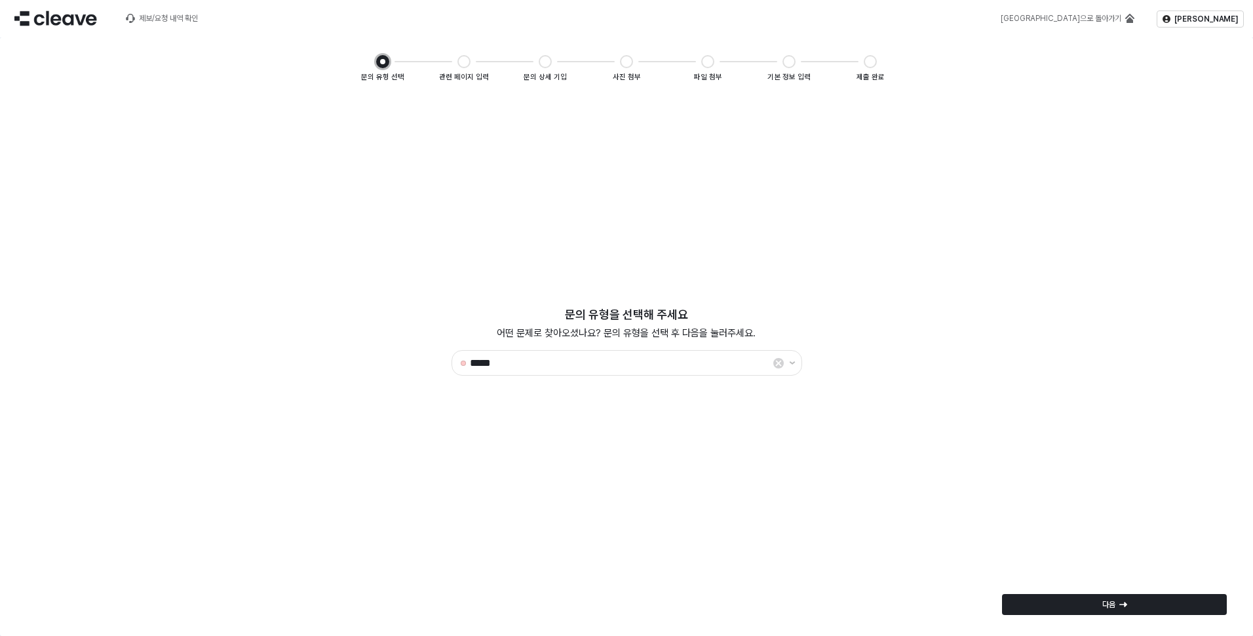
click at [1122, 616] on div "다음" at bounding box center [1114, 604] width 235 height 26
click at [1122, 602] on icon "App Frame" at bounding box center [1124, 604] width 8 height 8
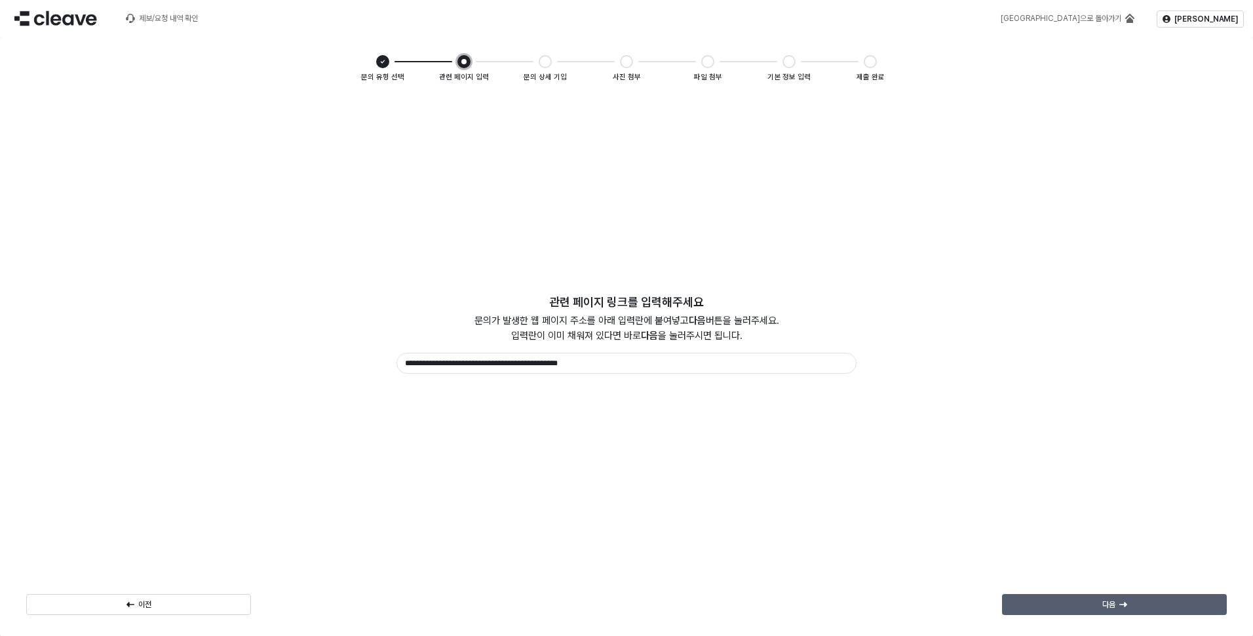
click at [1091, 596] on div "다음" at bounding box center [1114, 605] width 213 height 20
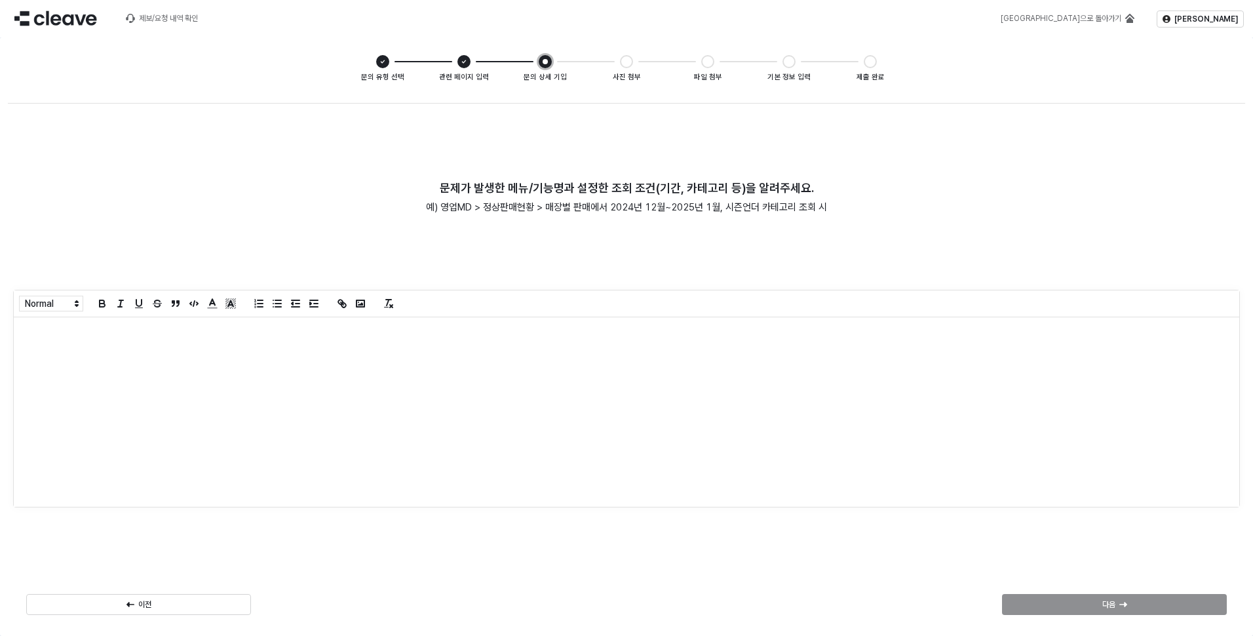
scroll to position [337, 0]
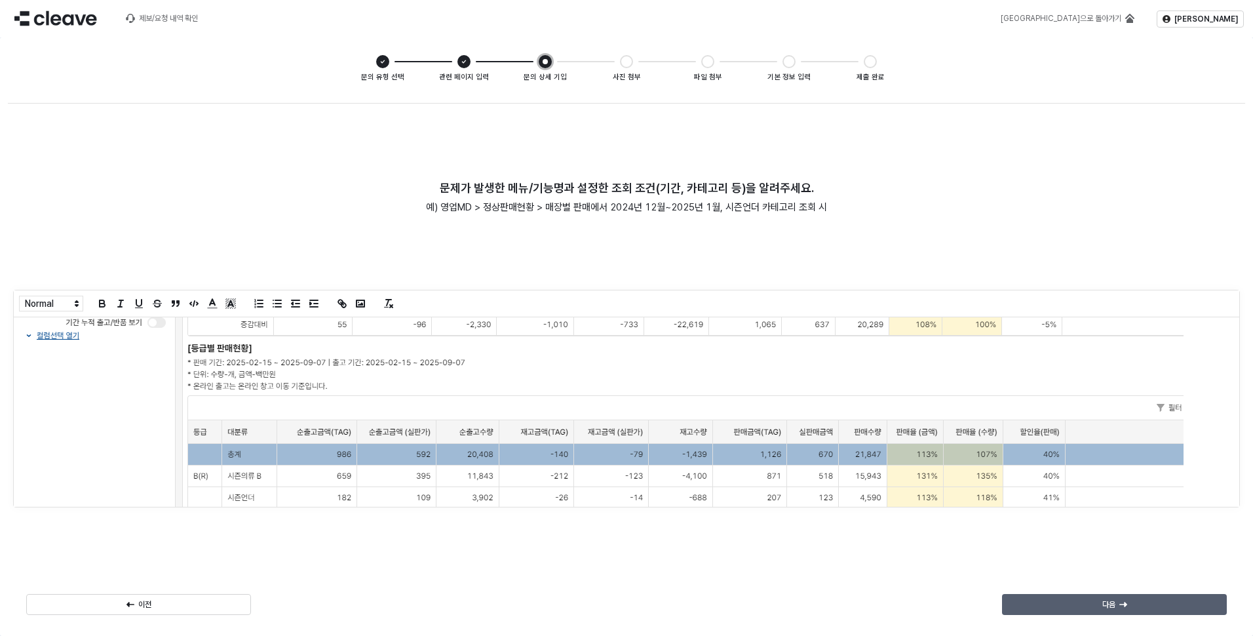
click at [1071, 600] on div "다음" at bounding box center [1114, 605] width 213 height 20
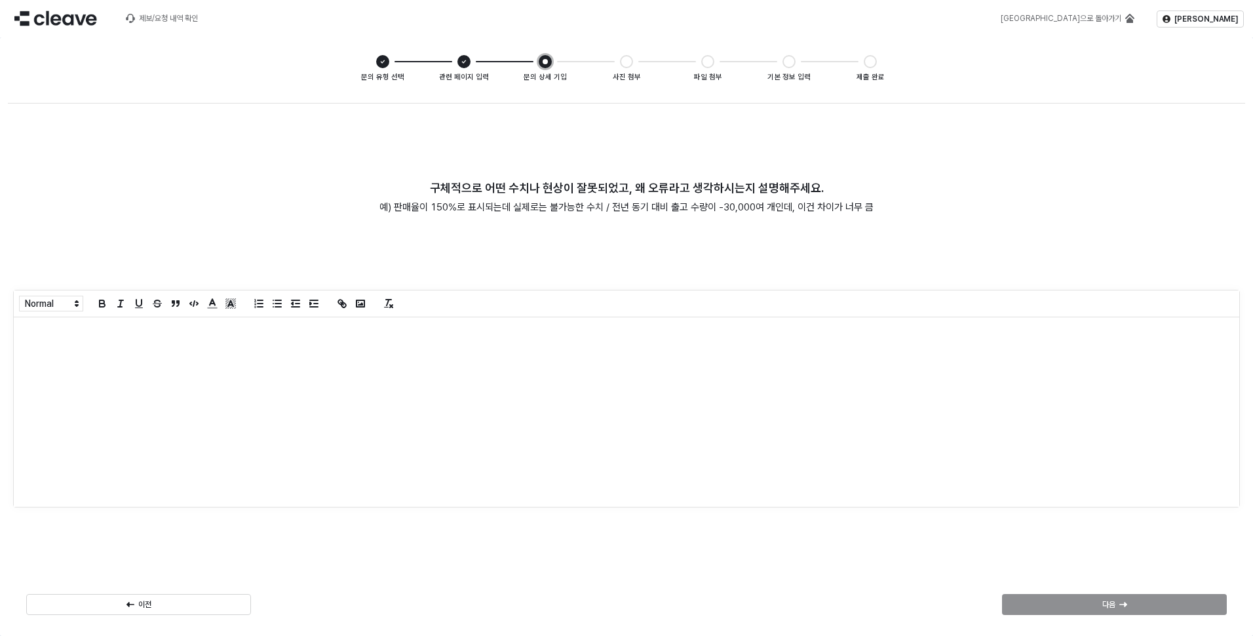
click at [390, 376] on div "App Frame" at bounding box center [627, 411] width 1226 height 189
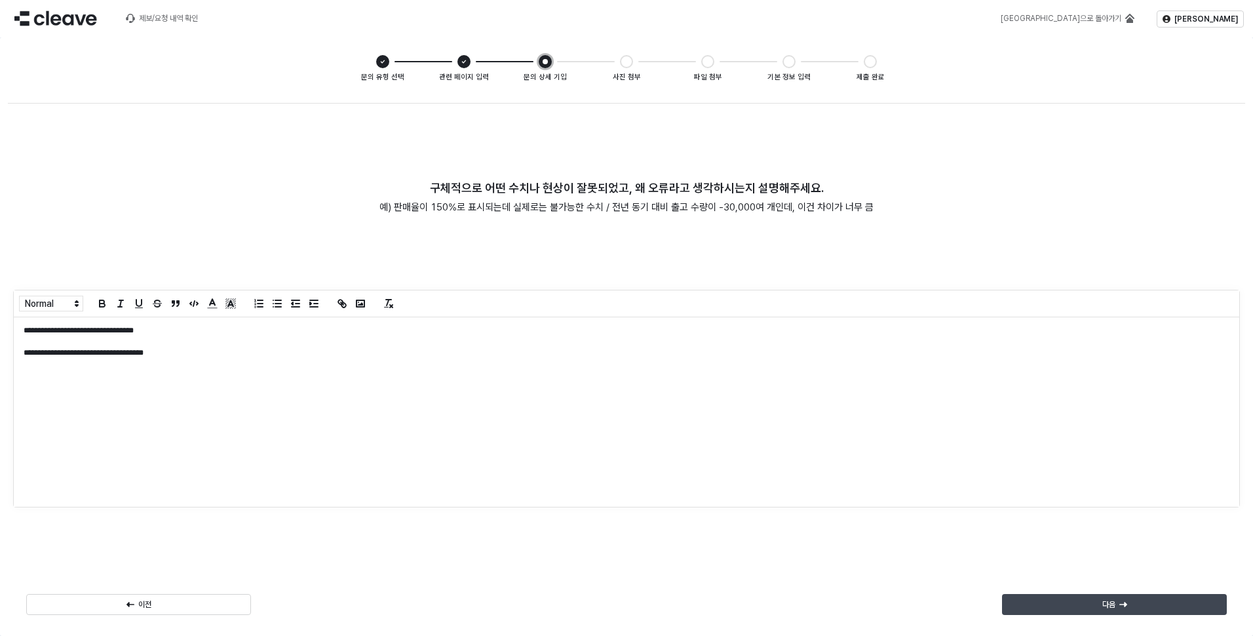
click at [1128, 603] on div "다음" at bounding box center [1114, 605] width 213 height 20
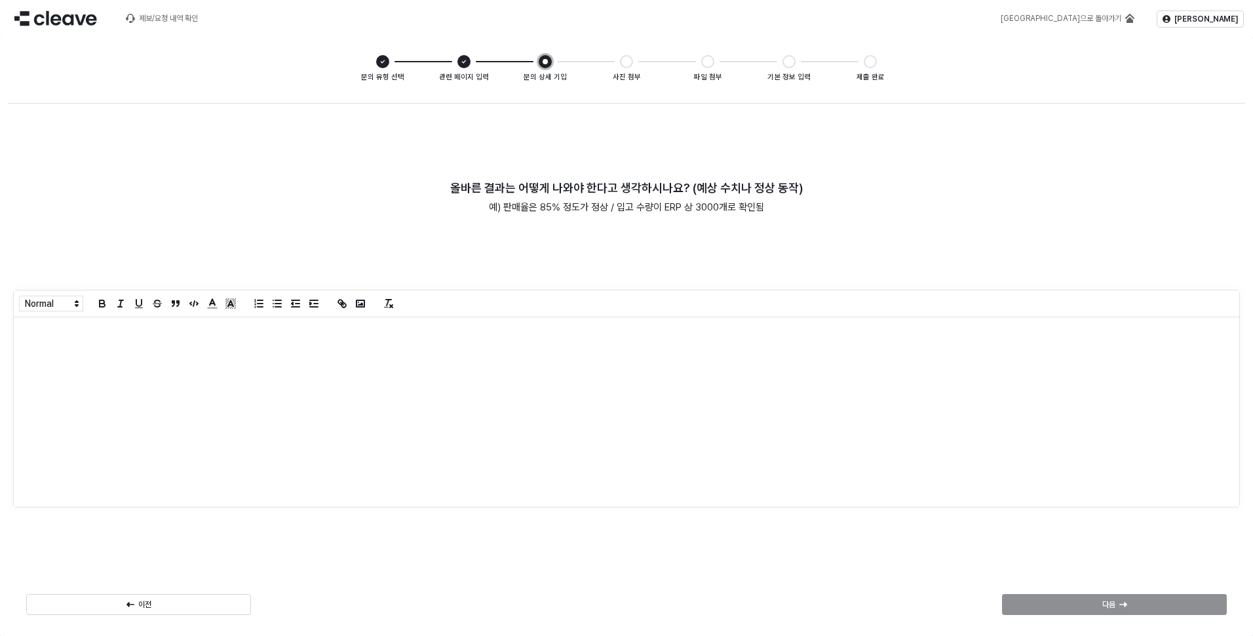
click at [283, 416] on div "App Frame" at bounding box center [627, 411] width 1226 height 189
click at [1120, 598] on div "다음" at bounding box center [1114, 605] width 213 height 20
click at [330, 439] on div "App Frame" at bounding box center [627, 411] width 1226 height 189
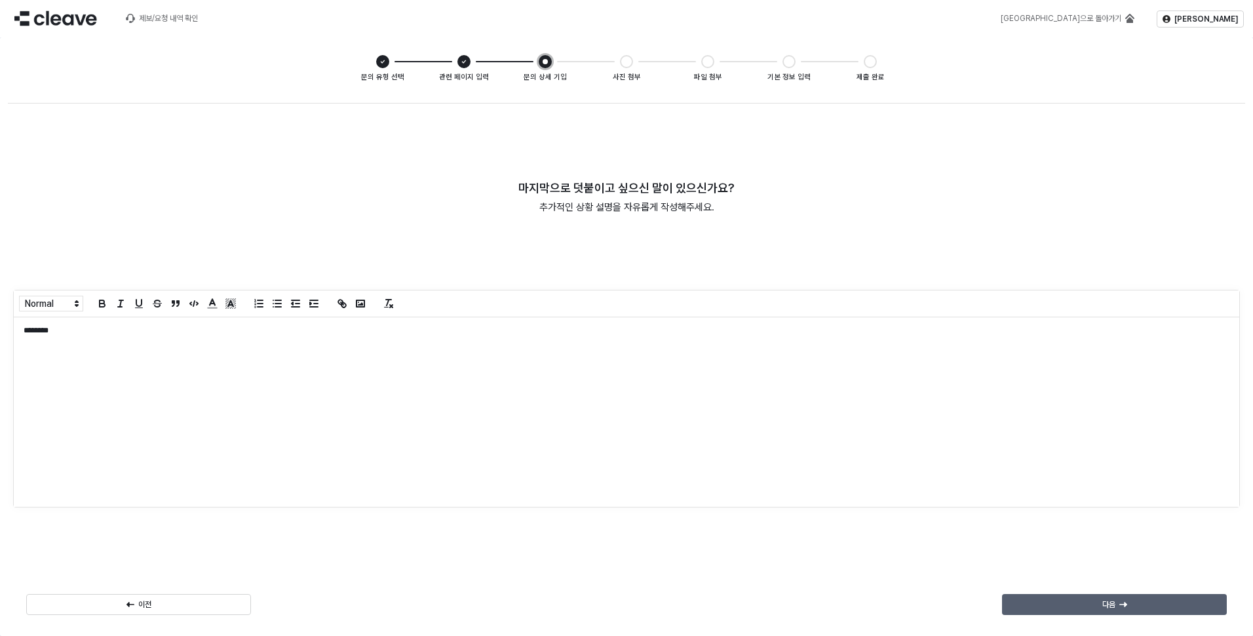
click at [1141, 606] on div "다음" at bounding box center [1114, 605] width 213 height 20
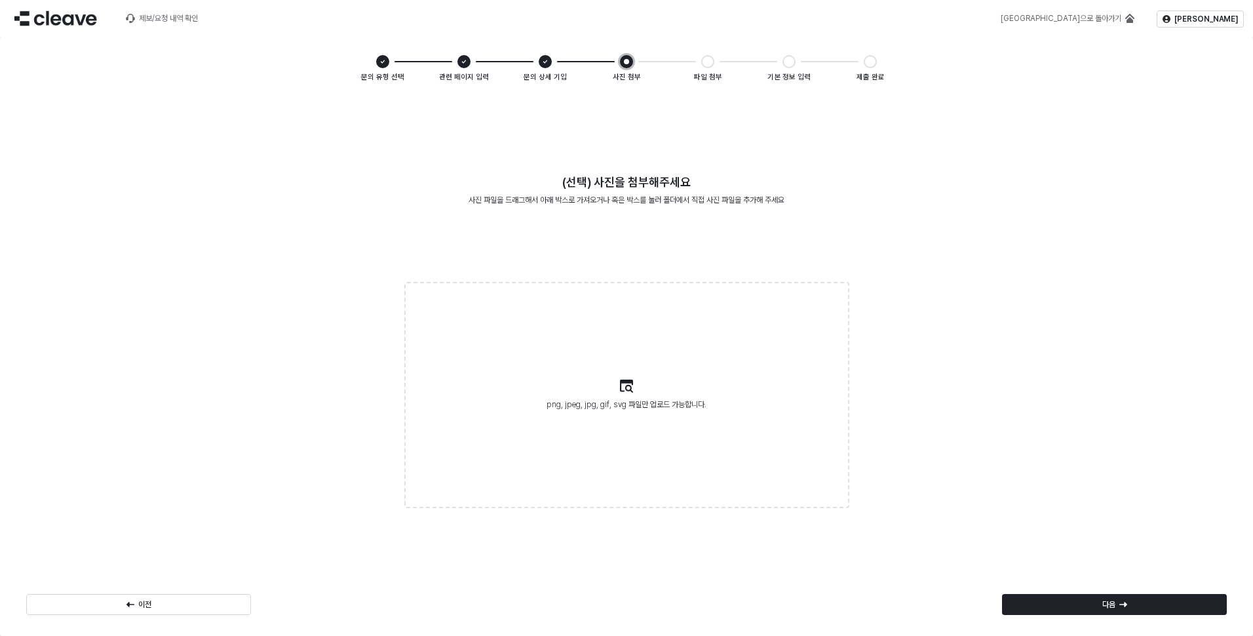
click at [1055, 591] on div "다음" at bounding box center [1114, 604] width 235 height 26
click at [1065, 606] on div "다음" at bounding box center [1114, 605] width 213 height 20
click at [1073, 600] on div "이전 다음" at bounding box center [626, 604] width 1211 height 26
click at [1069, 599] on div "다음" at bounding box center [1114, 605] width 213 height 20
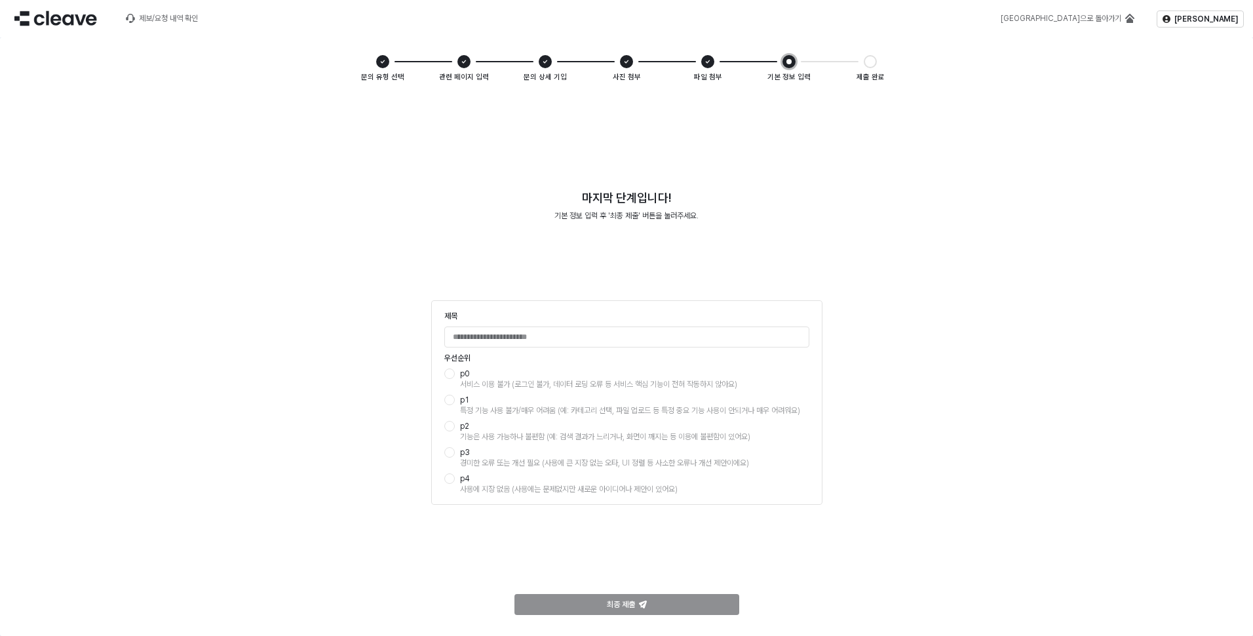
click at [446, 434] on label "p2 기능은 사용 가능하나 불편함 (예: 검색 결과가 느리거나, 화면이 깨지는 등 이용에 불편함이 있어요)" at bounding box center [626, 431] width 365 height 21
click at [453, 425] on div "App Frame" at bounding box center [449, 426] width 10 height 10
click at [482, 331] on input "제목" at bounding box center [627, 337] width 364 height 20
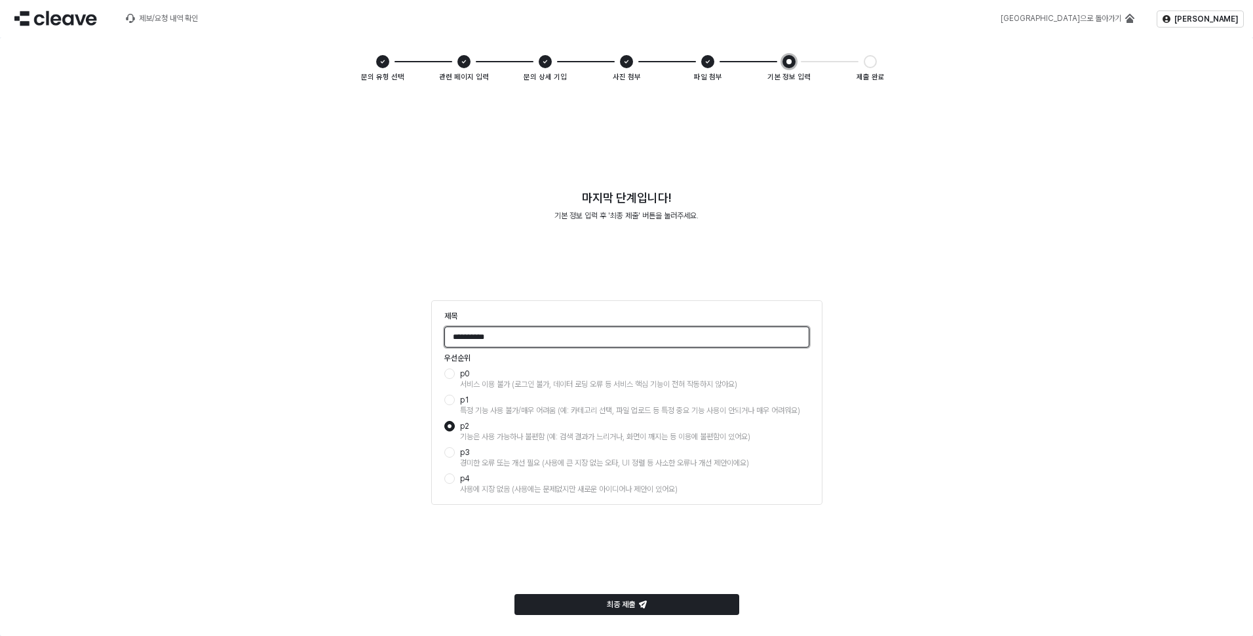
click at [484, 330] on input "*********" at bounding box center [627, 337] width 364 height 20
click at [532, 340] on input "*********" at bounding box center [627, 337] width 364 height 20
type input "*********"
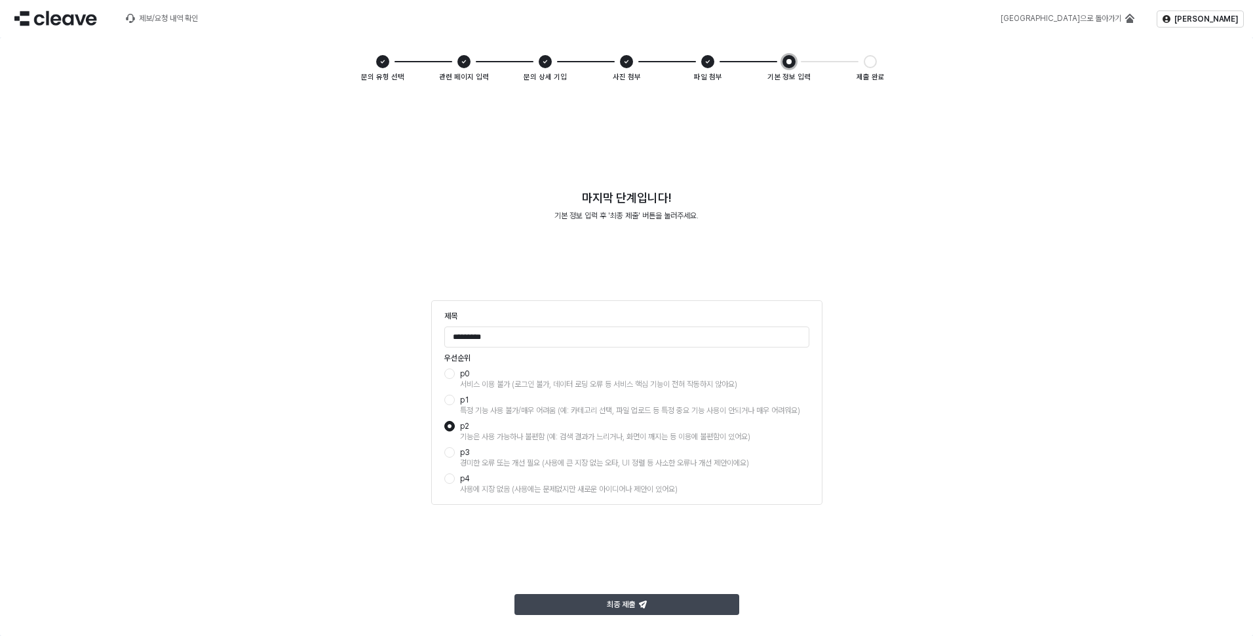
click at [640, 597] on div "최종 제출" at bounding box center [627, 605] width 213 height 20
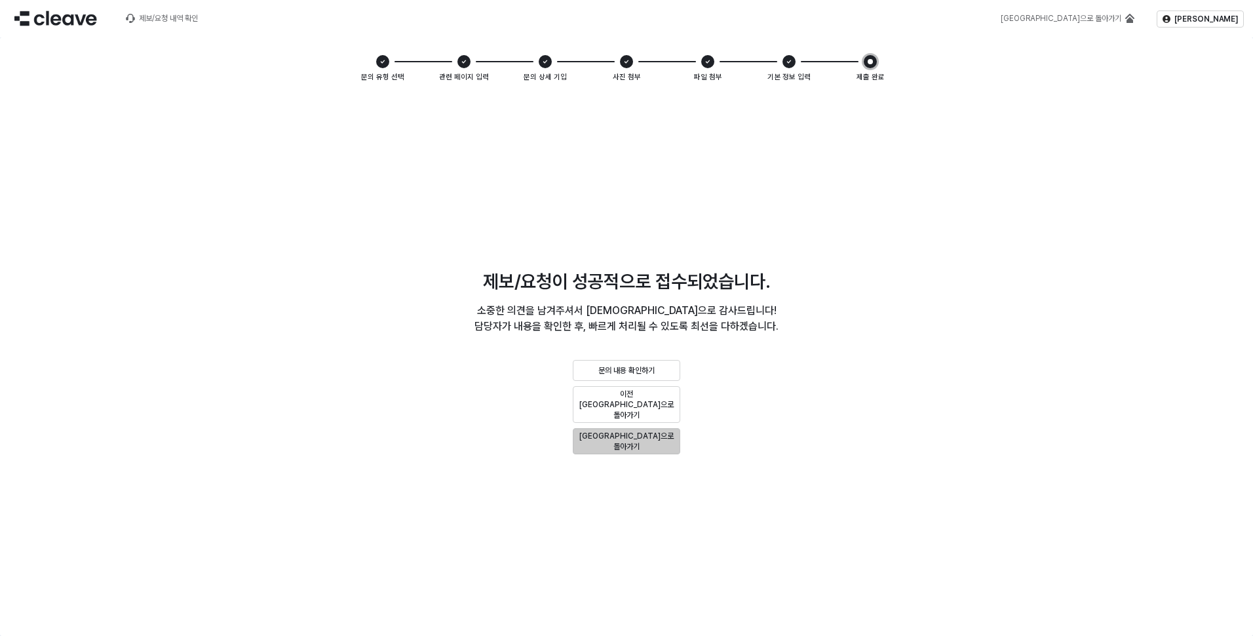
click at [665, 431] on div "[GEOGRAPHIC_DATA]으로 돌아가기" at bounding box center [627, 441] width 96 height 21
